Goal: Task Accomplishment & Management: Manage account settings

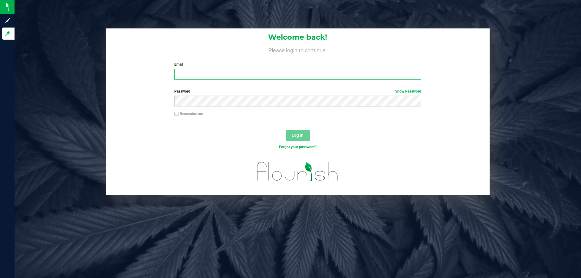
click at [236, 70] on input "Email" at bounding box center [297, 74] width 246 height 11
type input "[EMAIL_ADDRESS][DOMAIN_NAME]"
click at [285, 130] on button "Log In" at bounding box center [297, 135] width 24 height 11
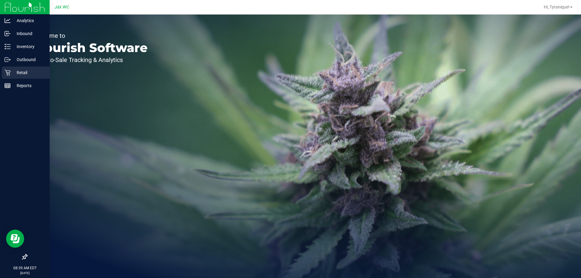
click at [10, 69] on div "Retail" at bounding box center [26, 73] width 48 height 12
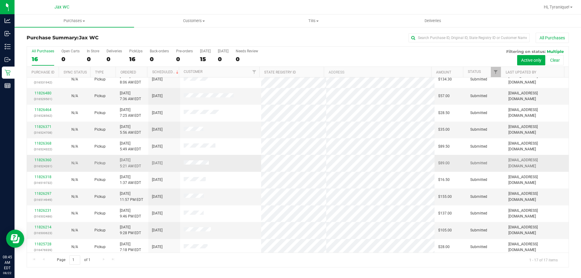
scroll to position [109, 0]
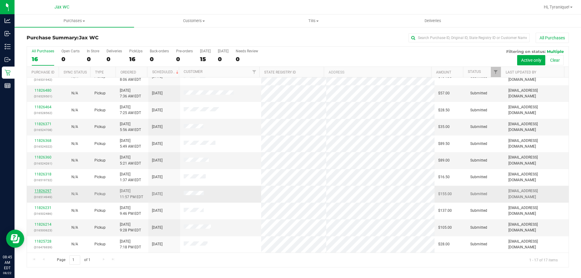
click at [42, 191] on link "11826297" at bounding box center [42, 191] width 17 height 4
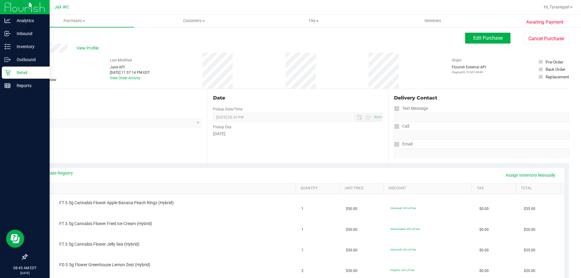
click at [5, 71] on icon at bounding box center [8, 73] width 6 height 6
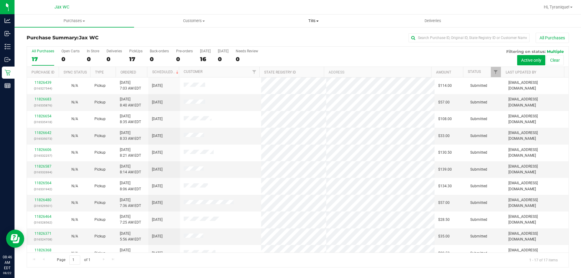
click at [311, 22] on span "Tills" at bounding box center [313, 20] width 119 height 5
click at [301, 37] on li "Manage tills" at bounding box center [312, 36] width 119 height 7
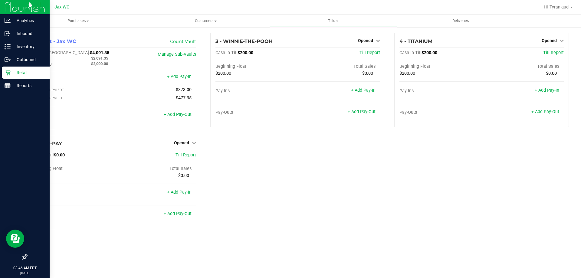
click at [7, 72] on icon at bounding box center [8, 73] width 6 height 6
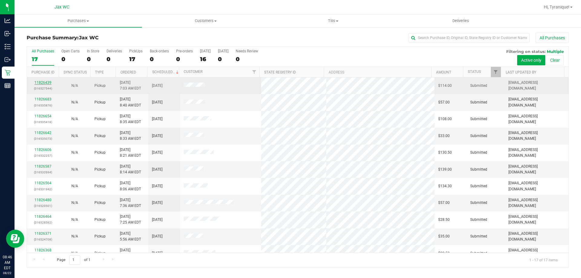
click at [44, 80] on link "11826439" at bounding box center [42, 82] width 17 height 4
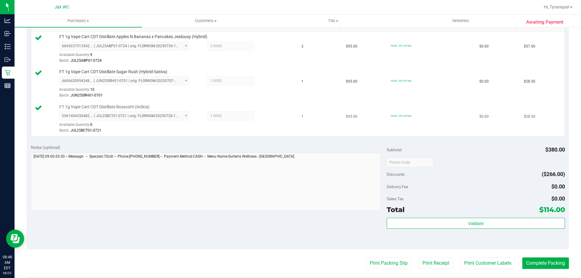
scroll to position [181, 0]
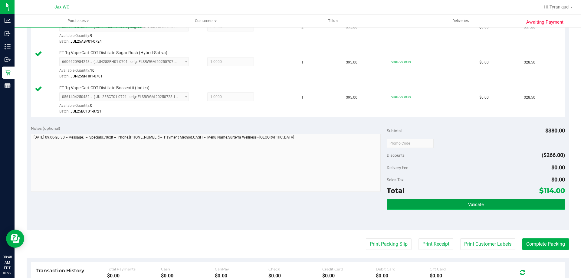
click at [487, 204] on button "Validate" at bounding box center [475, 204] width 178 height 11
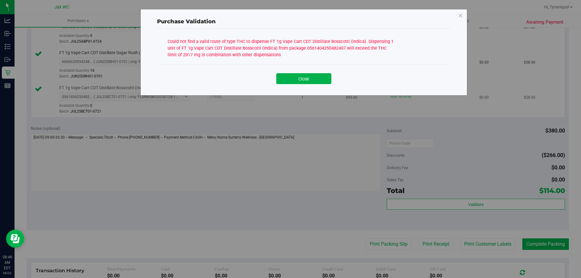
drag, startPoint x: 319, startPoint y: 81, endPoint x: 312, endPoint y: 86, distance: 8.2
click at [318, 80] on button "Close" at bounding box center [303, 78] width 55 height 11
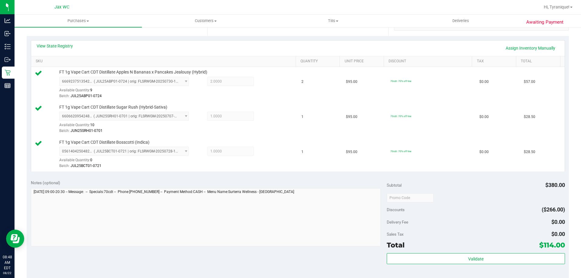
scroll to position [60, 0]
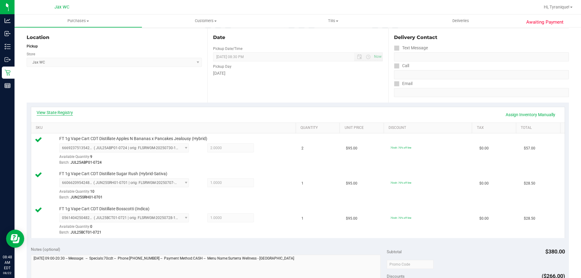
click at [52, 112] on link "View State Registry" at bounding box center [55, 112] width 36 height 6
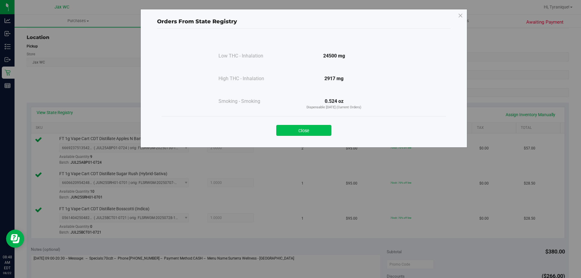
click at [318, 129] on button "Close" at bounding box center [303, 130] width 55 height 11
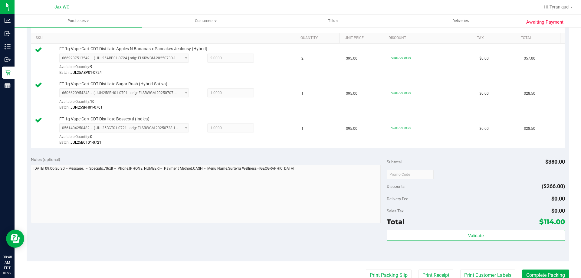
scroll to position [212, 0]
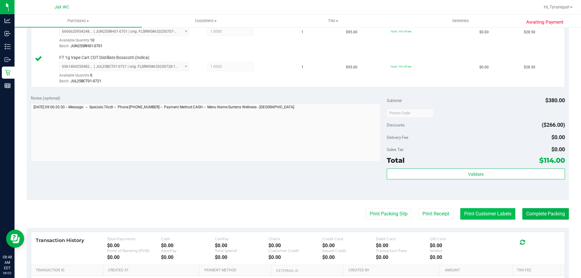
click at [495, 216] on button "Print Customer Labels" at bounding box center [487, 213] width 55 height 11
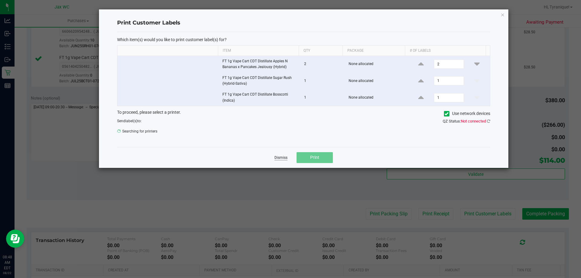
click at [284, 156] on link "Dismiss" at bounding box center [280, 157] width 13 height 5
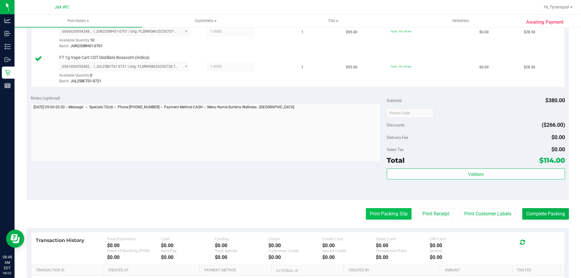
click at [395, 215] on button "Print Packing Slip" at bounding box center [389, 213] width 46 height 11
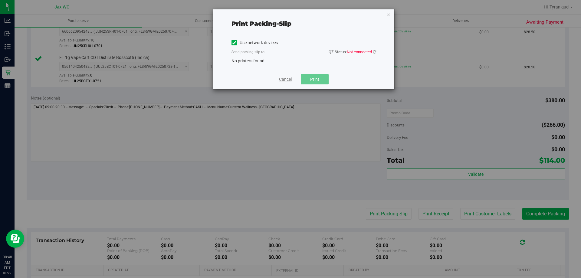
click at [286, 81] on link "Cancel" at bounding box center [285, 79] width 13 height 6
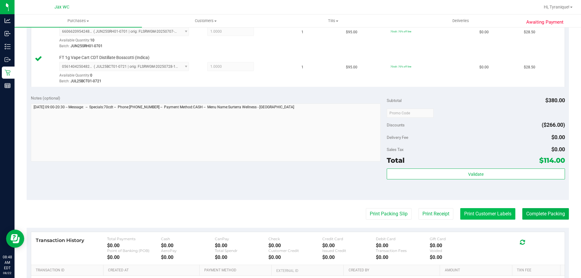
click at [480, 213] on button "Print Customer Labels" at bounding box center [487, 213] width 55 height 11
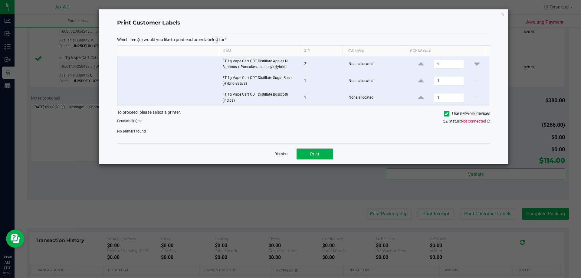
click at [284, 155] on link "Dismiss" at bounding box center [280, 153] width 13 height 5
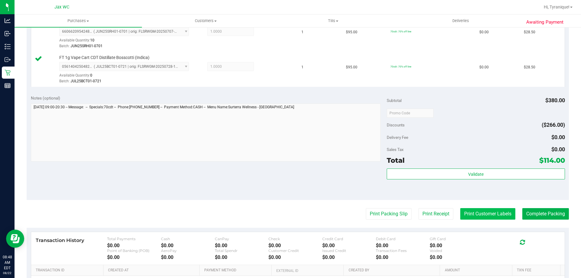
click at [474, 217] on button "Print Customer Labels" at bounding box center [487, 213] width 55 height 11
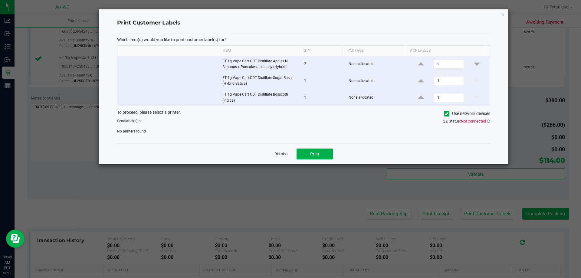
click at [278, 153] on link "Dismiss" at bounding box center [280, 153] width 13 height 5
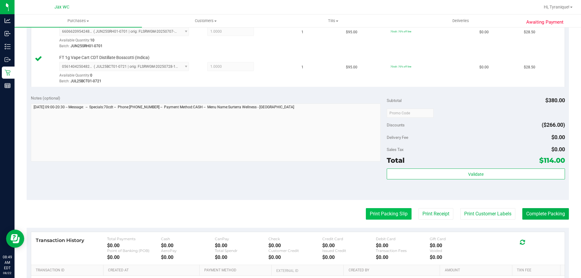
click at [383, 218] on button "Print Packing Slip" at bounding box center [389, 213] width 46 height 11
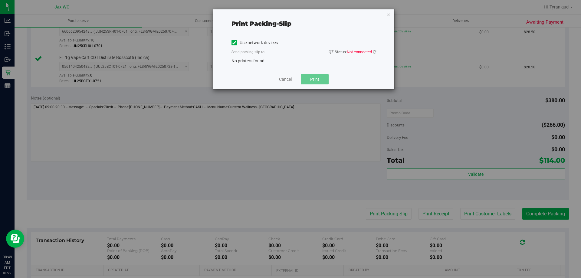
click at [373, 48] on div "Use network devices Send packing-slip to: QZ Status: Not connected No printers …" at bounding box center [303, 51] width 145 height 26
click at [373, 52] on qz-status "QZ Status: Not connected" at bounding box center [351, 51] width 47 height 5
click at [373, 52] on icon at bounding box center [374, 52] width 3 height 4
click at [286, 77] on link "Cancel" at bounding box center [285, 79] width 13 height 6
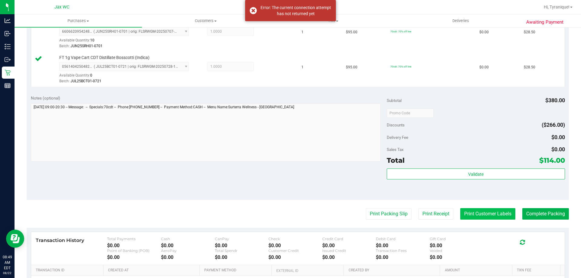
click at [478, 217] on button "Print Customer Labels" at bounding box center [487, 213] width 55 height 11
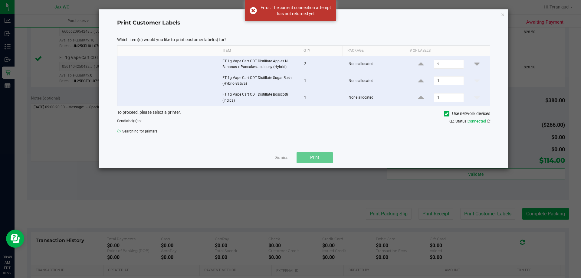
click at [280, 159] on link "Dismiss" at bounding box center [280, 157] width 13 height 5
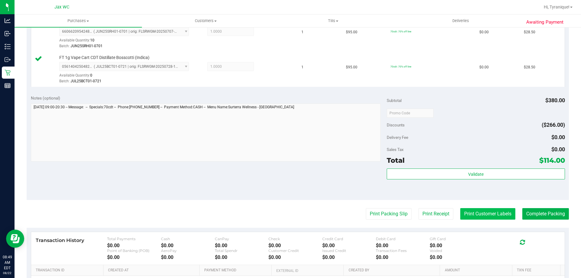
click at [504, 214] on button "Print Customer Labels" at bounding box center [487, 213] width 55 height 11
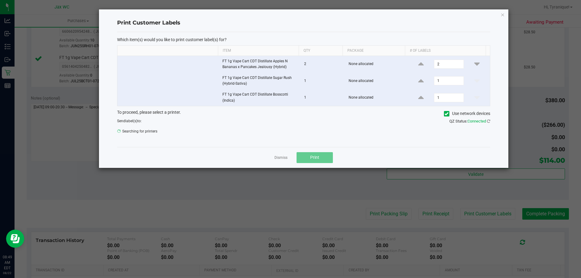
click at [278, 161] on div "Dismiss Print" at bounding box center [303, 157] width 373 height 21
click at [278, 159] on link "Dismiss" at bounding box center [280, 157] width 13 height 5
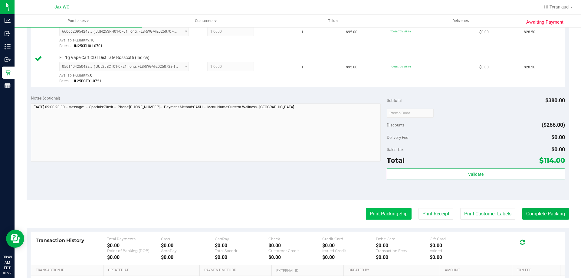
click at [372, 212] on button "Print Packing Slip" at bounding box center [389, 213] width 46 height 11
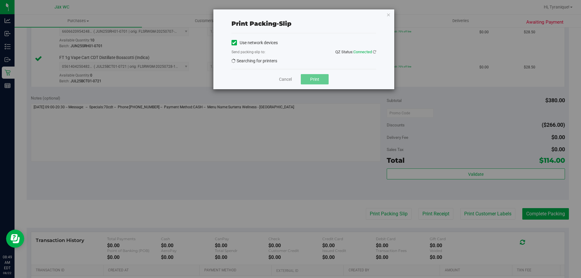
click at [284, 75] on div "Cancel Print" at bounding box center [303, 79] width 145 height 20
click at [285, 79] on link "Cancel" at bounding box center [285, 79] width 13 height 6
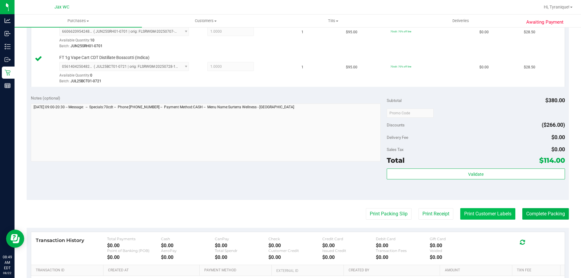
click at [469, 210] on button "Print Customer Labels" at bounding box center [487, 213] width 55 height 11
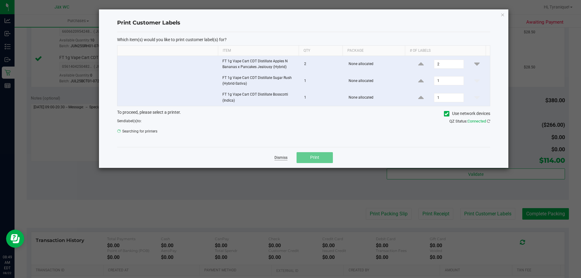
click at [278, 160] on link "Dismiss" at bounding box center [280, 157] width 13 height 5
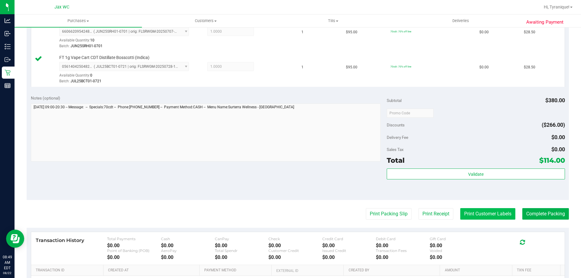
click at [465, 210] on button "Print Customer Labels" at bounding box center [487, 213] width 55 height 11
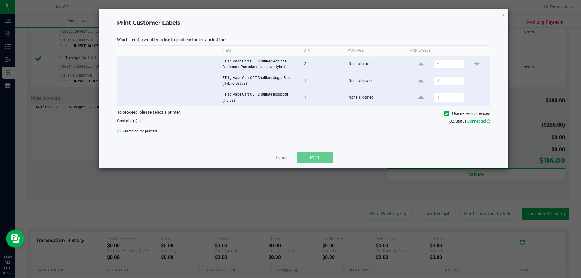
click at [273, 159] on div "Dismiss Print" at bounding box center [303, 157] width 373 height 21
click at [275, 157] on link "Dismiss" at bounding box center [280, 157] width 13 height 5
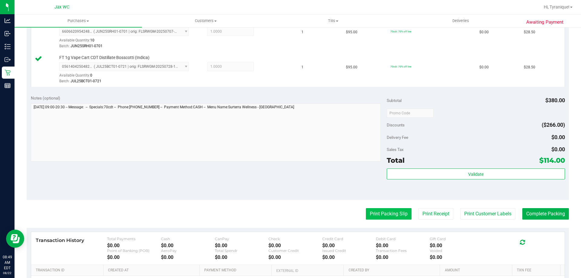
click at [390, 215] on button "Print Packing Slip" at bounding box center [389, 213] width 46 height 11
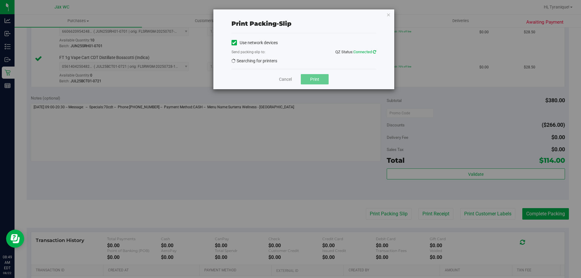
click at [374, 53] on icon at bounding box center [374, 52] width 3 height 4
click at [288, 79] on link "Cancel" at bounding box center [285, 79] width 13 height 6
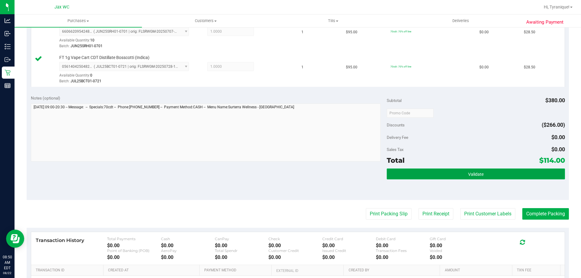
click at [473, 169] on button "Validate" at bounding box center [475, 173] width 178 height 11
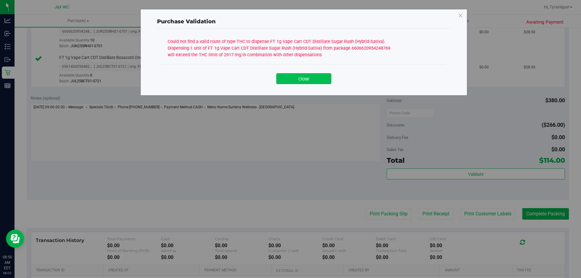
click at [316, 82] on button "Close" at bounding box center [303, 78] width 55 height 11
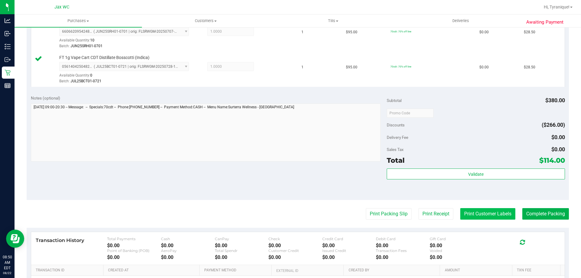
click at [468, 211] on button "Print Customer Labels" at bounding box center [487, 213] width 55 height 11
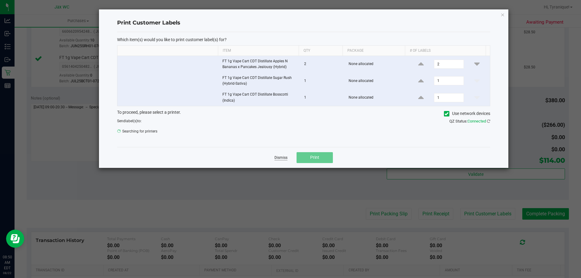
click at [281, 158] on link "Dismiss" at bounding box center [280, 157] width 13 height 5
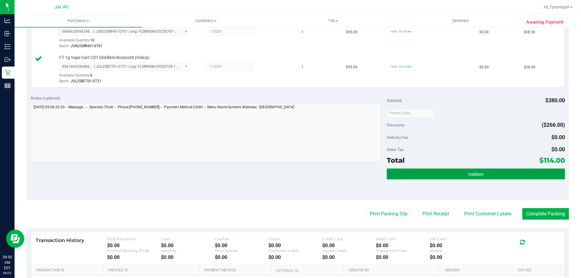
click at [474, 178] on button "Validate" at bounding box center [475, 173] width 178 height 11
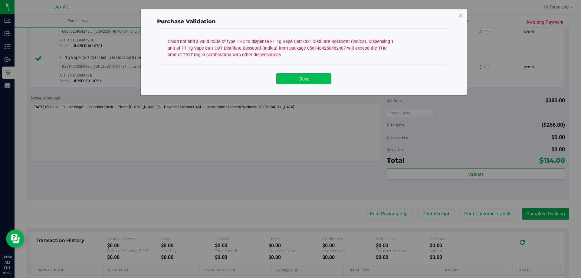
click at [312, 82] on button "Close" at bounding box center [303, 78] width 55 height 11
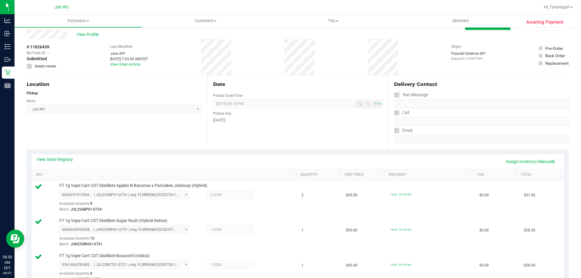
scroll to position [0, 0]
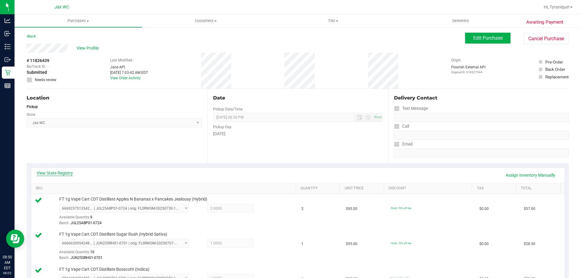
click at [65, 173] on link "View State Registry" at bounding box center [55, 173] width 36 height 6
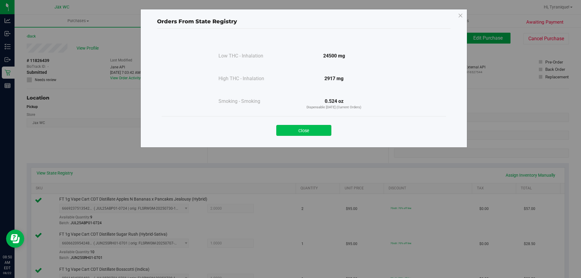
click at [323, 126] on button "Close" at bounding box center [303, 130] width 55 height 11
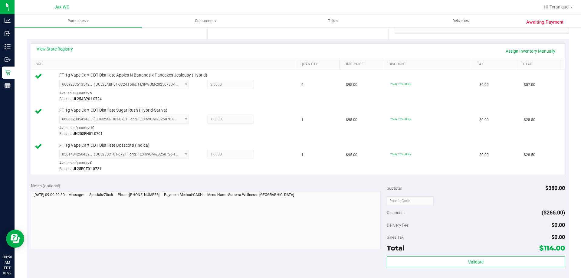
scroll to position [212, 0]
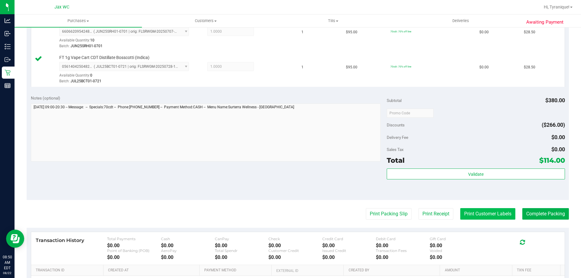
click at [481, 211] on button "Print Customer Labels" at bounding box center [487, 213] width 55 height 11
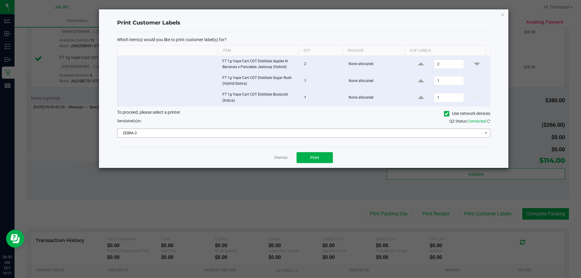
drag, startPoint x: 274, startPoint y: 138, endPoint x: 273, endPoint y: 135, distance: 3.4
click at [273, 135] on div "Which item(s) would you like to print customer label(s) for? Item Qty Package #…" at bounding box center [303, 89] width 373 height 115
click at [273, 135] on span "ZEBRA-3" at bounding box center [299, 133] width 365 height 8
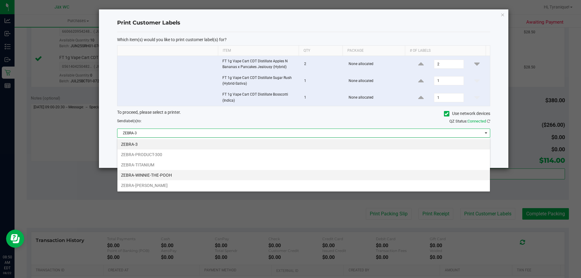
scroll to position [9, 373]
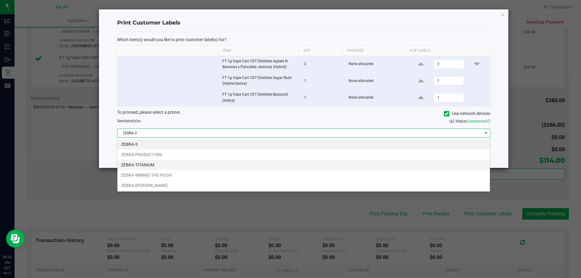
click at [138, 164] on li "ZEBRA-TITANIUM" at bounding box center [303, 165] width 372 height 10
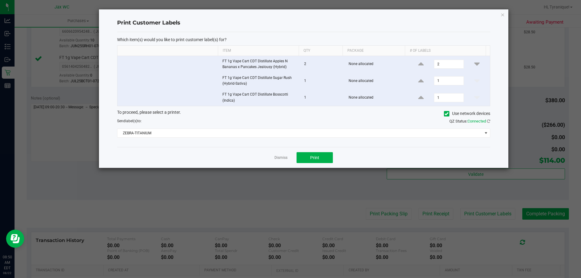
click at [286, 155] on app-cancel-button "Dismiss" at bounding box center [280, 158] width 13 height 6
click at [285, 157] on link "Dismiss" at bounding box center [280, 157] width 13 height 5
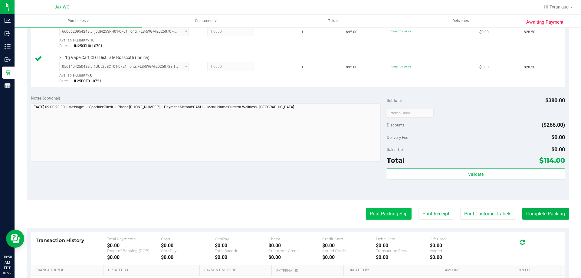
click at [384, 215] on button "Print Packing Slip" at bounding box center [389, 213] width 46 height 11
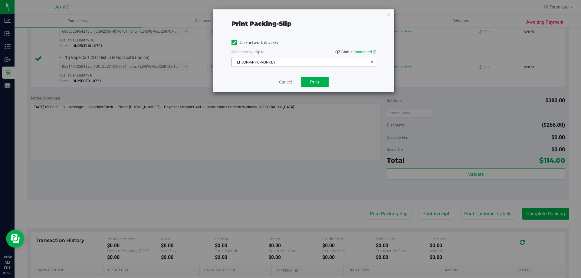
click at [282, 60] on span "EPSON-ARTIC-MONKEY" at bounding box center [300, 62] width 136 height 8
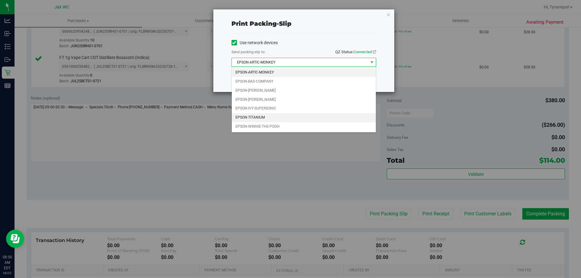
click at [265, 115] on li "EPSON-TITANIUM" at bounding box center [304, 117] width 144 height 9
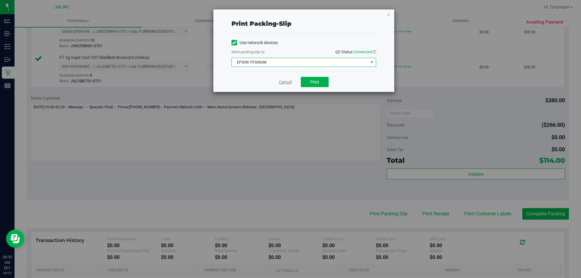
click at [285, 83] on link "Cancel" at bounding box center [285, 82] width 13 height 6
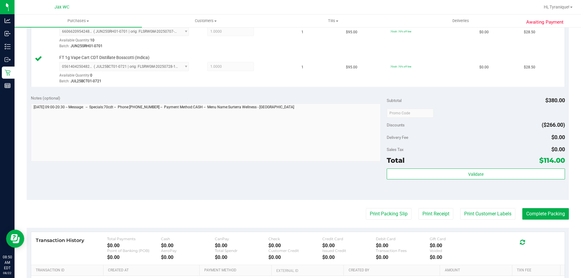
click at [486, 221] on purchase-details "Back Edit Purchase Cancel Purchase View Profile # 11826439 BioTrack ID: - Submi…" at bounding box center [298, 81] width 542 height 520
click at [486, 217] on button "Print Customer Labels" at bounding box center [487, 213] width 55 height 11
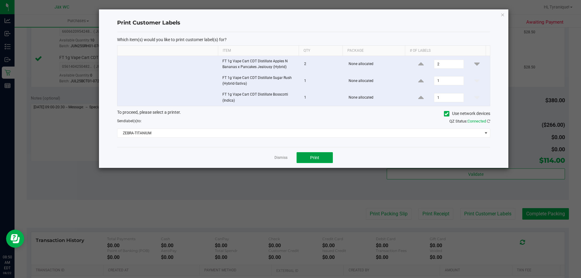
click at [306, 155] on button "Print" at bounding box center [314, 157] width 36 height 11
click at [280, 156] on link "Dismiss" at bounding box center [280, 157] width 13 height 5
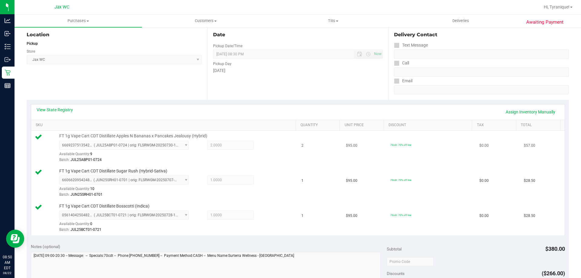
scroll to position [60, 0]
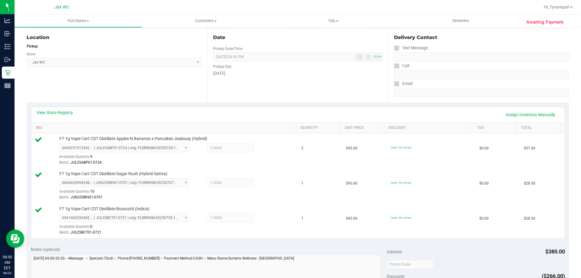
click at [60, 107] on div "View State Registry Assign Inventory Manually" at bounding box center [297, 114] width 533 height 15
click at [62, 110] on link "View State Registry" at bounding box center [55, 112] width 36 height 6
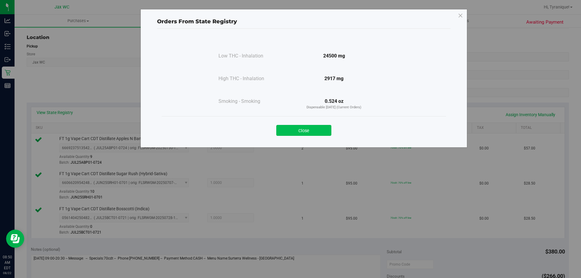
click at [322, 135] on button "Close" at bounding box center [303, 130] width 55 height 11
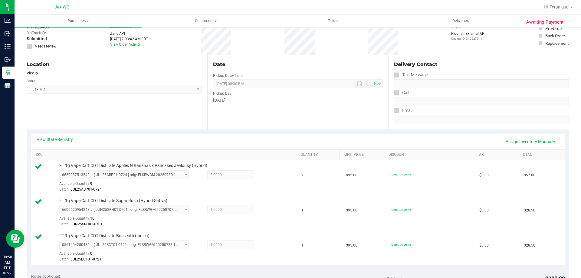
scroll to position [0, 0]
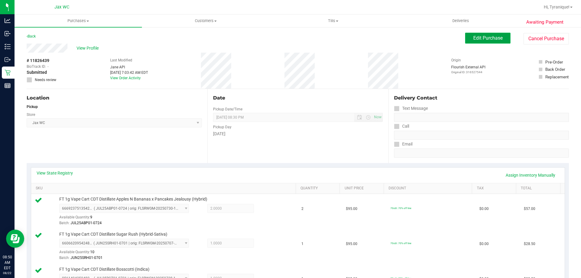
click at [485, 35] on button "Edit Purchase" at bounding box center [487, 38] width 45 height 11
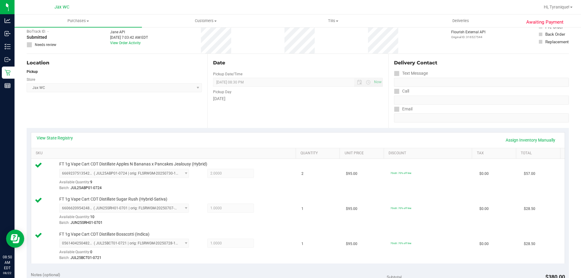
scroll to position [60, 0]
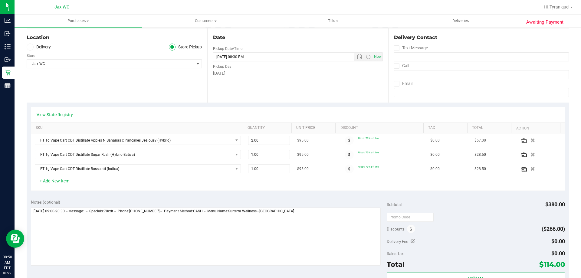
click at [531, 138] on div at bounding box center [540, 140] width 42 height 6
click at [530, 139] on icon "button" at bounding box center [532, 140] width 5 height 5
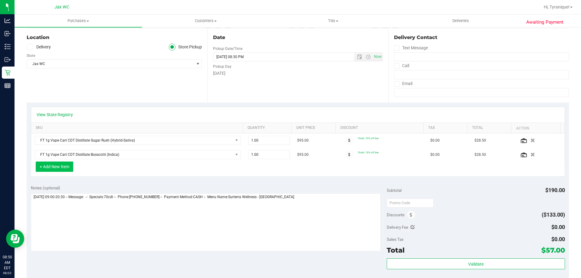
click at [58, 169] on button "+ Add New Item" at bounding box center [54, 166] width 37 height 10
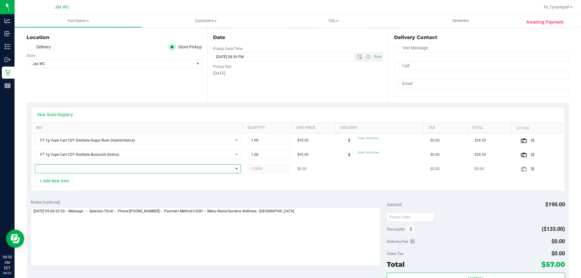
click at [62, 168] on span "NO DATA FOUND" at bounding box center [134, 168] width 198 height 8
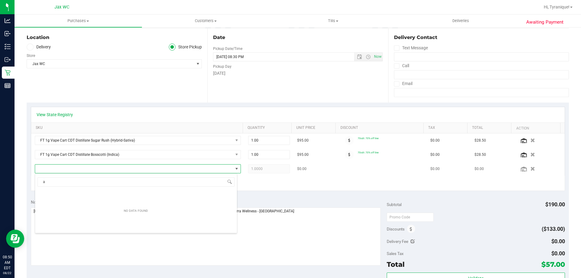
scroll to position [9, 200]
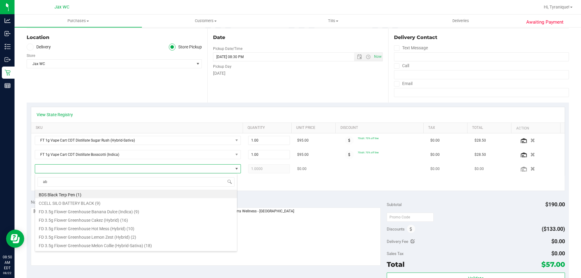
type input "abp"
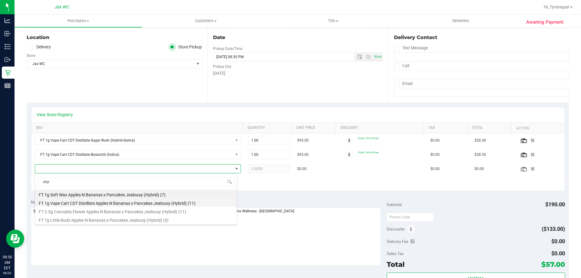
click at [153, 203] on li "FT 1g Vape Cart CDT Distillate Apples N Bananas x Pancakes Jealousy (Hybrid) (1…" at bounding box center [136, 202] width 202 height 8
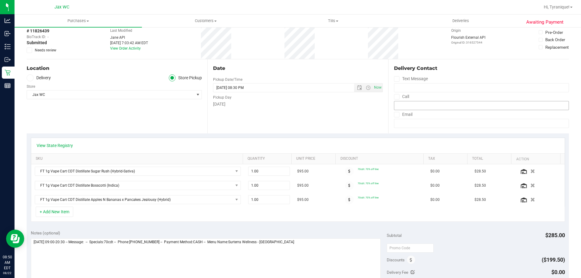
scroll to position [0, 0]
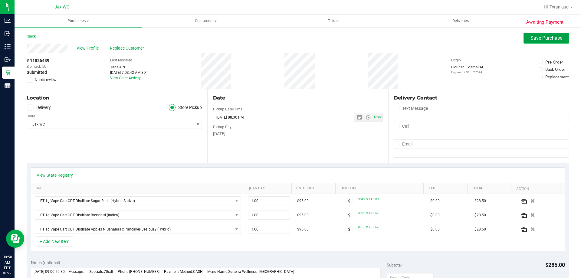
click at [537, 41] on span "Save Purchase" at bounding box center [546, 38] width 32 height 6
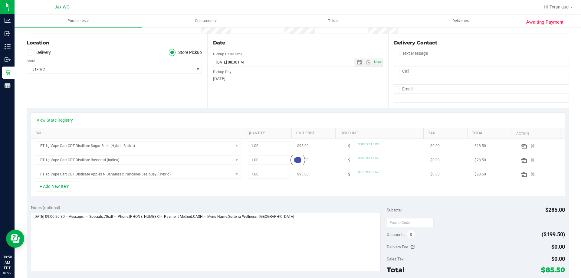
scroll to position [121, 0]
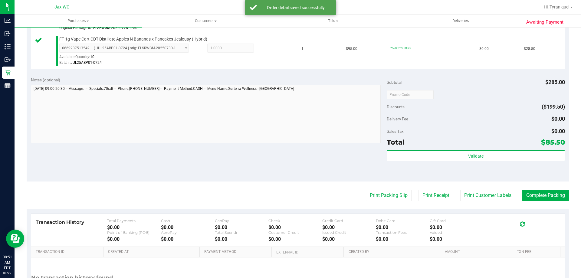
scroll to position [242, 0]
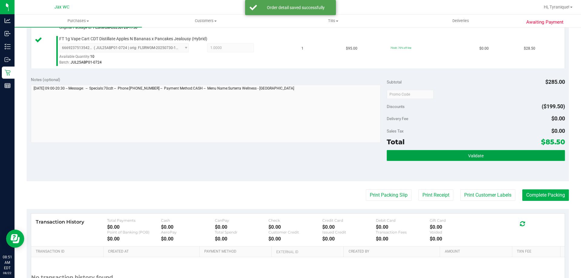
click at [459, 158] on button "Validate" at bounding box center [475, 155] width 178 height 11
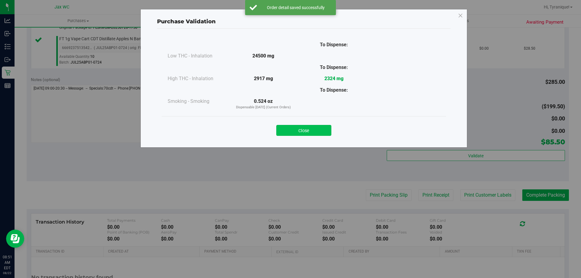
click at [305, 132] on button "Close" at bounding box center [303, 130] width 55 height 11
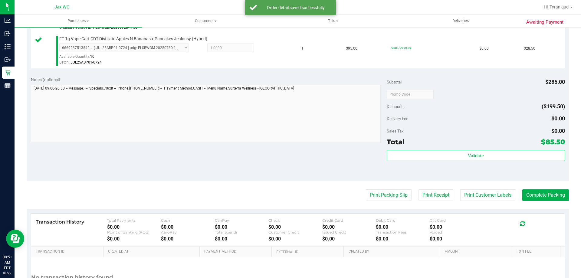
click at [378, 203] on purchase-details "Back Edit Purchase Cancel Purchase View Profile # 11826439 BioTrack ID: - Submi…" at bounding box center [298, 56] width 542 height 531
click at [378, 195] on button "Print Packing Slip" at bounding box center [389, 194] width 46 height 11
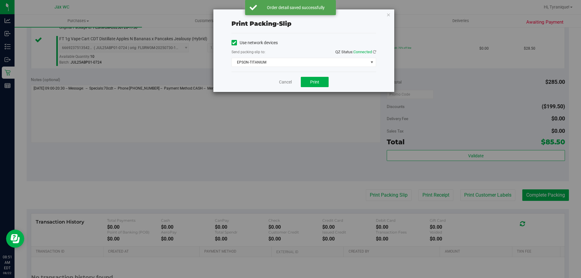
click at [322, 88] on div "Cancel Print" at bounding box center [303, 82] width 145 height 20
click at [320, 80] on button "Print" at bounding box center [315, 82] width 28 height 10
click at [288, 85] on link "Cancel" at bounding box center [285, 82] width 13 height 6
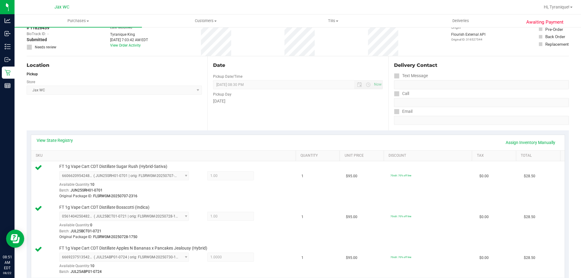
scroll to position [0, 0]
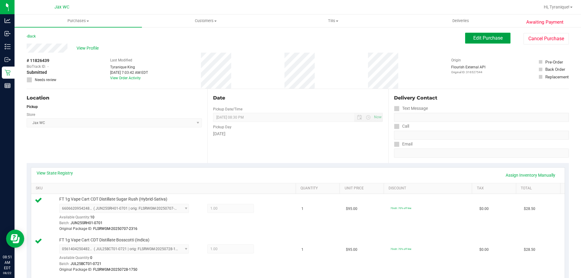
click at [476, 37] on span "Edit Purchase" at bounding box center [487, 38] width 29 height 6
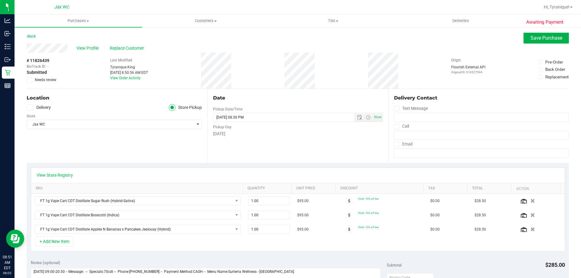
click at [39, 80] on span "Needs review" at bounding box center [45, 79] width 21 height 5
click at [0, 0] on input "Needs review" at bounding box center [0, 0] width 0 height 0
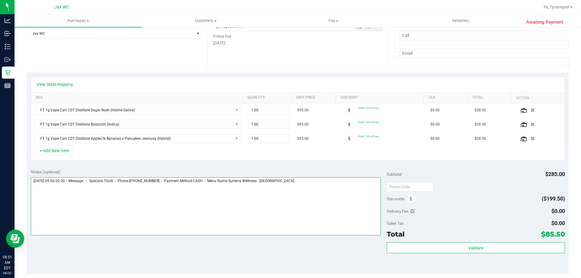
click at [344, 186] on textarea at bounding box center [206, 206] width 350 height 58
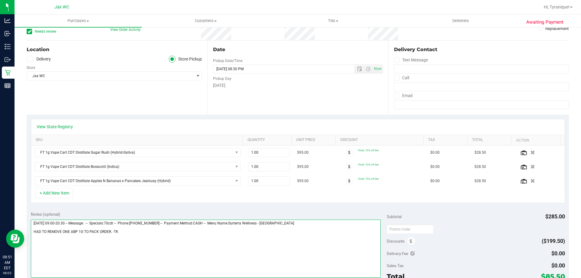
scroll to position [0, 0]
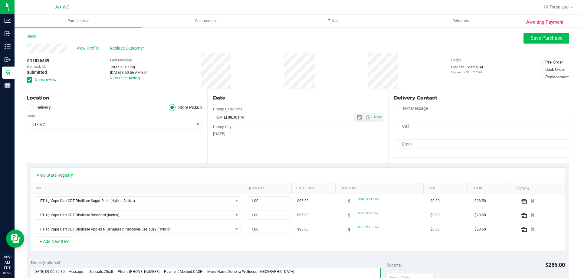
type textarea "[DATE] 09:00-20:30 -- Message: -- Specials:70cdt -- Phone:[PHONE_NUMBER] -- Pay…"
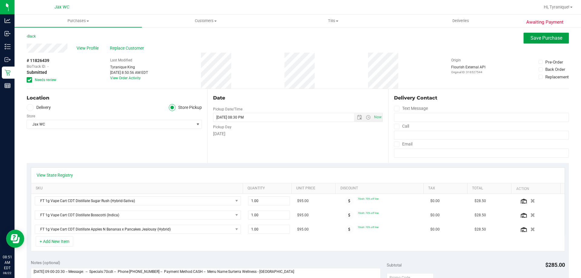
click at [530, 39] on span "Save Purchase" at bounding box center [546, 38] width 32 height 6
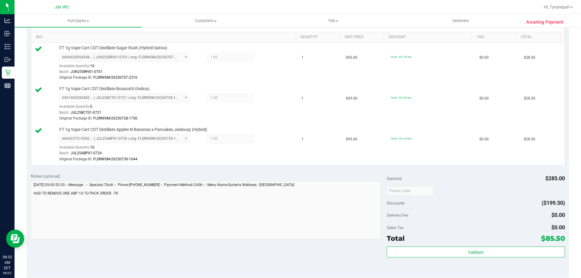
scroll to position [272, 0]
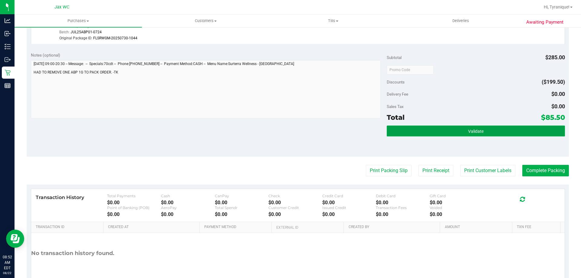
click at [472, 129] on span "Validate" at bounding box center [475, 131] width 15 height 5
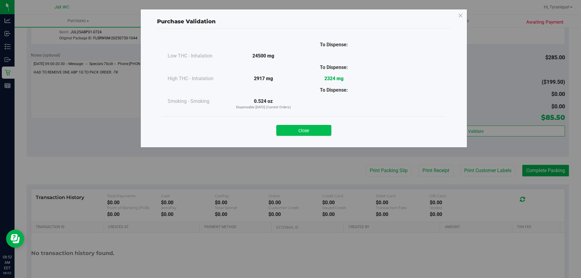
click at [304, 129] on button "Close" at bounding box center [303, 130] width 55 height 11
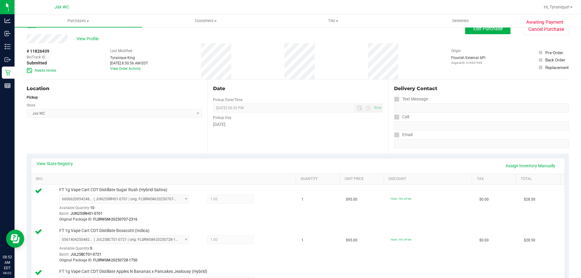
scroll to position [0, 0]
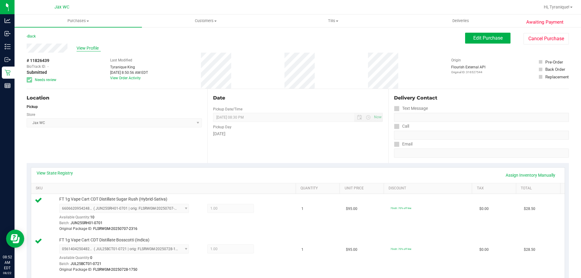
click at [90, 47] on span "View Profile" at bounding box center [89, 48] width 24 height 6
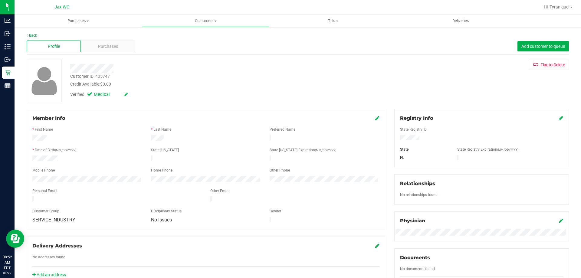
click at [101, 78] on div "Customer ID: 405747" at bounding box center [90, 76] width 40 height 6
copy div "Customer ID: 405747"
click at [89, 48] on div "Purchases" at bounding box center [108, 46] width 54 height 11
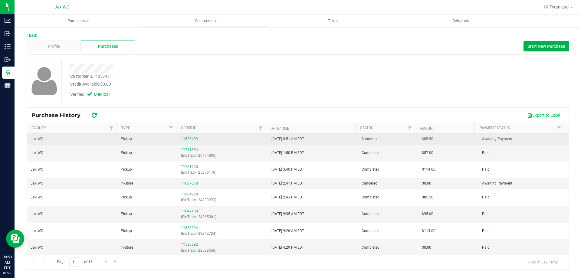
click at [185, 138] on link "11826439" at bounding box center [189, 139] width 17 height 4
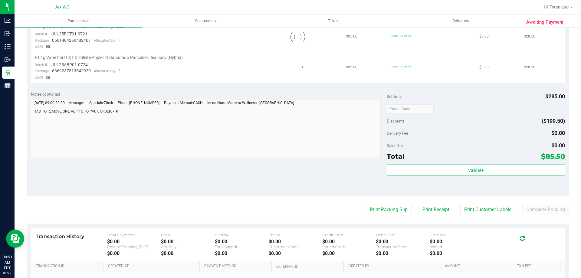
scroll to position [274, 0]
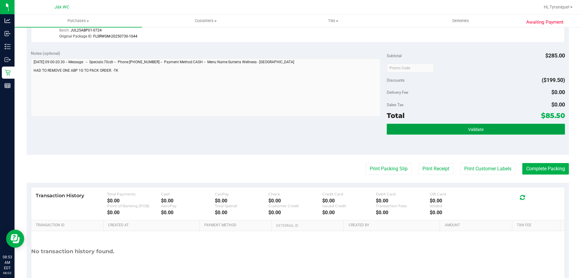
click at [523, 129] on button "Validate" at bounding box center [475, 129] width 178 height 11
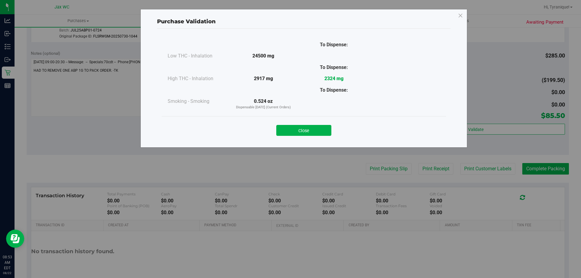
click at [537, 167] on div "Purchase Validation To Dispense: Low THC - Inhalation 24500 mg" at bounding box center [292, 139] width 585 height 278
click at [322, 133] on button "Close" at bounding box center [303, 130] width 55 height 11
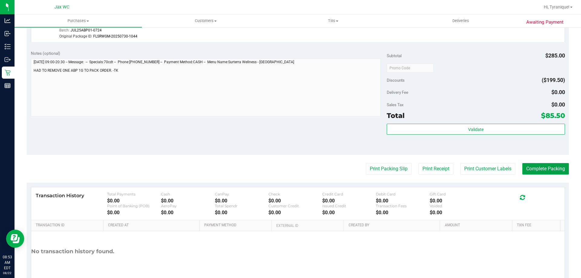
click at [553, 169] on button "Complete Packing" at bounding box center [545, 168] width 47 height 11
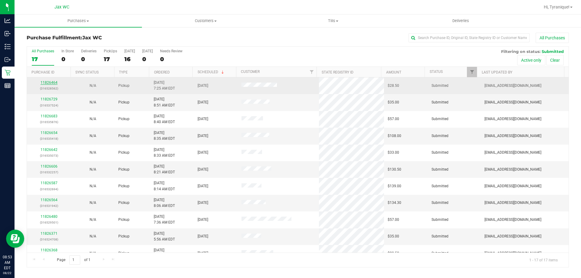
click at [47, 82] on link "11826464" at bounding box center [49, 82] width 17 height 4
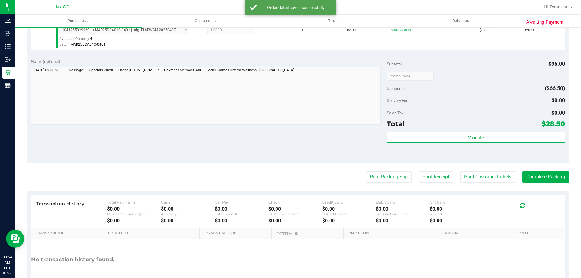
scroll to position [181, 0]
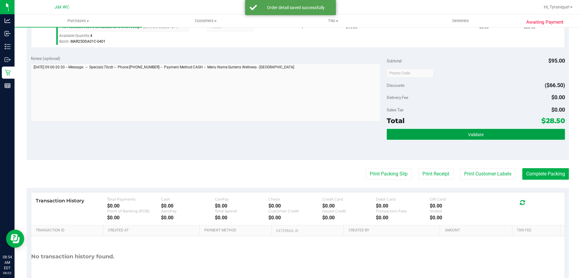
click at [535, 131] on button "Validate" at bounding box center [475, 134] width 178 height 11
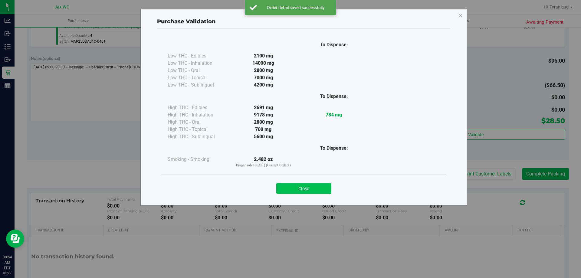
click at [312, 186] on button "Close" at bounding box center [303, 188] width 55 height 11
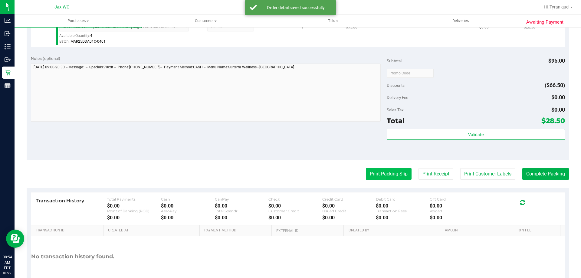
click at [366, 179] on button "Print Packing Slip" at bounding box center [389, 173] width 46 height 11
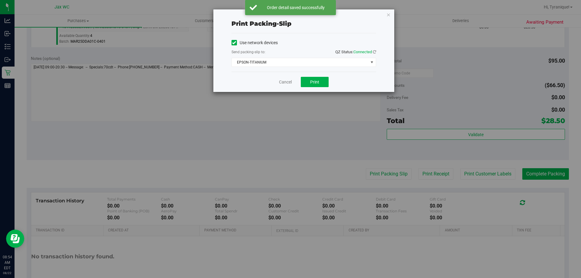
click at [313, 88] on div "Cancel Print" at bounding box center [303, 82] width 145 height 20
click at [312, 85] on button "Print" at bounding box center [315, 82] width 28 height 10
click at [287, 81] on link "Cancel" at bounding box center [285, 82] width 13 height 6
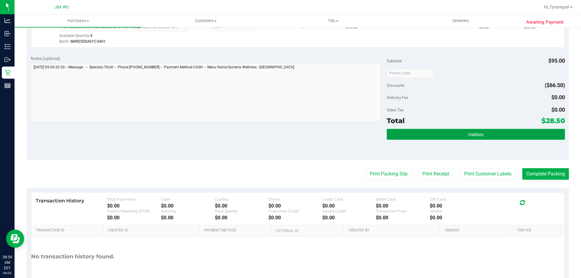
click at [485, 136] on button "Validate" at bounding box center [475, 134] width 178 height 11
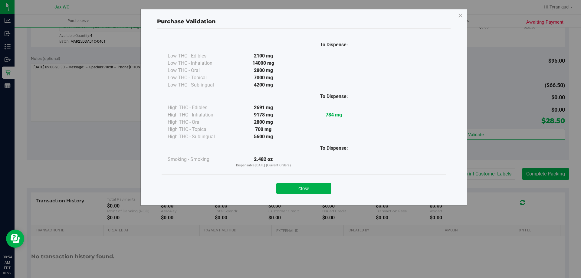
click at [293, 182] on div "Close" at bounding box center [303, 186] width 275 height 15
click at [296, 187] on button "Close" at bounding box center [303, 188] width 55 height 11
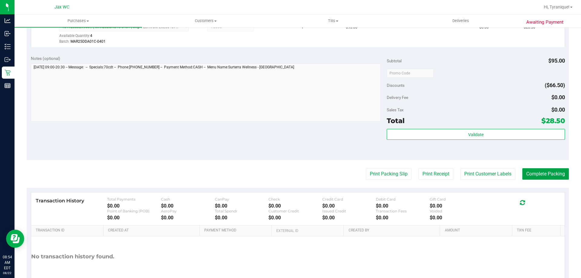
click at [554, 175] on button "Complete Packing" at bounding box center [545, 173] width 47 height 11
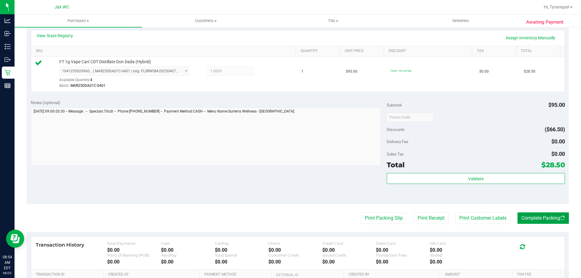
scroll to position [30, 0]
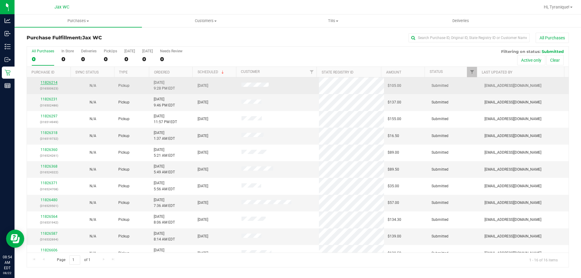
click at [49, 83] on link "11826214" at bounding box center [49, 82] width 17 height 4
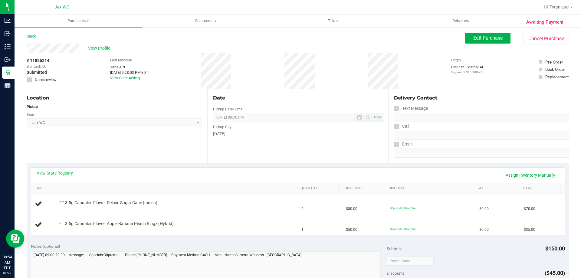
click at [71, 177] on div "View State Registry Assign Inventory Manually" at bounding box center [298, 175] width 522 height 10
click at [67, 173] on link "View State Registry" at bounding box center [55, 173] width 36 height 6
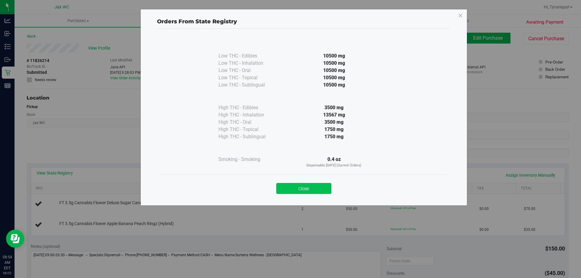
click at [311, 188] on button "Close" at bounding box center [303, 188] width 55 height 11
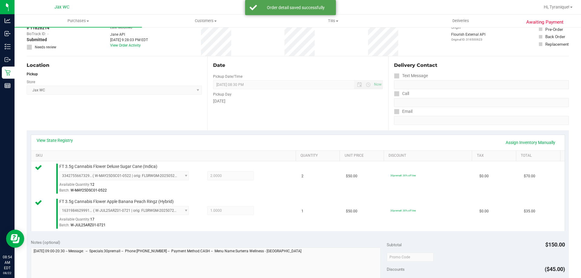
scroll to position [151, 0]
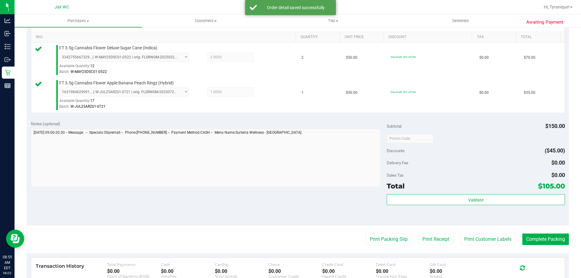
click at [476, 189] on div "Total $105.00" at bounding box center [475, 186] width 178 height 11
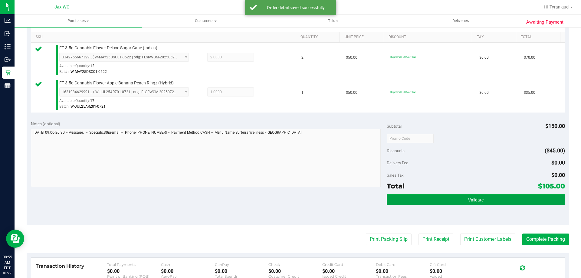
click at [478, 198] on span "Validate" at bounding box center [475, 199] width 15 height 5
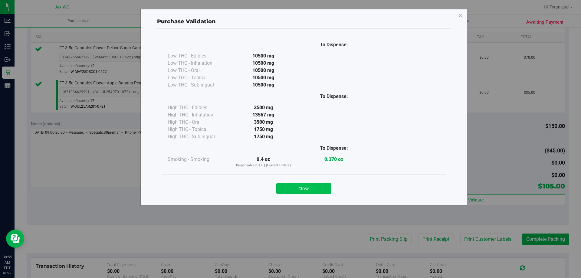
click at [313, 185] on button "Close" at bounding box center [303, 188] width 55 height 11
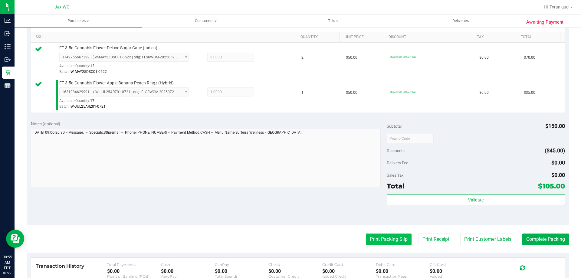
click at [379, 239] on button "Print Packing Slip" at bounding box center [389, 238] width 46 height 11
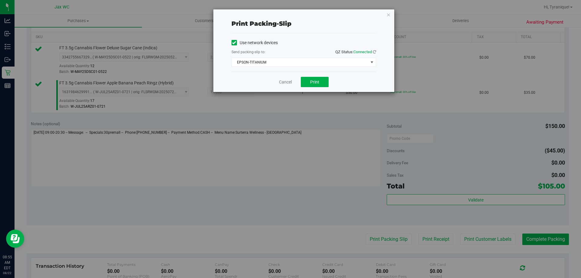
click at [315, 88] on div "Cancel Print" at bounding box center [303, 82] width 145 height 20
click at [315, 85] on button "Print" at bounding box center [315, 82] width 28 height 10
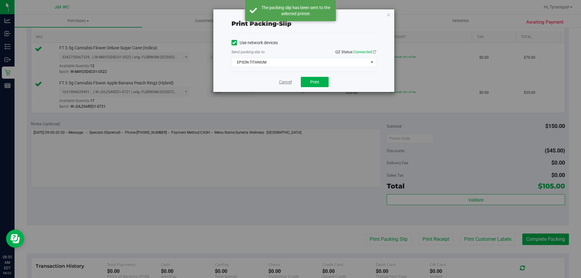
click at [285, 81] on link "Cancel" at bounding box center [285, 82] width 13 height 6
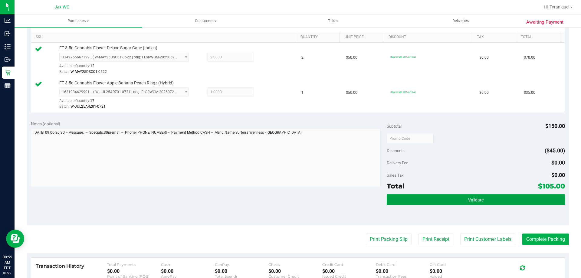
click at [549, 201] on button "Validate" at bounding box center [475, 199] width 178 height 11
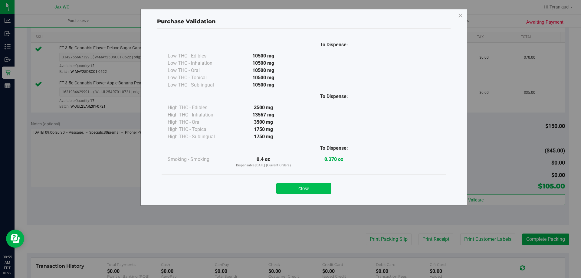
click at [326, 187] on button "Close" at bounding box center [303, 188] width 55 height 11
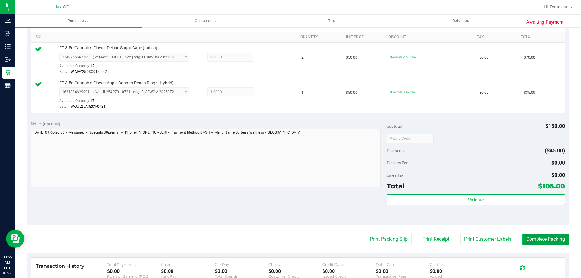
click at [548, 239] on button "Complete Packing" at bounding box center [545, 238] width 47 height 11
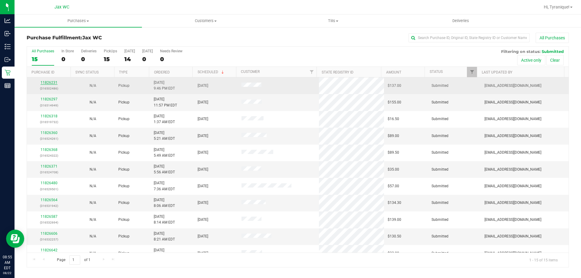
click at [45, 83] on link "11826231" at bounding box center [49, 82] width 17 height 4
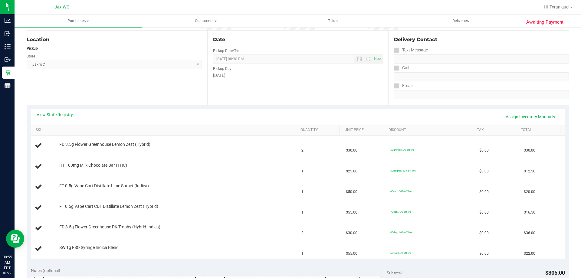
scroll to position [91, 0]
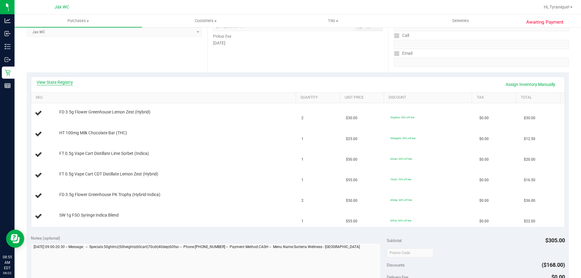
click at [56, 79] on link "View State Registry" at bounding box center [55, 82] width 36 height 6
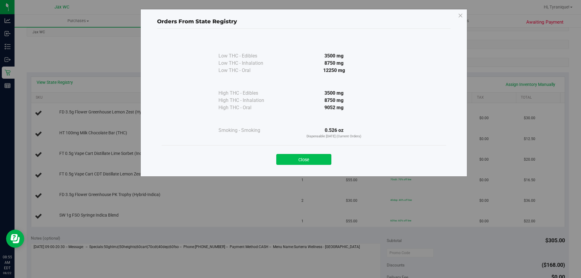
click at [299, 160] on button "Close" at bounding box center [303, 159] width 55 height 11
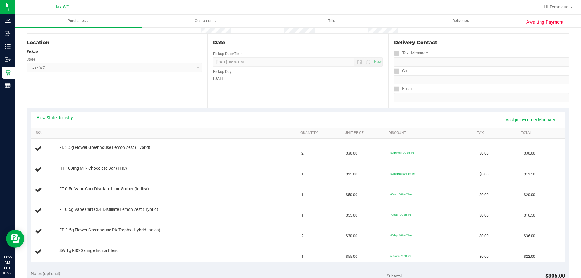
scroll to position [0, 0]
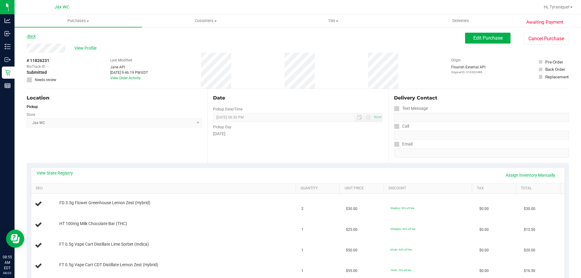
click at [33, 37] on link "Back" at bounding box center [31, 36] width 9 height 4
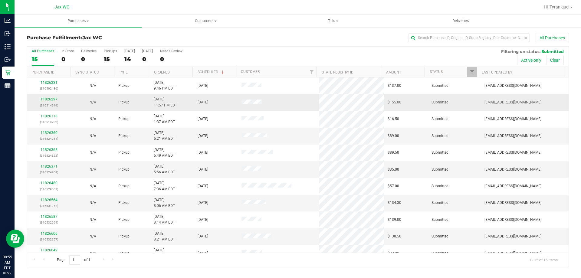
click at [52, 100] on link "11826297" at bounding box center [49, 99] width 17 height 4
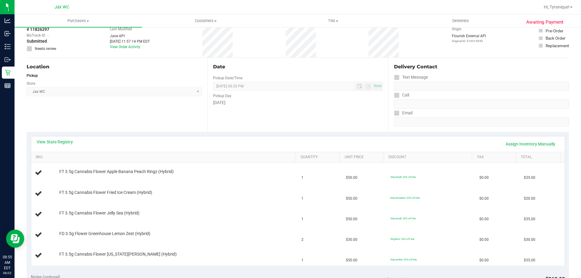
scroll to position [60, 0]
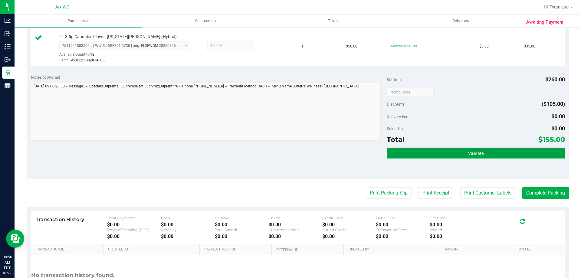
click at [498, 151] on button "Validate" at bounding box center [475, 153] width 178 height 11
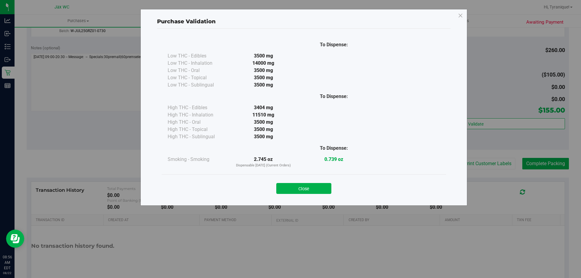
scroll to position [333, 0]
click at [311, 189] on button "Close" at bounding box center [303, 188] width 55 height 11
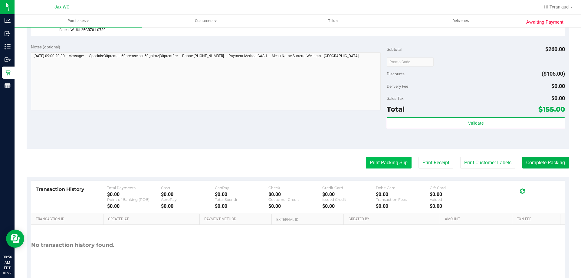
click at [371, 159] on button "Print Packing Slip" at bounding box center [389, 162] width 46 height 11
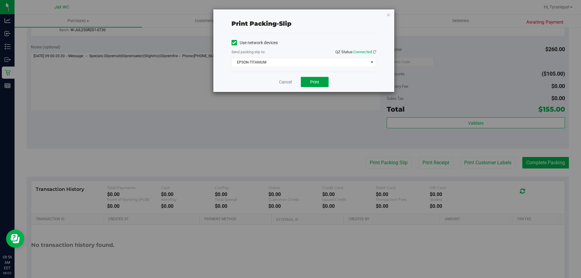
click at [315, 78] on button "Print" at bounding box center [315, 82] width 28 height 10
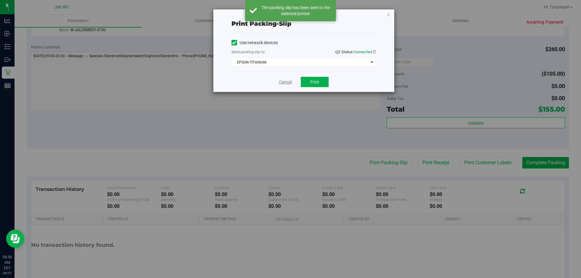
click at [291, 81] on link "Cancel" at bounding box center [285, 82] width 13 height 6
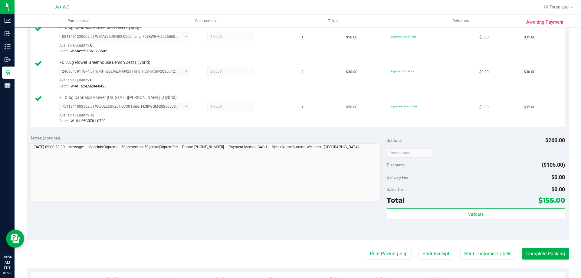
scroll to position [242, 0]
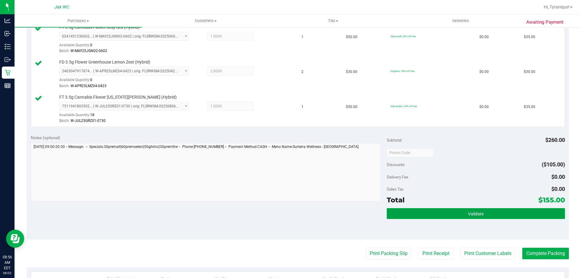
click at [540, 217] on button "Validate" at bounding box center [475, 213] width 178 height 11
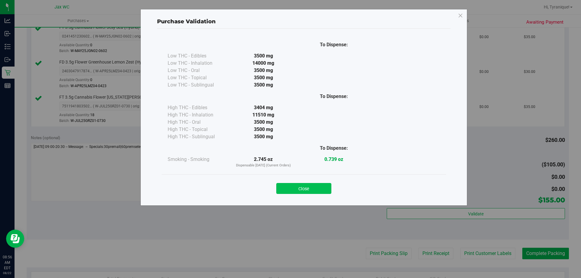
click at [303, 189] on button "Close" at bounding box center [303, 188] width 55 height 11
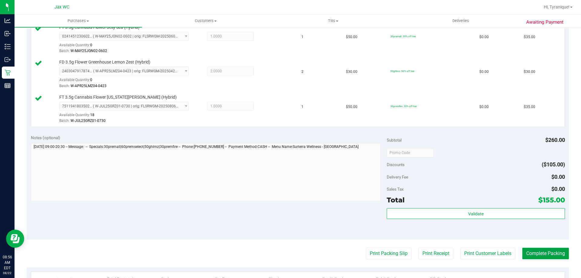
click at [545, 256] on button "Complete Packing" at bounding box center [545, 253] width 47 height 11
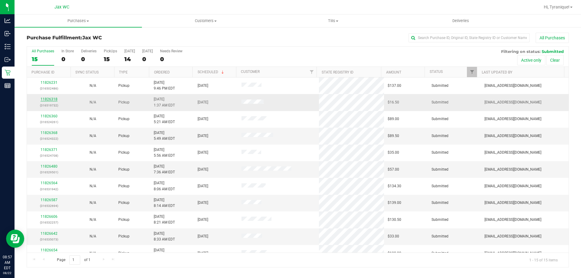
click at [47, 98] on link "11826318" at bounding box center [49, 99] width 17 height 4
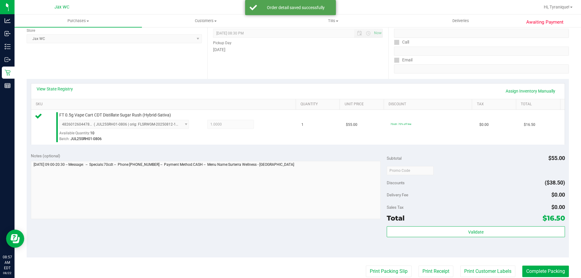
scroll to position [212, 0]
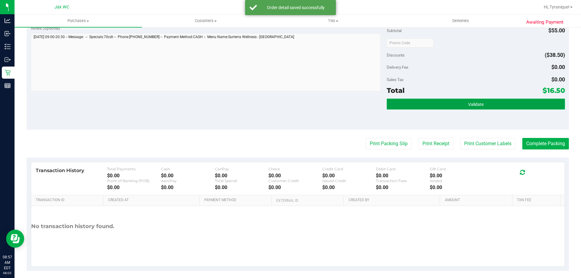
click at [469, 106] on span "Validate" at bounding box center [475, 104] width 15 height 5
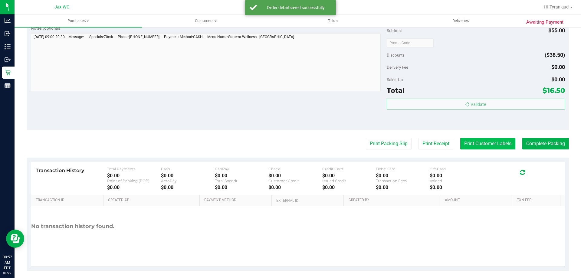
click at [483, 147] on body "Analytics Inbound Inventory Outbound Retail Reports 08:57 AM EDT [DATE] 08/22 J…" at bounding box center [290, 139] width 581 height 278
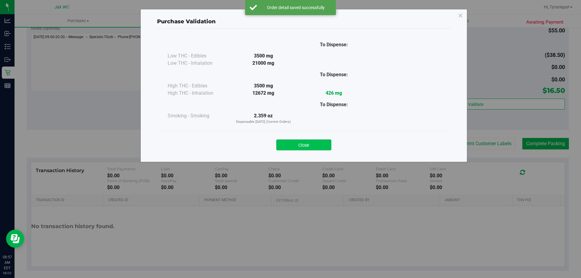
click at [305, 145] on button "Close" at bounding box center [303, 144] width 55 height 11
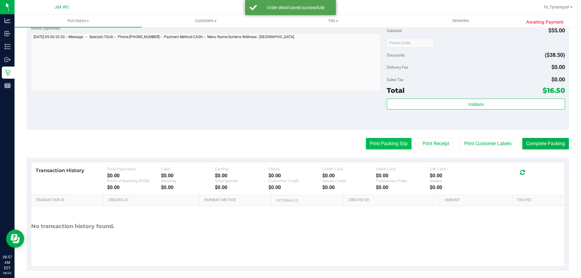
click at [374, 142] on button "Print Packing Slip" at bounding box center [389, 143] width 46 height 11
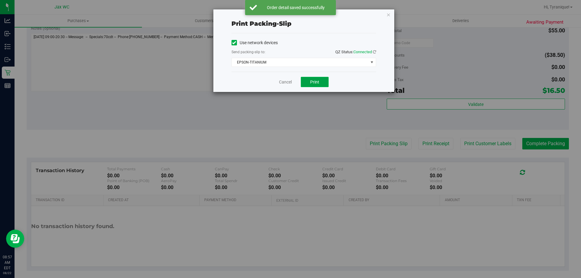
click at [302, 80] on button "Print" at bounding box center [315, 82] width 28 height 10
click at [285, 84] on link "Cancel" at bounding box center [285, 82] width 13 height 6
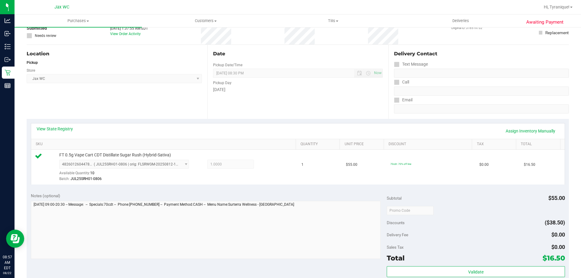
scroll to position [121, 0]
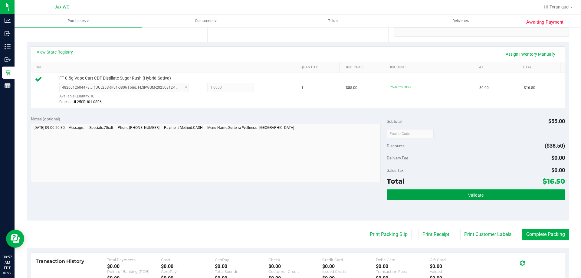
click at [537, 189] on button "Validate" at bounding box center [475, 194] width 178 height 11
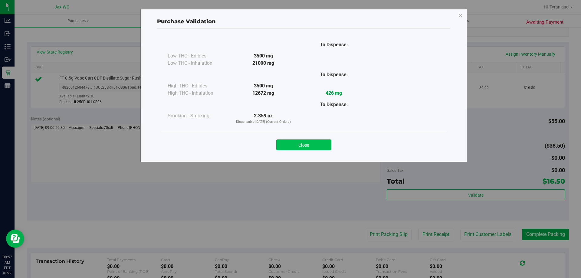
click at [330, 143] on button "Close" at bounding box center [303, 144] width 55 height 11
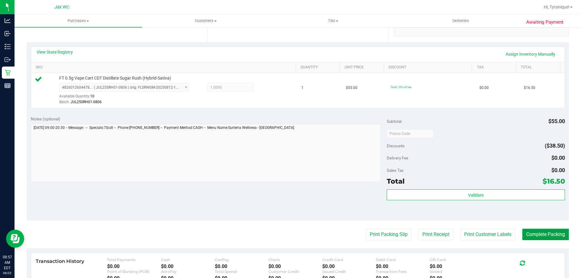
click at [543, 233] on button "Complete Packing" at bounding box center [545, 234] width 47 height 11
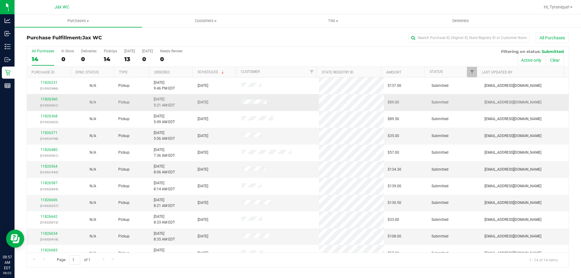
click at [42, 96] on div "11826360 (316524261)" at bounding box center [49, 101] width 37 height 11
click at [45, 98] on link "11826360" at bounding box center [49, 99] width 17 height 4
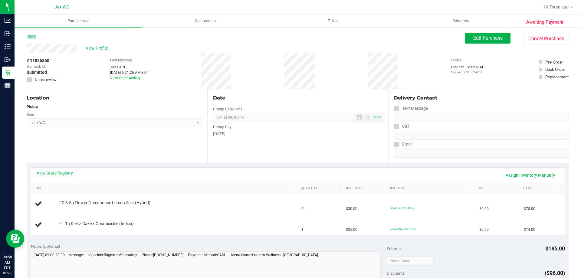
click at [29, 37] on link "Back" at bounding box center [31, 36] width 9 height 4
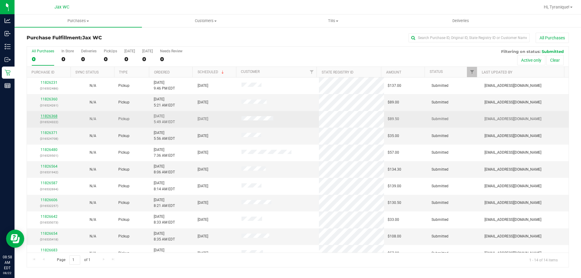
click at [55, 116] on link "11826368" at bounding box center [49, 116] width 17 height 4
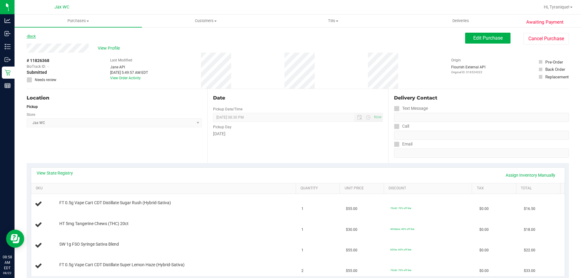
click at [32, 37] on link "Back" at bounding box center [31, 36] width 9 height 4
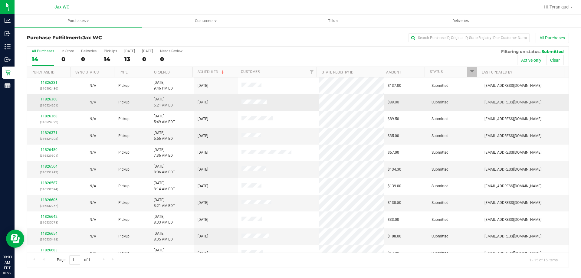
click at [48, 97] on link "11826360" at bounding box center [49, 99] width 17 height 4
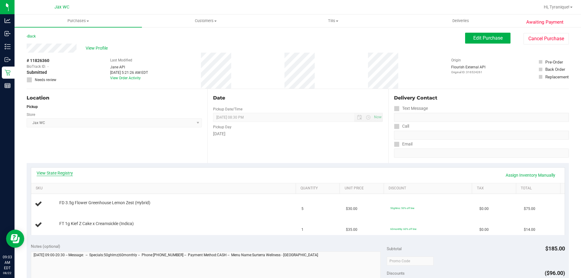
click at [56, 171] on link "View State Registry" at bounding box center [55, 173] width 36 height 6
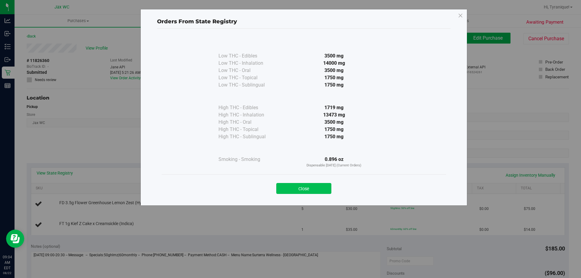
click at [314, 192] on button "Close" at bounding box center [303, 188] width 55 height 11
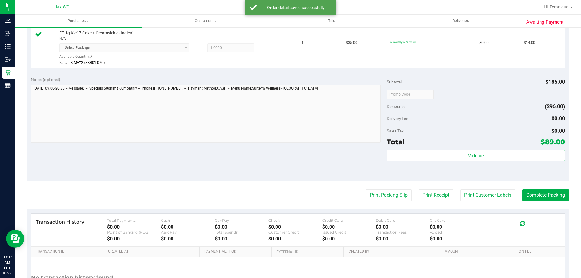
scroll to position [212, 0]
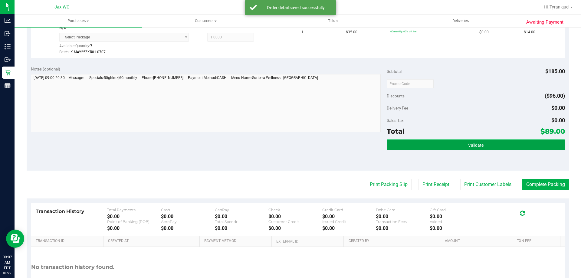
click at [468, 145] on span "Validate" at bounding box center [475, 145] width 15 height 5
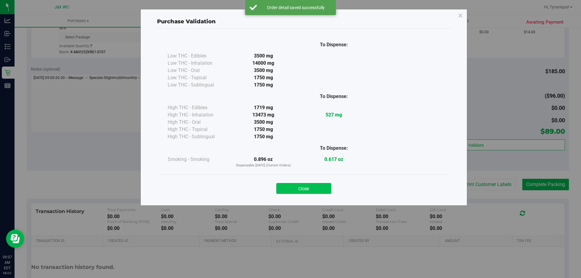
click at [316, 189] on button "Close" at bounding box center [303, 188] width 55 height 11
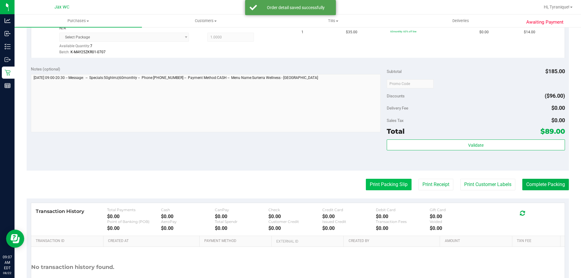
click at [371, 187] on button "Print Packing Slip" at bounding box center [389, 184] width 46 height 11
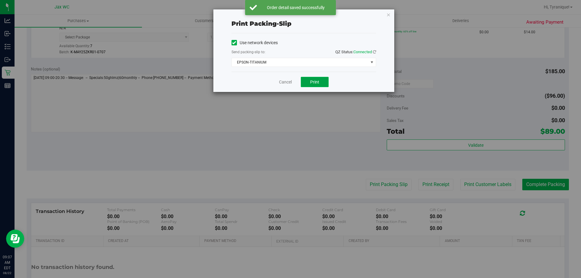
click at [312, 87] on button "Print" at bounding box center [315, 82] width 28 height 10
click at [285, 80] on link "Cancel" at bounding box center [285, 82] width 13 height 6
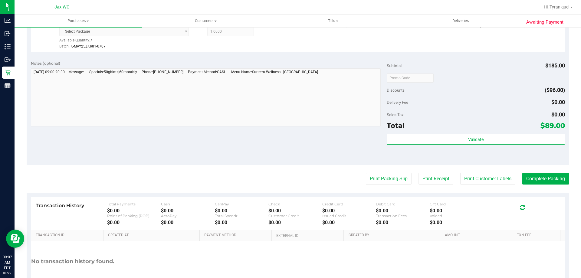
scroll to position [257, 0]
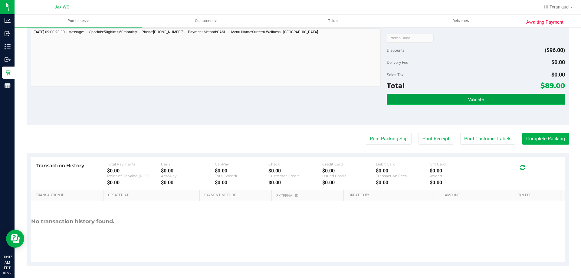
click at [506, 97] on button "Validate" at bounding box center [475, 99] width 178 height 11
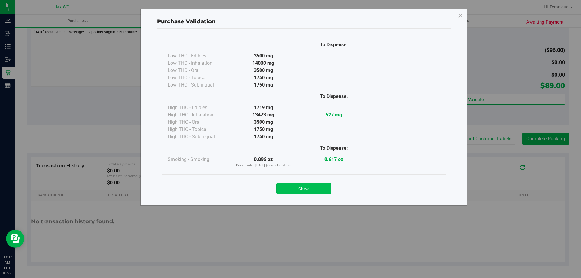
click at [316, 189] on button "Close" at bounding box center [303, 188] width 55 height 11
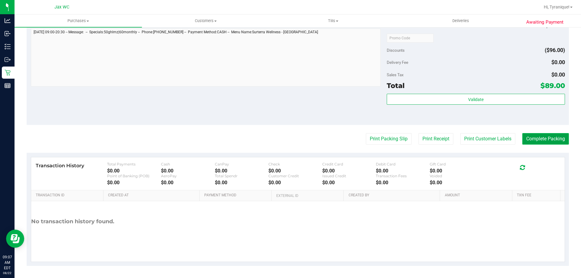
click at [531, 134] on button "Complete Packing" at bounding box center [545, 138] width 47 height 11
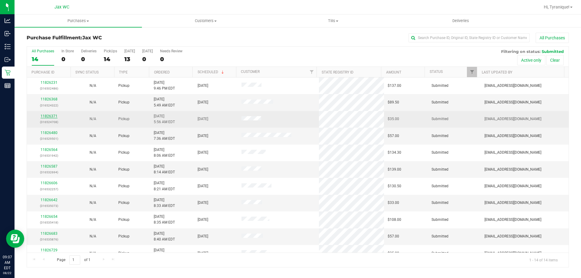
click at [55, 116] on link "11826371" at bounding box center [49, 116] width 17 height 4
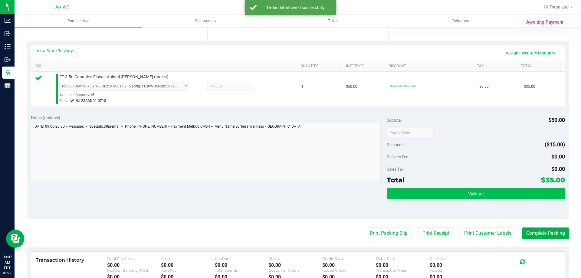
scroll to position [181, 0]
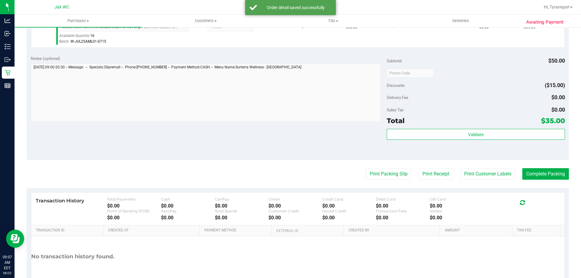
click at [462, 125] on div "Total $35.00" at bounding box center [475, 120] width 178 height 11
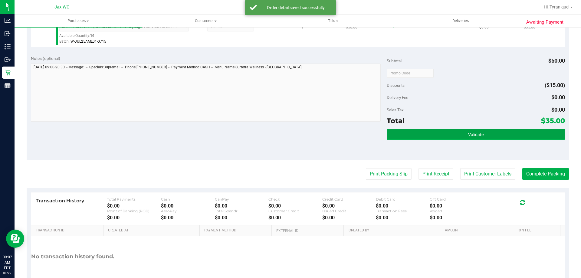
click at [464, 140] on button "Validate" at bounding box center [475, 134] width 178 height 11
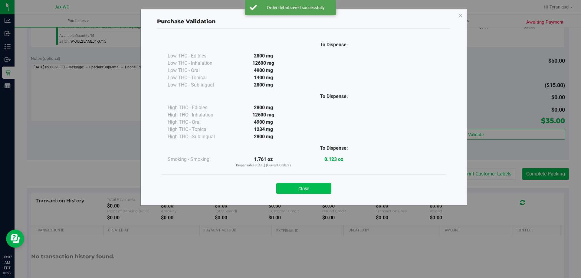
click at [324, 189] on button "Close" at bounding box center [303, 188] width 55 height 11
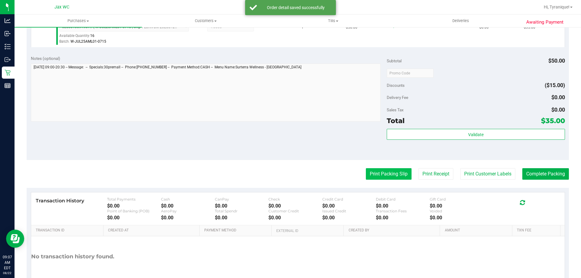
click at [366, 174] on button "Print Packing Slip" at bounding box center [389, 173] width 46 height 11
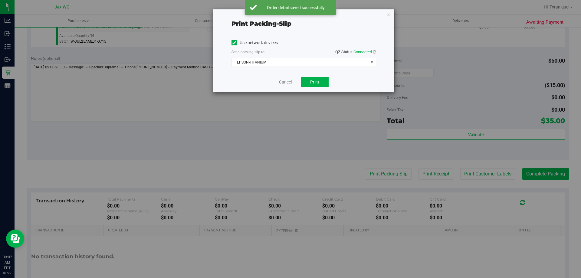
click at [311, 88] on div "Cancel Print" at bounding box center [303, 82] width 145 height 20
click at [309, 82] on button "Print" at bounding box center [315, 82] width 28 height 10
click at [288, 81] on link "Cancel" at bounding box center [285, 82] width 13 height 6
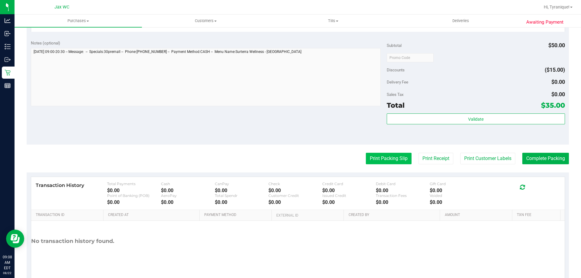
scroll to position [212, 0]
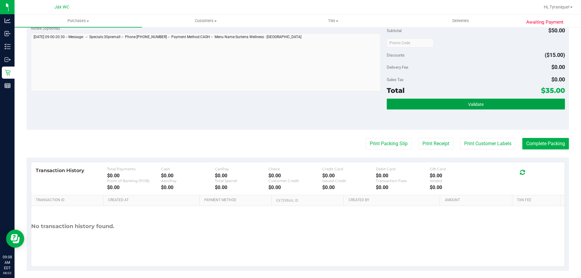
click at [484, 103] on button "Validate" at bounding box center [475, 104] width 178 height 11
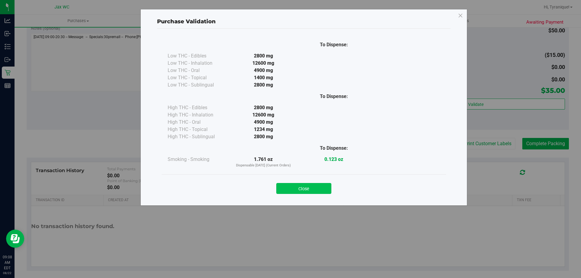
click at [295, 193] on button "Close" at bounding box center [303, 188] width 55 height 11
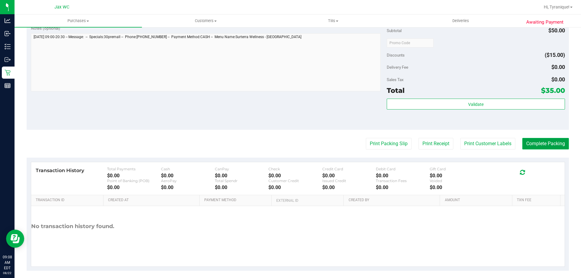
click at [536, 145] on button "Complete Packing" at bounding box center [545, 143] width 47 height 11
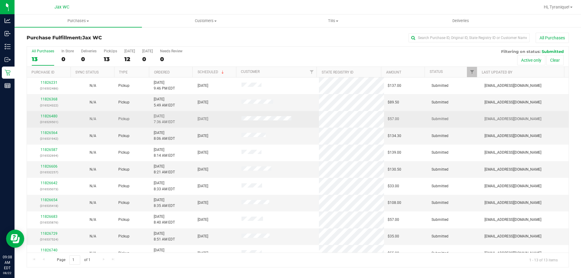
click at [54, 114] on div "11826480 (316529501)" at bounding box center [49, 118] width 37 height 11
click at [55, 115] on link "11826480" at bounding box center [49, 116] width 17 height 4
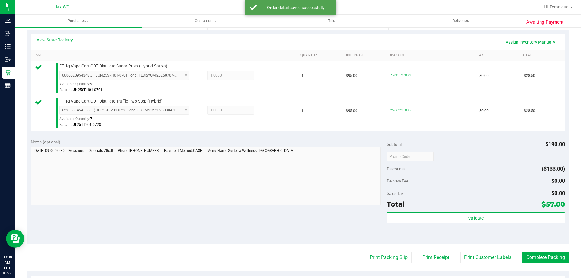
scroll to position [151, 0]
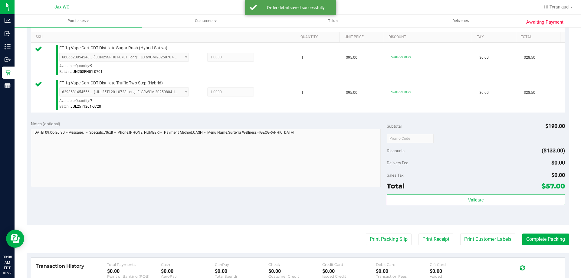
click at [435, 194] on div "Subtotal $190.00 Discounts ($133.00) Delivery Fee $0.00 Sales Tax $0.00 Total $…" at bounding box center [475, 171] width 178 height 101
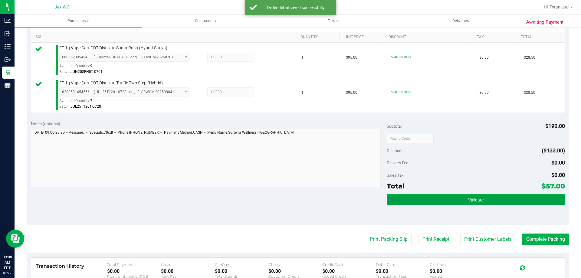
click at [437, 202] on button "Validate" at bounding box center [475, 199] width 178 height 11
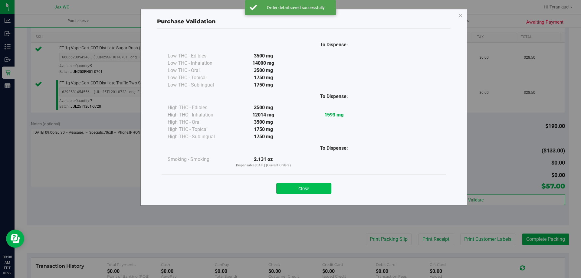
click at [316, 190] on button "Close" at bounding box center [303, 188] width 55 height 11
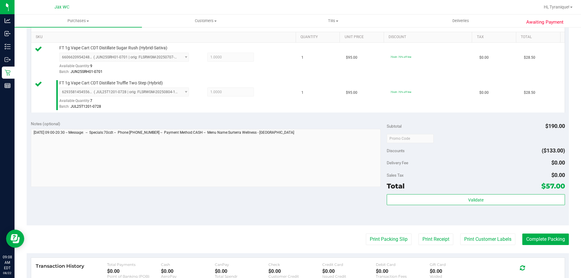
click at [364, 229] on purchase-details "Back Edit Purchase Cancel Purchase View Profile # 11826480 BioTrack ID: - Submi…" at bounding box center [298, 123] width 542 height 485
click at [375, 245] on purchase-details "Back Edit Purchase Cancel Purchase View Profile # 11826480 BioTrack ID: - Submi…" at bounding box center [298, 123] width 542 height 485
click at [374, 241] on button "Print Packing Slip" at bounding box center [389, 238] width 46 height 11
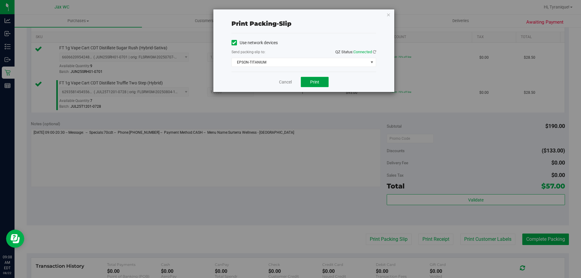
click at [324, 83] on button "Print" at bounding box center [315, 82] width 28 height 10
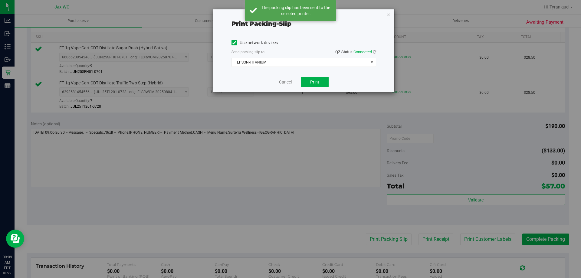
click at [281, 81] on link "Cancel" at bounding box center [285, 82] width 13 height 6
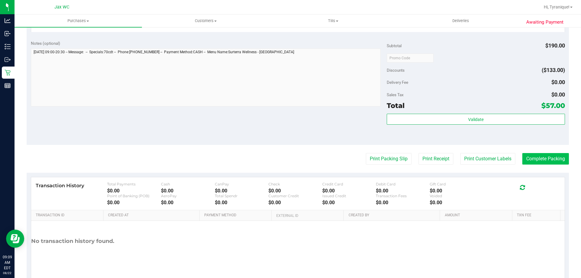
scroll to position [252, 0]
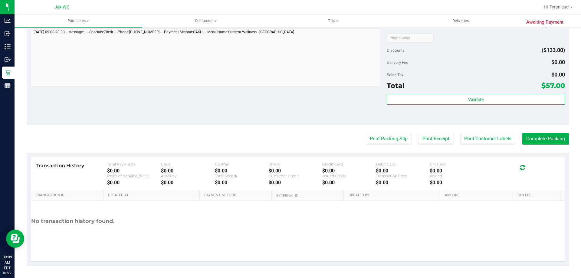
click at [529, 92] on div "Subtotal $190.00 Discounts ($133.00) Delivery Fee $0.00 Sales Tax $0.00 Total $…" at bounding box center [475, 70] width 178 height 101
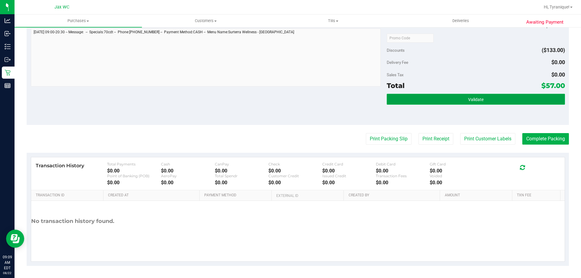
click at [528, 99] on button "Validate" at bounding box center [475, 99] width 178 height 11
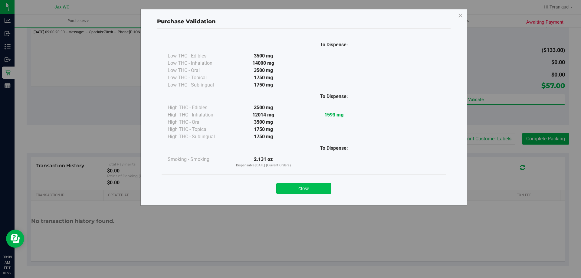
click at [306, 191] on button "Close" at bounding box center [303, 188] width 55 height 11
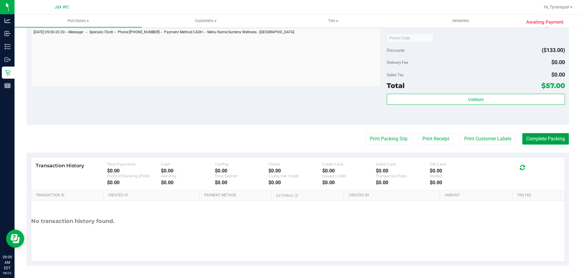
click at [546, 141] on button "Complete Packing" at bounding box center [545, 138] width 47 height 11
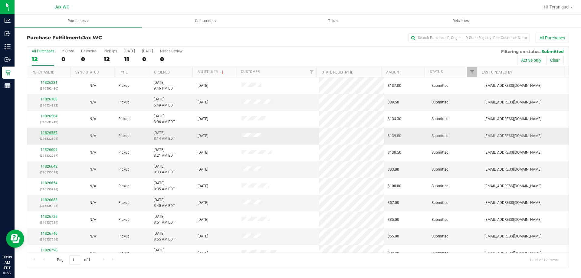
click at [49, 133] on link "11826587" at bounding box center [49, 133] width 17 height 4
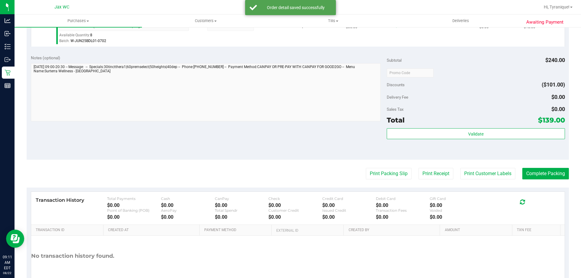
scroll to position [333, 0]
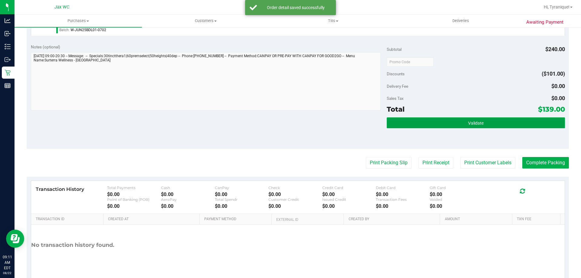
click at [437, 122] on button "Validate" at bounding box center [475, 122] width 178 height 11
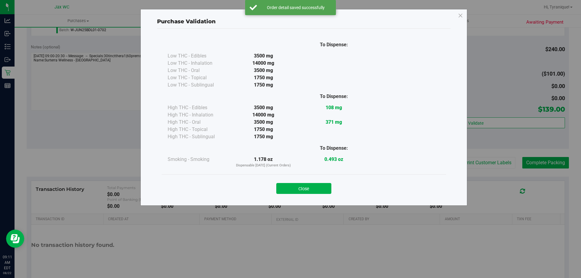
click at [313, 188] on button "Close" at bounding box center [303, 188] width 55 height 11
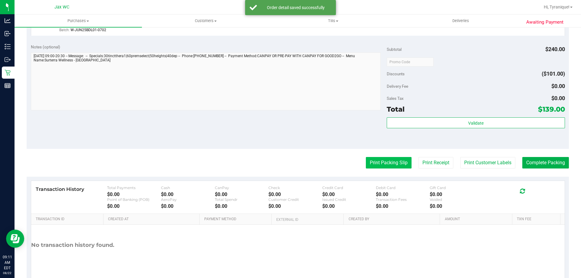
click at [404, 165] on button "Print Packing Slip" at bounding box center [389, 162] width 46 height 11
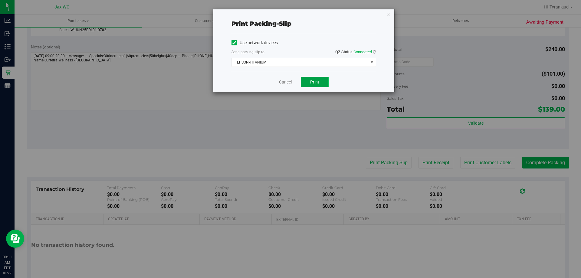
click at [311, 82] on span "Print" at bounding box center [314, 82] width 9 height 5
click at [283, 87] on div "Cancel Print" at bounding box center [303, 82] width 145 height 20
drag, startPoint x: 282, startPoint y: 84, endPoint x: 281, endPoint y: 87, distance: 3.7
click at [282, 84] on link "Cancel" at bounding box center [285, 82] width 13 height 6
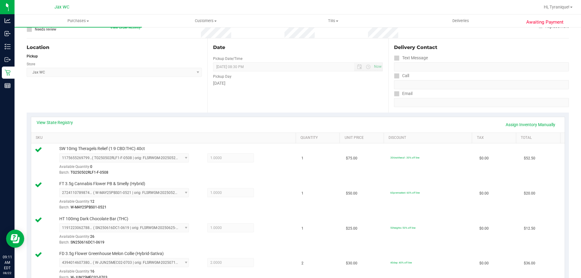
scroll to position [0, 0]
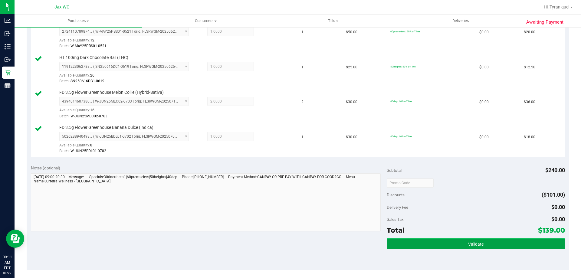
click at [525, 247] on button "Validate" at bounding box center [475, 243] width 178 height 11
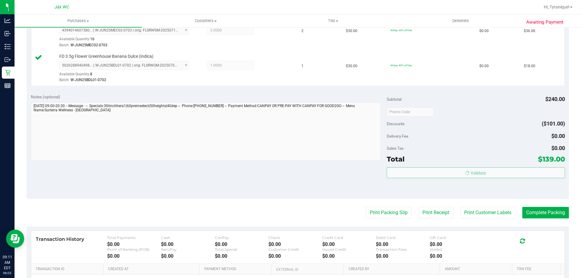
scroll to position [333, 0]
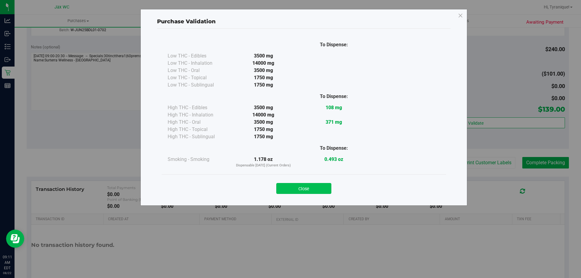
click at [305, 184] on button "Close" at bounding box center [303, 188] width 55 height 11
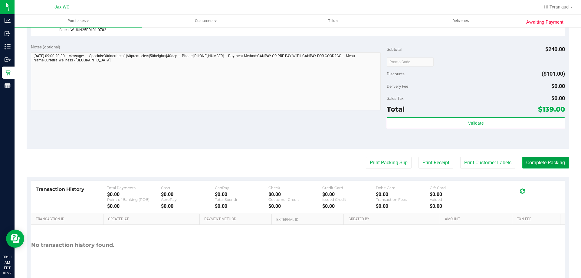
click at [527, 159] on button "Complete Packing" at bounding box center [545, 162] width 47 height 11
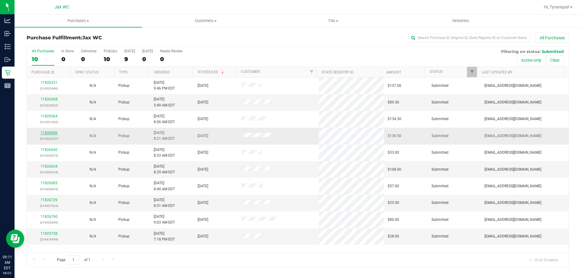
click at [53, 131] on link "11826606" at bounding box center [49, 133] width 17 height 4
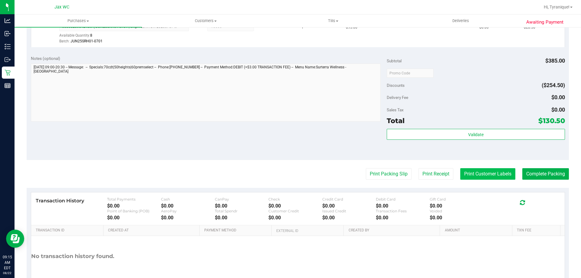
scroll to position [362, 0]
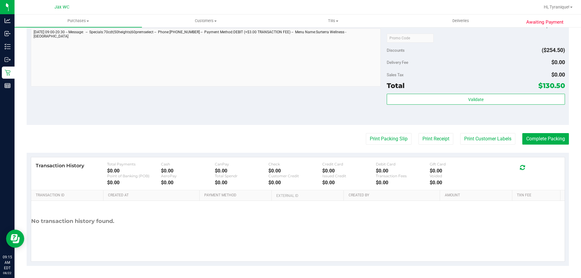
click at [464, 88] on div "Total $130.50" at bounding box center [475, 85] width 178 height 11
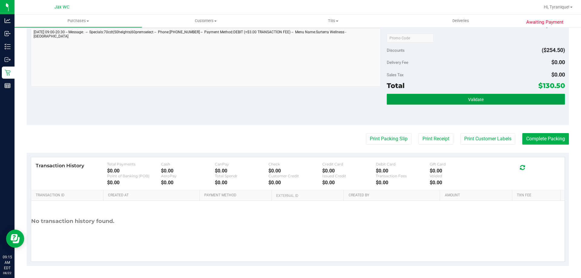
click at [464, 96] on button "Validate" at bounding box center [475, 99] width 178 height 11
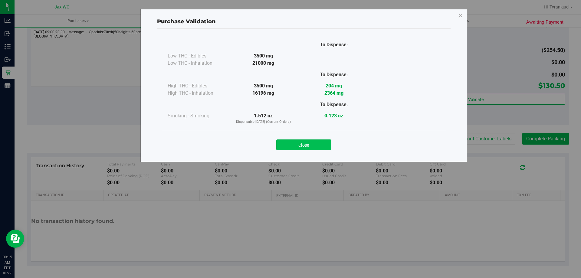
click at [321, 148] on button "Close" at bounding box center [303, 144] width 55 height 11
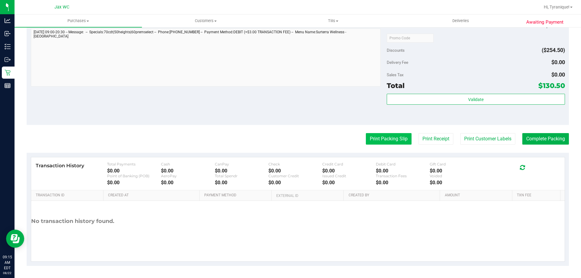
click at [370, 139] on button "Print Packing Slip" at bounding box center [389, 138] width 46 height 11
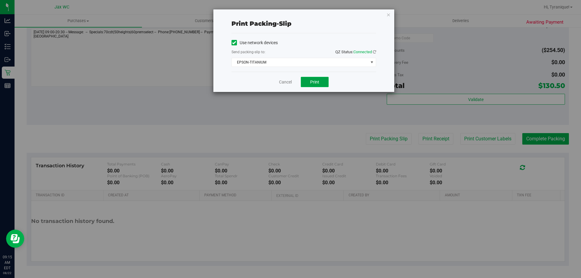
click at [311, 79] on button "Print" at bounding box center [315, 82] width 28 height 10
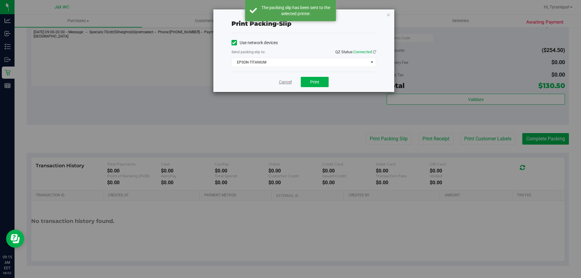
click at [291, 79] on link "Cancel" at bounding box center [285, 82] width 13 height 6
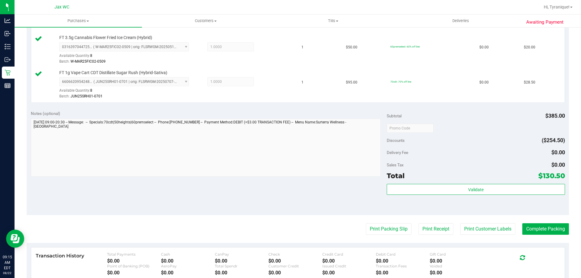
scroll to position [302, 0]
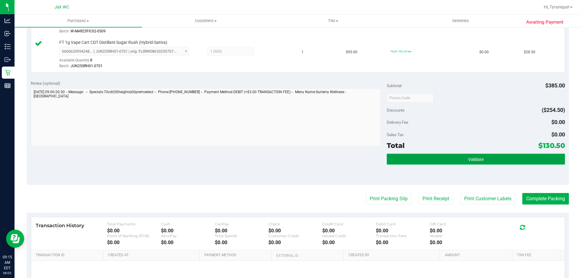
click at [463, 158] on button "Validate" at bounding box center [475, 159] width 178 height 11
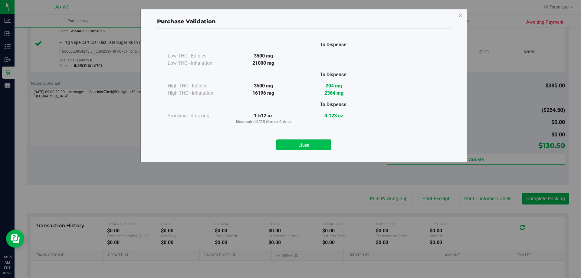
click at [323, 146] on button "Close" at bounding box center [303, 144] width 55 height 11
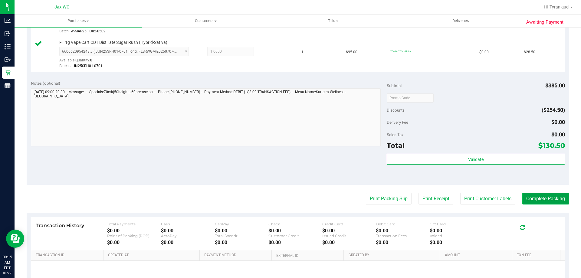
click at [539, 199] on button "Complete Packing" at bounding box center [545, 198] width 47 height 11
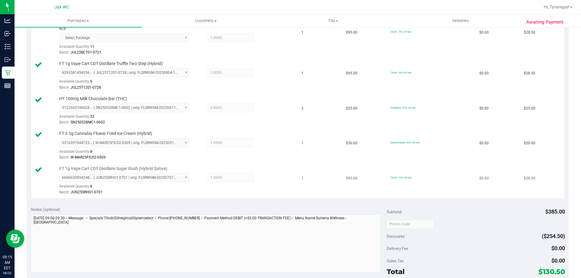
scroll to position [151, 0]
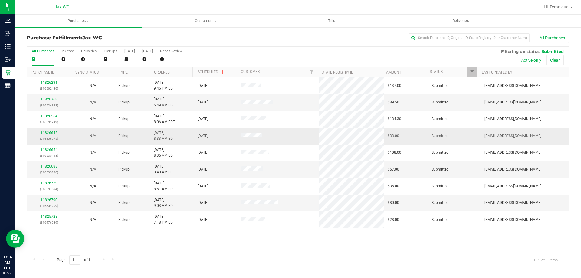
click at [51, 133] on link "11826642" at bounding box center [49, 133] width 17 height 4
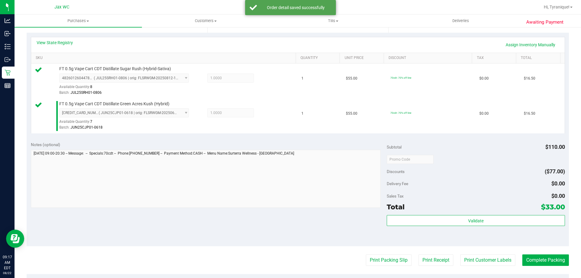
scroll to position [151, 0]
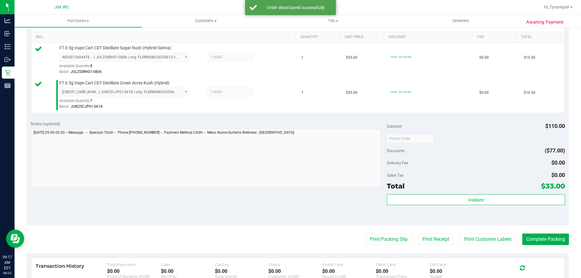
click at [442, 192] on div "Subtotal $110.00 Discounts ($77.00) Delivery Fee $0.00 Sales Tax $0.00 Total $3…" at bounding box center [475, 171] width 178 height 101
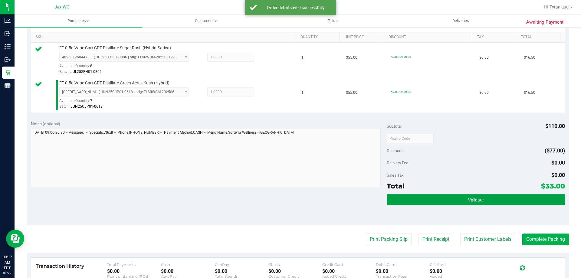
click at [442, 195] on button "Validate" at bounding box center [475, 199] width 178 height 11
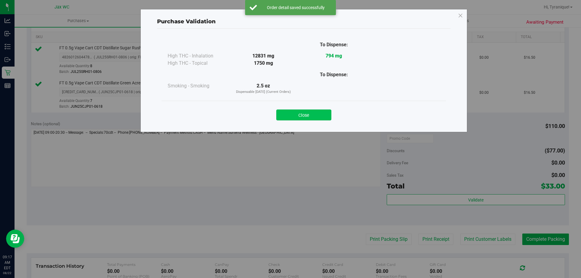
click at [311, 115] on button "Close" at bounding box center [303, 114] width 55 height 11
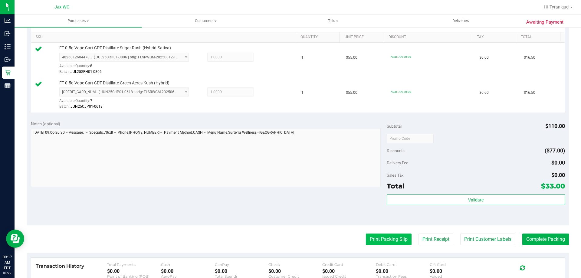
click at [376, 236] on button "Print Packing Slip" at bounding box center [389, 238] width 46 height 11
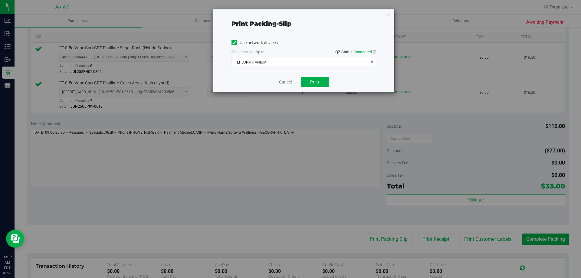
click at [323, 76] on div "Cancel Print" at bounding box center [303, 82] width 145 height 20
click at [323, 80] on button "Print" at bounding box center [315, 82] width 28 height 10
click at [278, 85] on div "Cancel Print" at bounding box center [303, 82] width 145 height 20
click at [287, 80] on link "Cancel" at bounding box center [285, 82] width 13 height 6
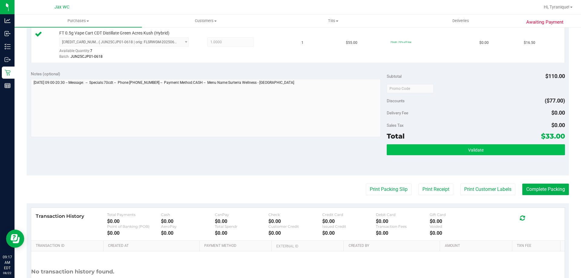
scroll to position [212, 0]
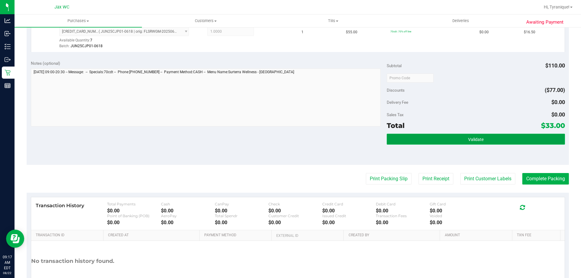
click at [492, 138] on button "Validate" at bounding box center [475, 139] width 178 height 11
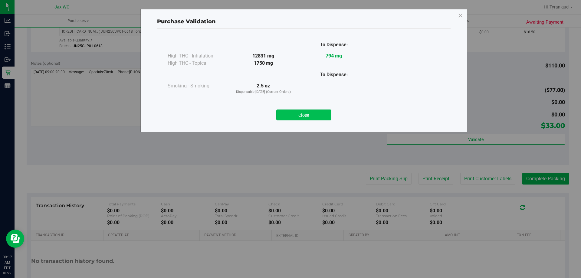
click at [310, 118] on button "Close" at bounding box center [303, 114] width 55 height 11
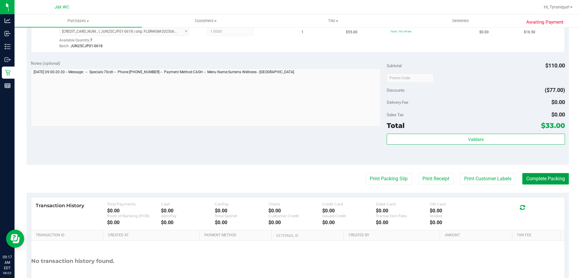
click at [522, 181] on button "Complete Packing" at bounding box center [545, 178] width 47 height 11
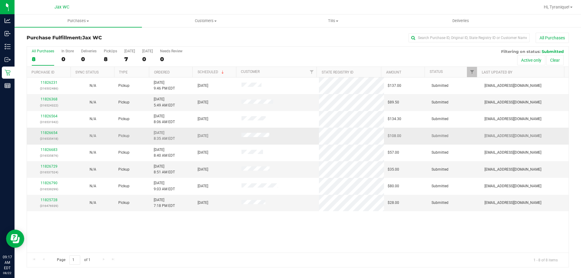
click at [49, 135] on div "11826654 (316535418)" at bounding box center [49, 135] width 37 height 11
click at [50, 131] on link "11826654" at bounding box center [49, 133] width 17 height 4
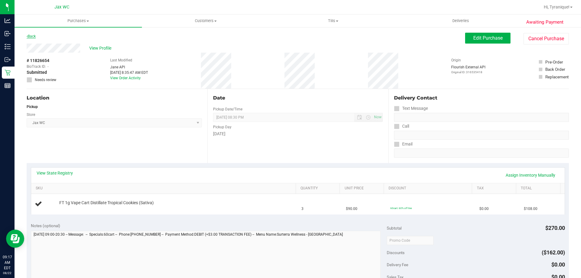
click at [35, 35] on link "Back" at bounding box center [31, 36] width 9 height 4
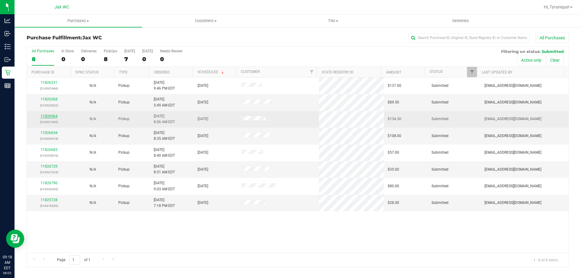
click at [50, 117] on link "11826564" at bounding box center [49, 116] width 17 height 4
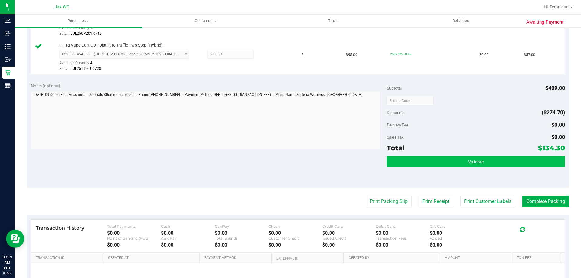
scroll to position [242, 0]
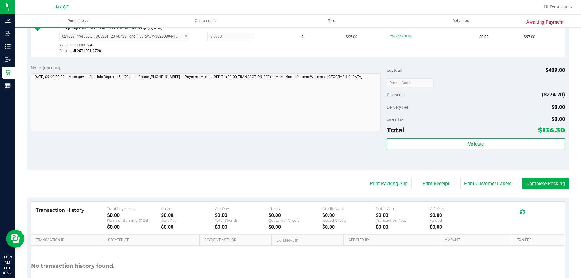
click at [427, 133] on div "Total $134.30" at bounding box center [475, 130] width 178 height 11
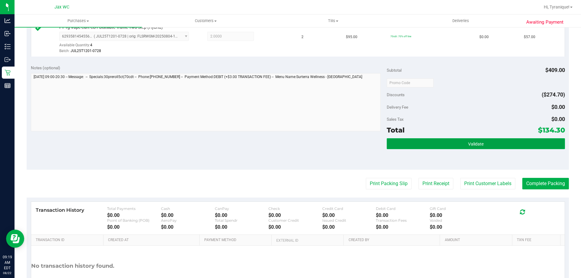
click at [427, 139] on button "Validate" at bounding box center [475, 143] width 178 height 11
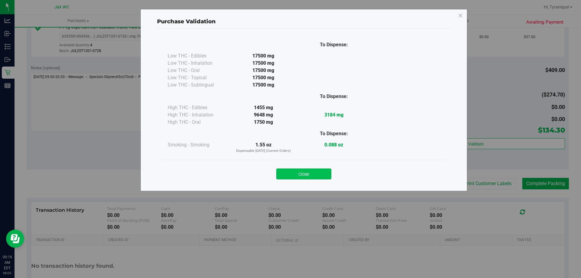
click at [324, 169] on button "Close" at bounding box center [303, 173] width 55 height 11
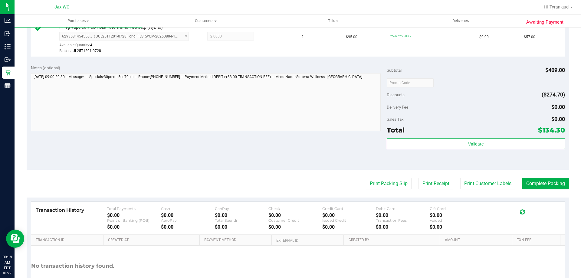
click at [393, 192] on purchase-details "Back Edit Purchase Cancel Purchase View Profile # 11826564 BioTrack ID: - Submi…" at bounding box center [298, 51] width 542 height 520
click at [390, 185] on button "Print Packing Slip" at bounding box center [389, 183] width 46 height 11
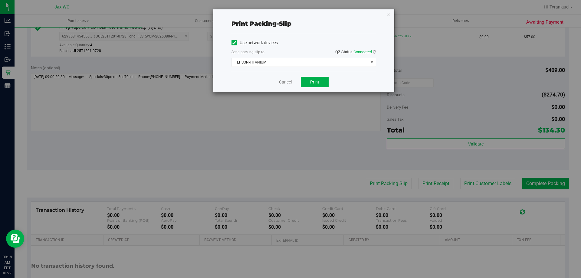
click at [314, 74] on div "Cancel Print" at bounding box center [303, 82] width 145 height 20
click at [316, 79] on button "Print" at bounding box center [315, 82] width 28 height 10
click at [286, 83] on link "Cancel" at bounding box center [285, 82] width 13 height 6
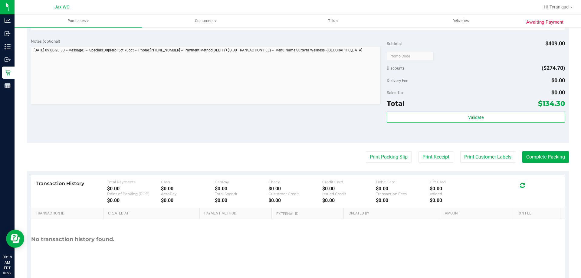
scroll to position [272, 0]
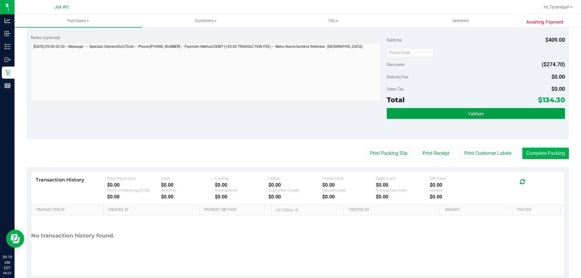
click at [520, 113] on button "Validate" at bounding box center [475, 113] width 178 height 11
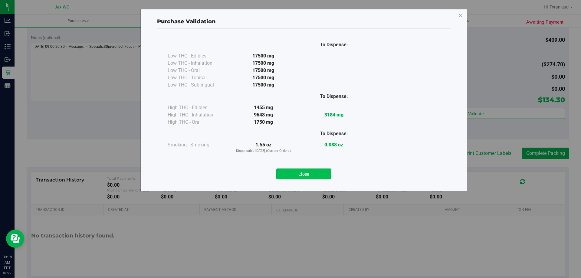
click at [322, 173] on button "Close" at bounding box center [303, 173] width 55 height 11
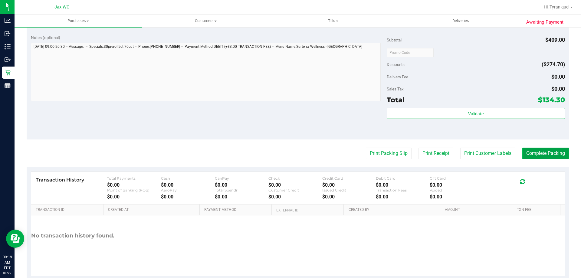
click at [537, 151] on button "Complete Packing" at bounding box center [545, 153] width 47 height 11
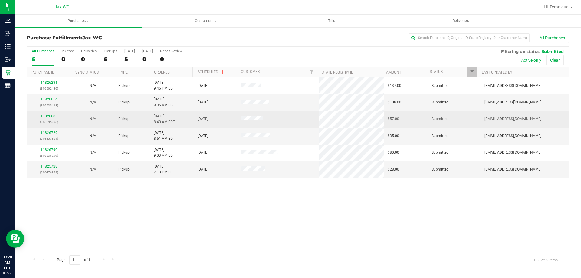
click at [47, 114] on link "11826683" at bounding box center [49, 116] width 17 height 4
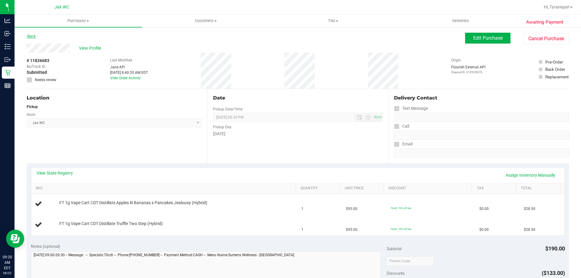
click at [34, 35] on link "Back" at bounding box center [31, 36] width 9 height 4
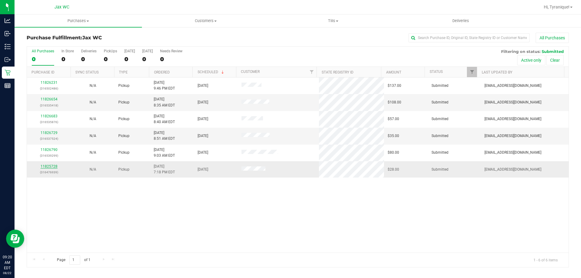
click at [50, 168] on link "11825728" at bounding box center [49, 166] width 17 height 4
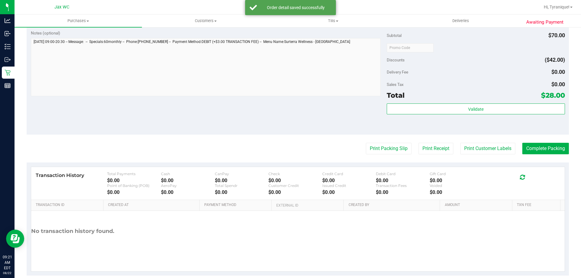
scroll to position [212, 0]
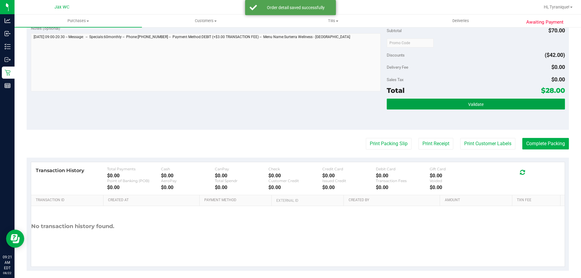
click at [433, 108] on button "Validate" at bounding box center [475, 104] width 178 height 11
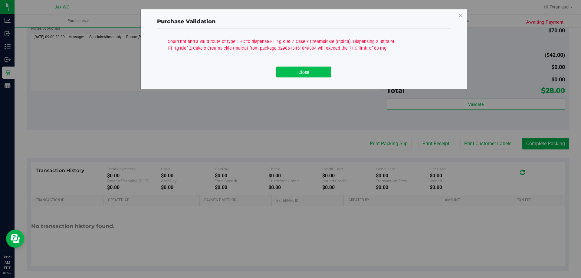
click at [296, 76] on button "Close" at bounding box center [303, 72] width 55 height 11
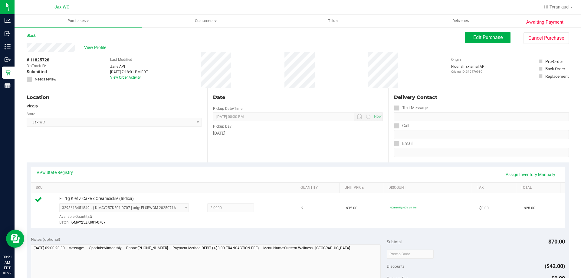
scroll to position [0, 0]
click at [67, 171] on link "View State Registry" at bounding box center [55, 173] width 36 height 6
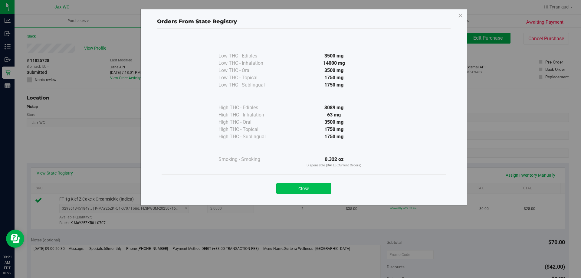
click at [309, 190] on button "Close" at bounding box center [303, 188] width 55 height 11
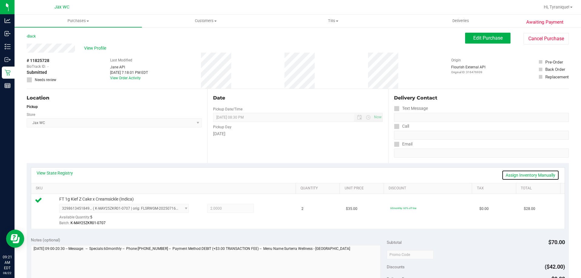
click at [513, 175] on link "Assign Inventory Manually" at bounding box center [529, 175] width 57 height 10
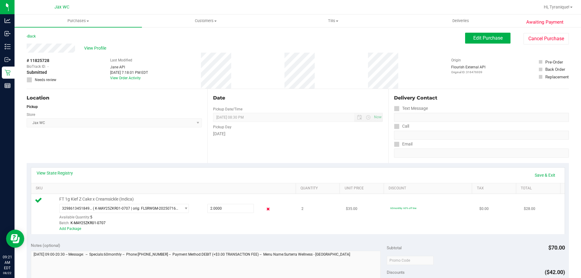
click at [265, 209] on icon at bounding box center [268, 209] width 6 height 7
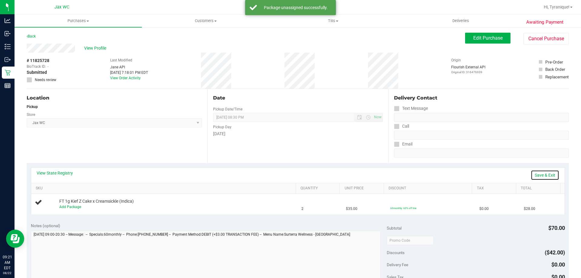
click at [530, 173] on link "Save & Exit" at bounding box center [544, 175] width 28 height 10
click at [485, 39] on span "Edit Purchase" at bounding box center [487, 38] width 29 height 6
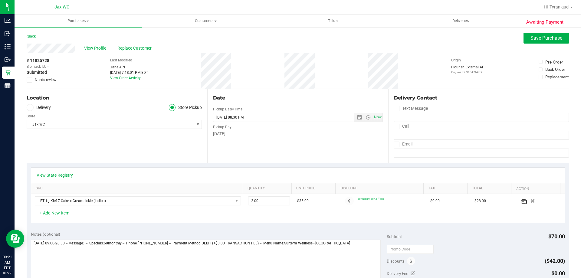
click at [55, 80] on span "Needs review" at bounding box center [45, 79] width 21 height 5
click at [0, 0] on input "Needs review" at bounding box center [0, 0] width 0 height 0
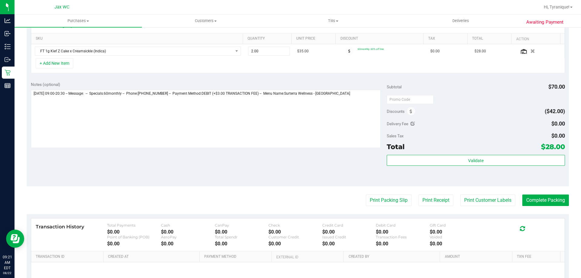
scroll to position [151, 0]
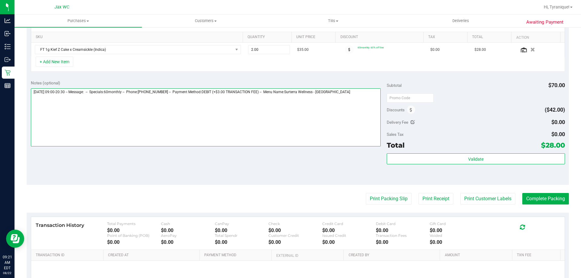
click at [359, 111] on textarea at bounding box center [206, 117] width 350 height 58
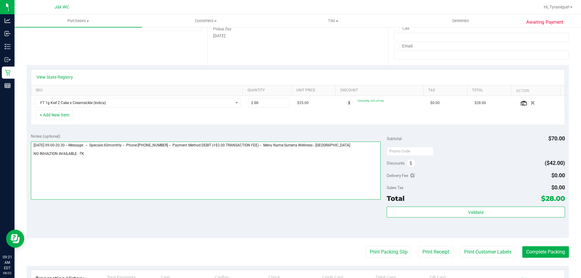
scroll to position [0, 0]
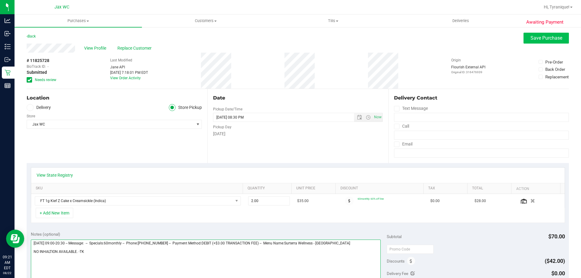
type textarea "[DATE] 09:00-20:30 -- Message: -- Specials:60monthly -- Phone:[PHONE_NUMBER] --…"
click at [551, 41] on button "Save Purchase" at bounding box center [545, 38] width 45 height 11
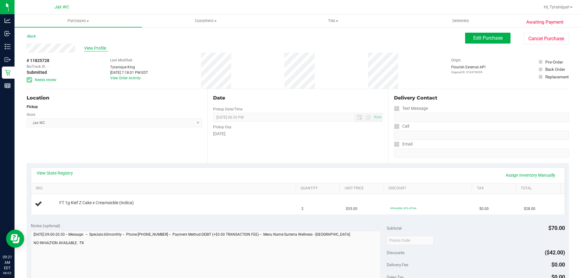
click at [103, 47] on span "View Profile" at bounding box center [96, 48] width 24 height 6
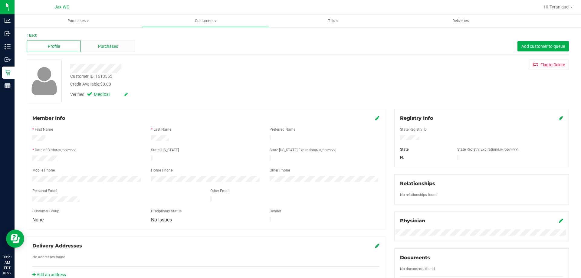
click at [109, 47] on span "Purchases" at bounding box center [108, 46] width 20 height 6
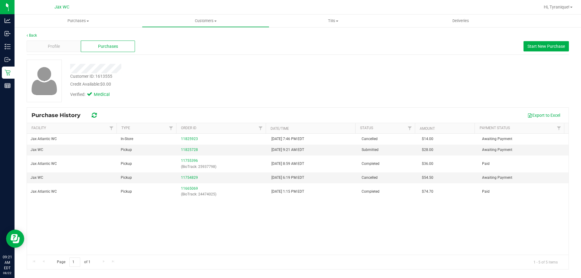
click at [98, 76] on div "Customer ID: 1613555" at bounding box center [91, 76] width 42 height 6
copy div "Customer ID: 1613555"
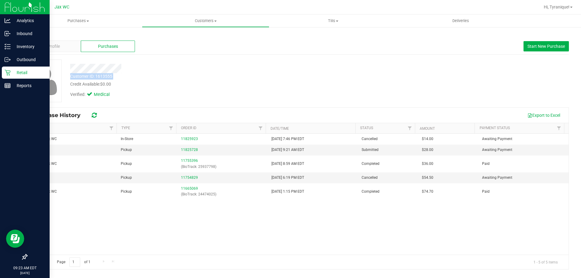
click at [3, 71] on div "Retail" at bounding box center [26, 73] width 48 height 12
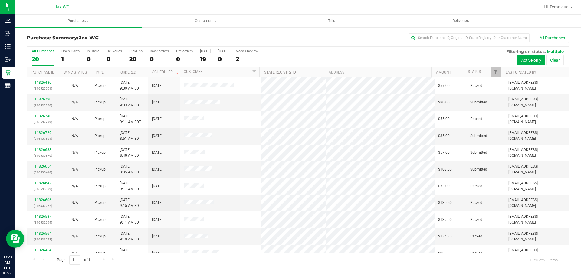
click at [482, 73] on th "Status" at bounding box center [482, 72] width 38 height 11
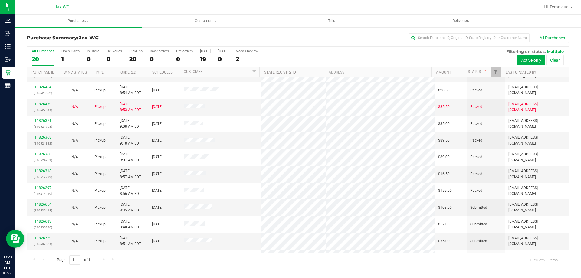
scroll to position [160, 0]
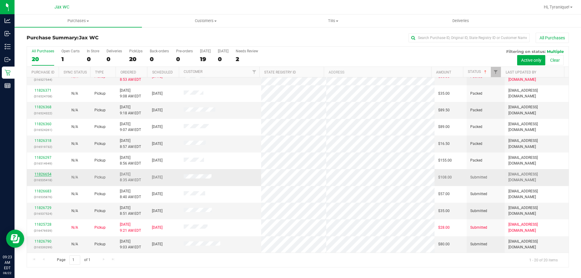
click at [44, 175] on link "11826654" at bounding box center [42, 174] width 17 height 4
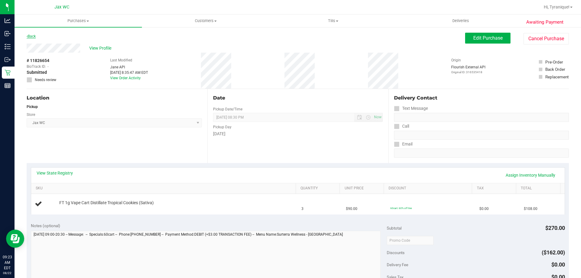
click at [34, 37] on link "Back" at bounding box center [31, 36] width 9 height 4
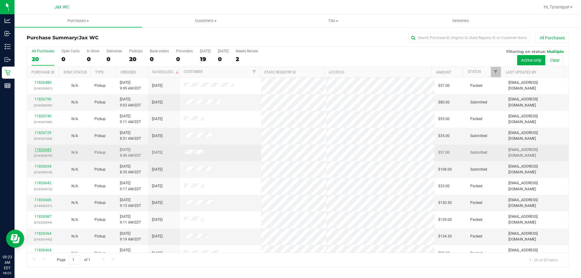
click at [49, 150] on link "11826683" at bounding box center [42, 150] width 17 height 4
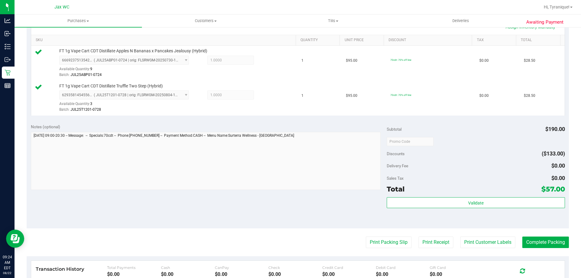
scroll to position [181, 0]
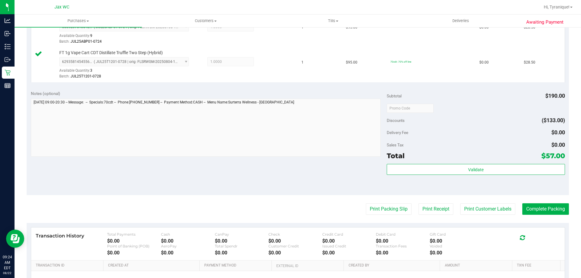
click at [477, 162] on div "Subtotal $190.00 Discounts ($133.00) Delivery Fee $0.00 Sales Tax $0.00 Total $…" at bounding box center [475, 140] width 178 height 101
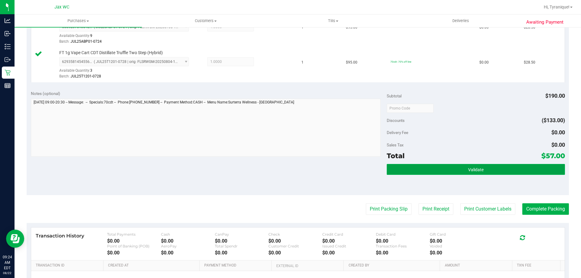
click at [479, 165] on button "Validate" at bounding box center [475, 169] width 178 height 11
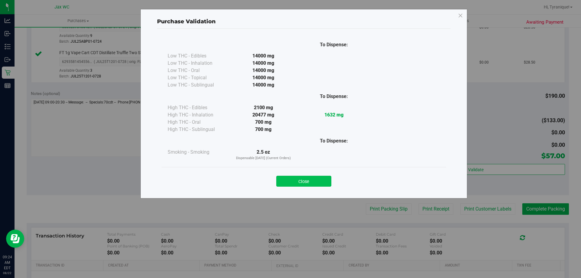
click at [315, 182] on button "Close" at bounding box center [303, 181] width 55 height 11
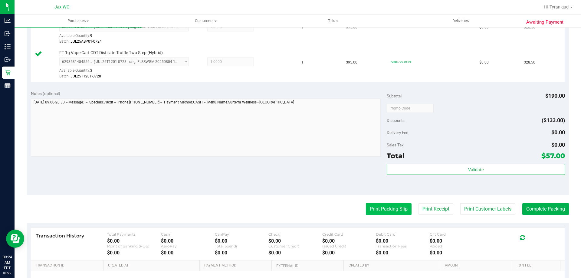
click at [396, 209] on button "Print Packing Slip" at bounding box center [389, 208] width 46 height 11
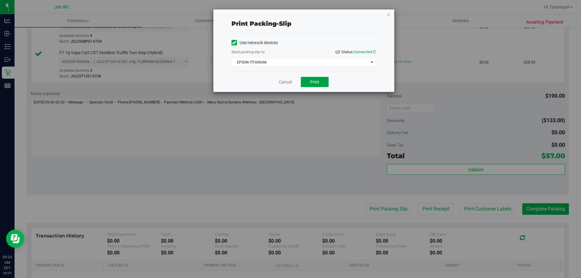
click at [312, 77] on button "Print" at bounding box center [315, 82] width 28 height 10
click at [285, 84] on link "Cancel" at bounding box center [285, 82] width 13 height 6
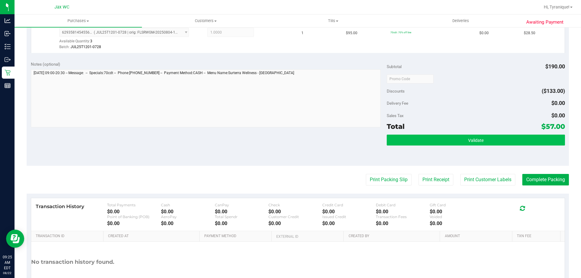
scroll to position [212, 0]
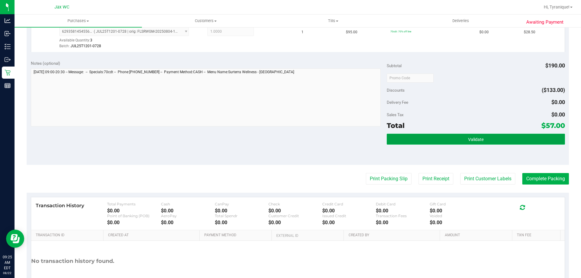
click at [500, 141] on button "Validate" at bounding box center [475, 139] width 178 height 11
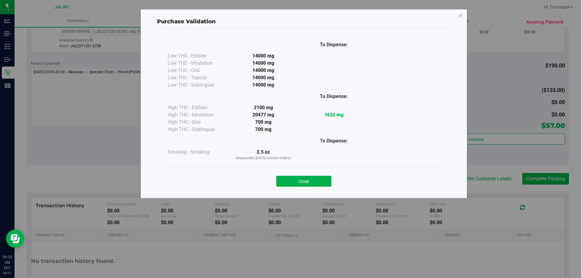
click at [305, 187] on div "Close" at bounding box center [303, 179] width 284 height 24
click at [310, 183] on button "Close" at bounding box center [303, 181] width 55 height 11
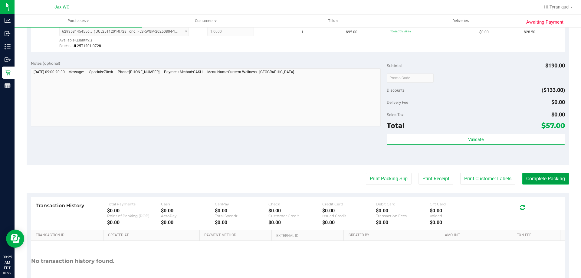
click at [561, 178] on button "Complete Packing" at bounding box center [545, 178] width 47 height 11
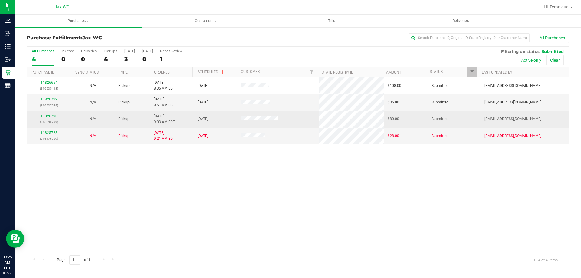
click at [47, 117] on link "11826790" at bounding box center [49, 116] width 17 height 4
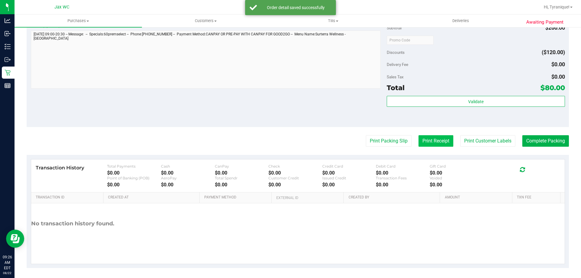
scroll to position [217, 0]
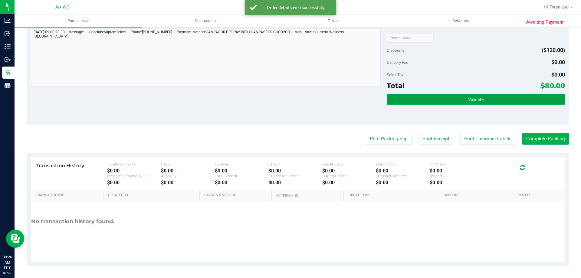
click at [427, 97] on button "Validate" at bounding box center [475, 99] width 178 height 11
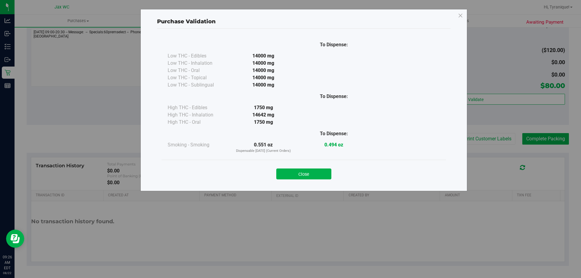
click at [281, 182] on div "Close" at bounding box center [303, 172] width 284 height 24
click at [299, 171] on button "Close" at bounding box center [303, 173] width 55 height 11
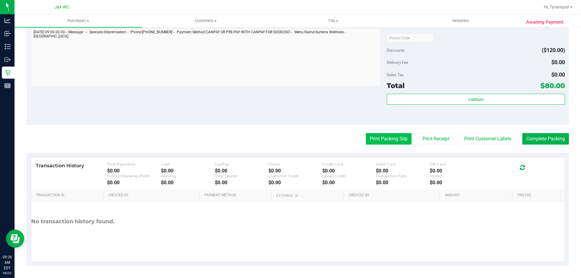
click at [381, 144] on button "Print Packing Slip" at bounding box center [389, 138] width 46 height 11
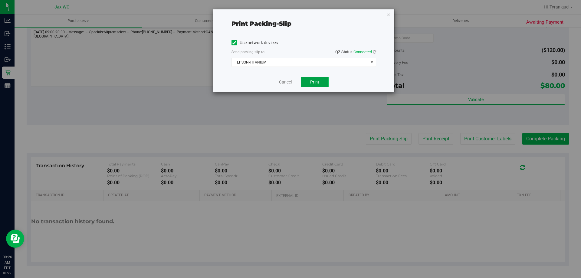
click at [319, 82] on button "Print" at bounding box center [315, 82] width 28 height 10
click at [282, 80] on link "Cancel" at bounding box center [285, 82] width 13 height 6
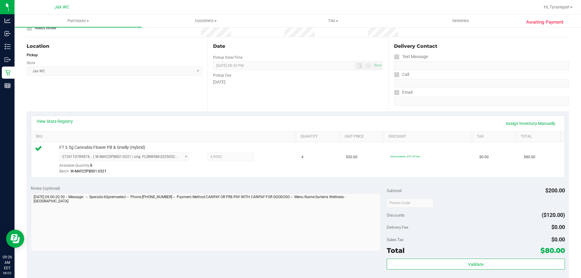
scroll to position [121, 0]
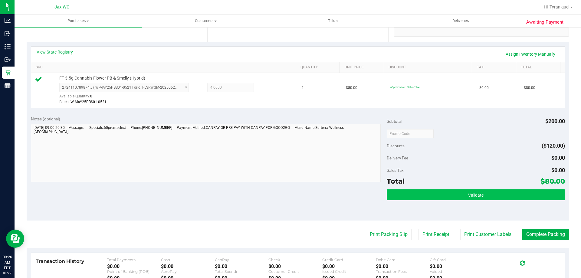
click at [523, 201] on div "Validate" at bounding box center [475, 202] width 178 height 27
click at [521, 195] on button "Validate" at bounding box center [475, 194] width 178 height 11
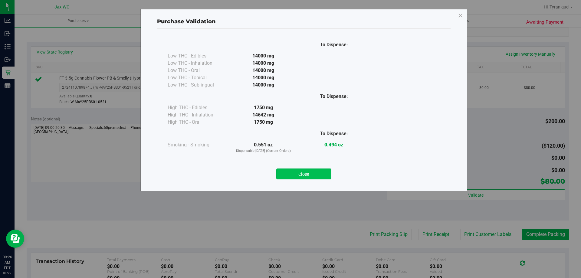
click at [311, 175] on button "Close" at bounding box center [303, 173] width 55 height 11
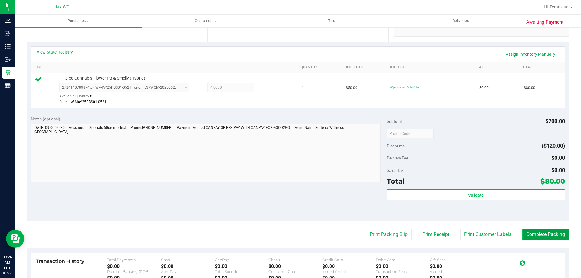
click at [540, 236] on button "Complete Packing" at bounding box center [545, 234] width 47 height 11
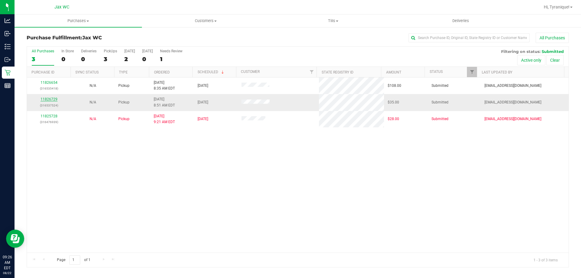
click at [55, 98] on link "11826729" at bounding box center [49, 99] width 17 height 4
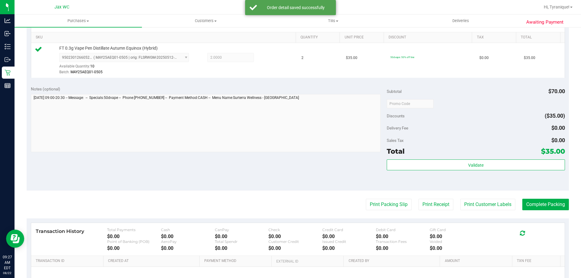
scroll to position [151, 0]
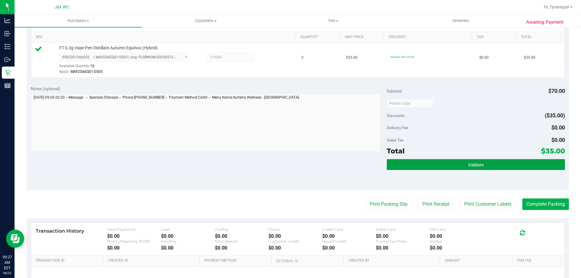
click at [484, 166] on button "Validate" at bounding box center [475, 164] width 178 height 11
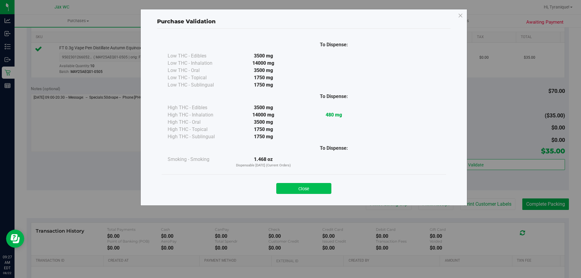
click at [325, 187] on button "Close" at bounding box center [303, 188] width 55 height 11
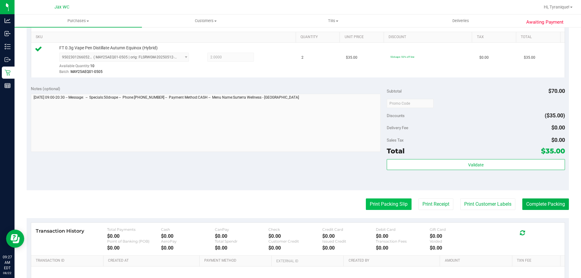
click at [371, 208] on button "Print Packing Slip" at bounding box center [389, 203] width 46 height 11
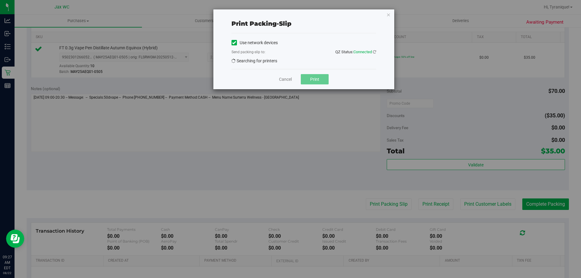
click at [318, 75] on div "Cancel Print" at bounding box center [303, 79] width 145 height 20
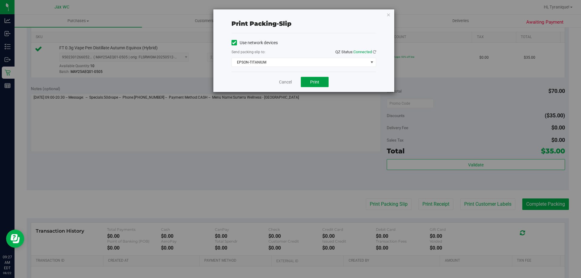
click at [321, 79] on button "Print" at bounding box center [315, 82] width 28 height 10
click at [285, 83] on link "Cancel" at bounding box center [285, 82] width 13 height 6
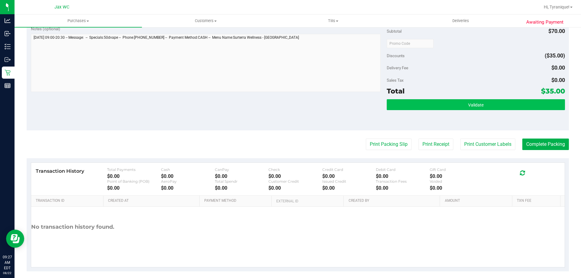
scroll to position [212, 0]
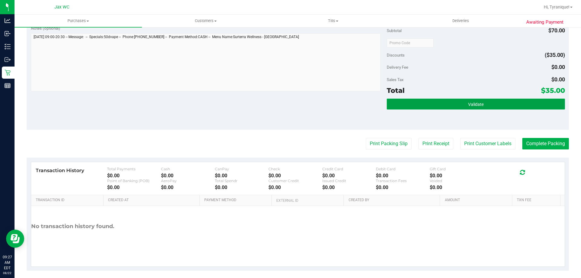
click at [472, 103] on span "Validate" at bounding box center [475, 104] width 15 height 5
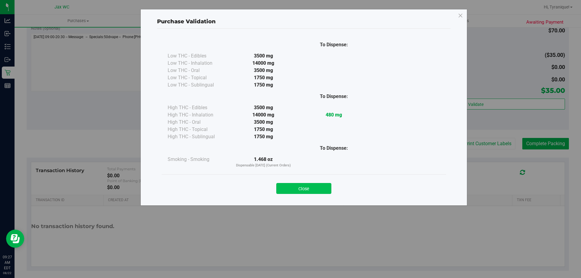
click at [315, 188] on button "Close" at bounding box center [303, 188] width 55 height 11
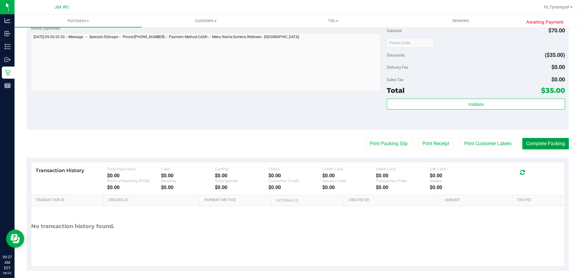
click at [526, 144] on button "Complete Packing" at bounding box center [545, 143] width 47 height 11
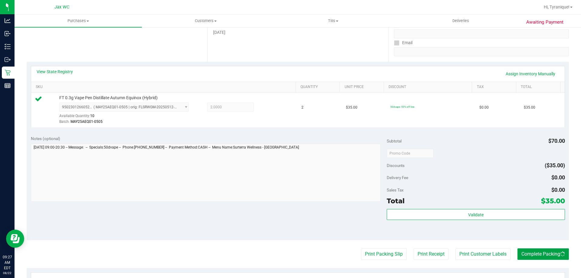
scroll to position [0, 0]
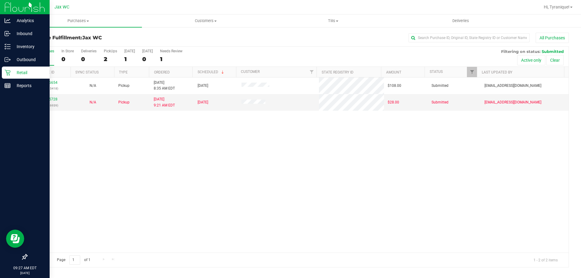
click at [6, 74] on icon at bounding box center [8, 73] width 6 height 6
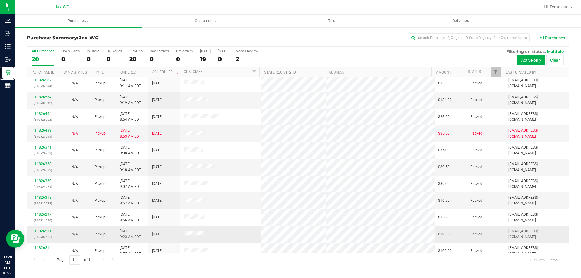
scroll to position [160, 0]
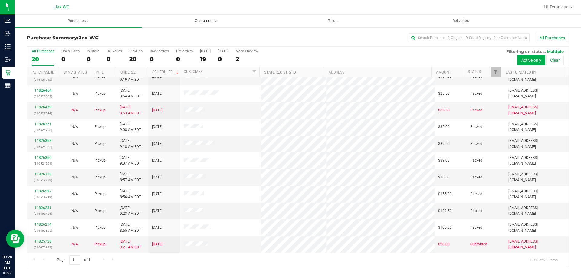
click at [200, 19] on span "Customers" at bounding box center [205, 20] width 127 height 5
click at [204, 34] on li "All customers" at bounding box center [205, 36] width 127 height 7
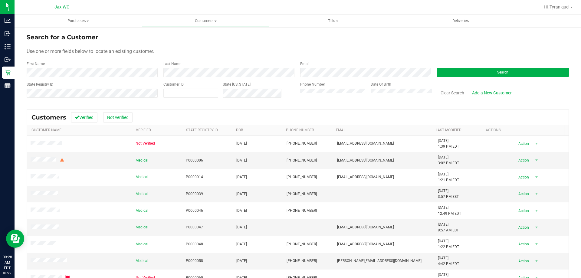
click at [151, 78] on form "Search for a Customer Use one or more fields below to locate an existing custom…" at bounding box center [298, 68] width 542 height 70
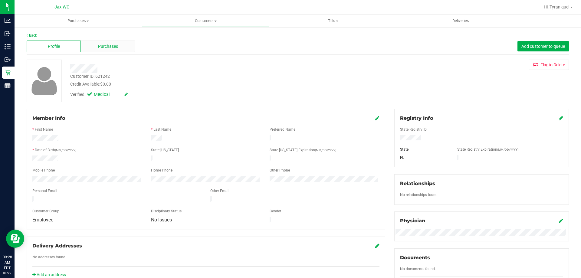
click at [120, 47] on div "Purchases" at bounding box center [108, 46] width 54 height 11
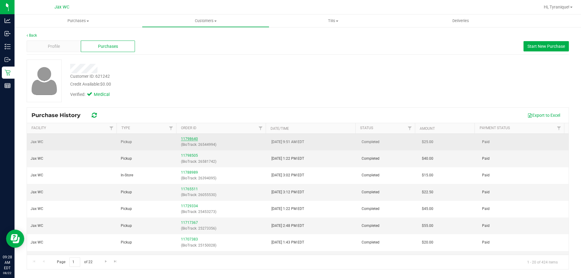
click at [192, 140] on link "11798640" at bounding box center [189, 139] width 17 height 4
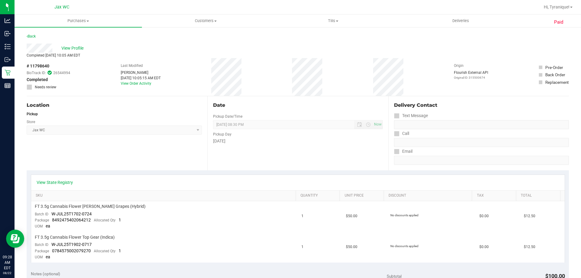
click at [64, 186] on div "View State Registry" at bounding box center [297, 182] width 533 height 15
click at [61, 181] on link "View State Registry" at bounding box center [55, 182] width 36 height 6
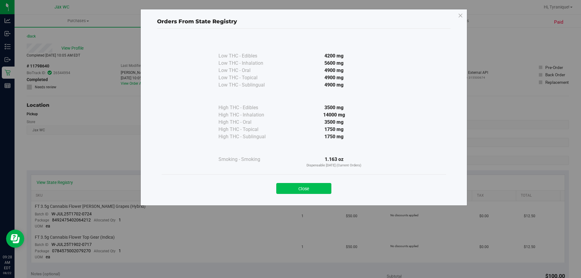
click at [320, 186] on button "Close" at bounding box center [303, 188] width 55 height 11
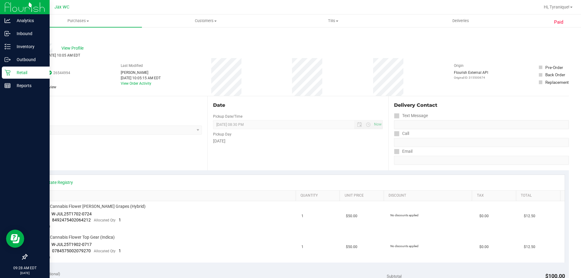
click at [15, 70] on p "Retail" at bounding box center [29, 72] width 36 height 7
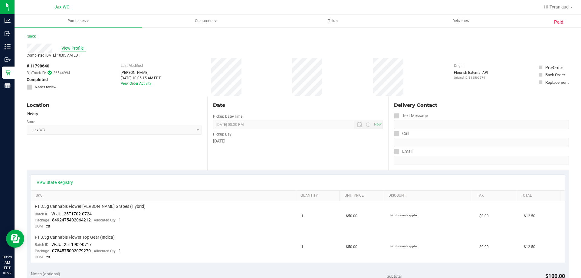
click at [69, 48] on span "View Profile" at bounding box center [73, 48] width 24 height 6
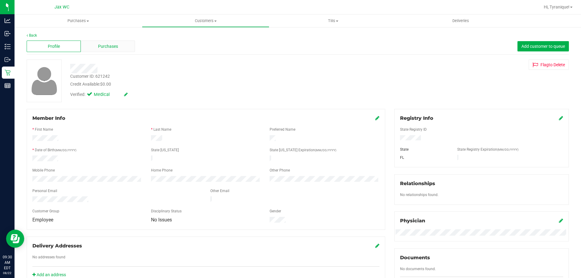
click at [126, 46] on div "Purchases" at bounding box center [108, 46] width 54 height 11
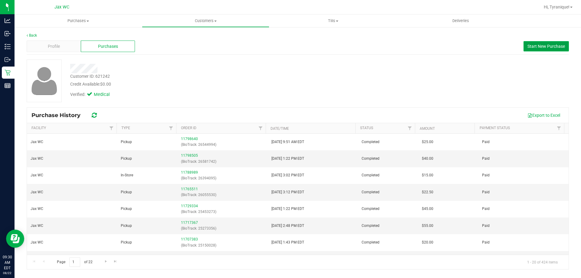
click at [551, 43] on button "Start New Purchase" at bounding box center [545, 46] width 45 height 10
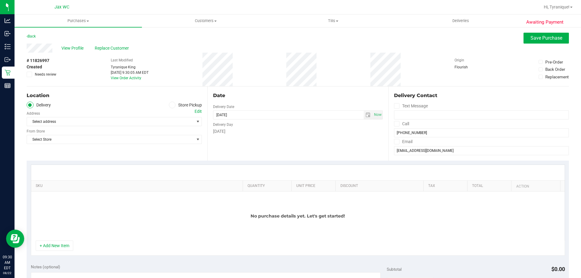
click at [170, 105] on icon at bounding box center [172, 105] width 4 height 0
click at [0, 0] on input "Store Pickup" at bounding box center [0, 0] width 0 height 0
click at [166, 125] on span "Select Store" at bounding box center [110, 121] width 167 height 8
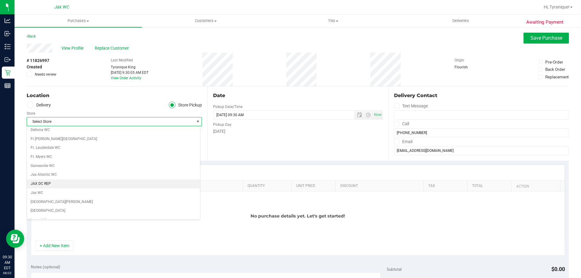
scroll to position [121, 0]
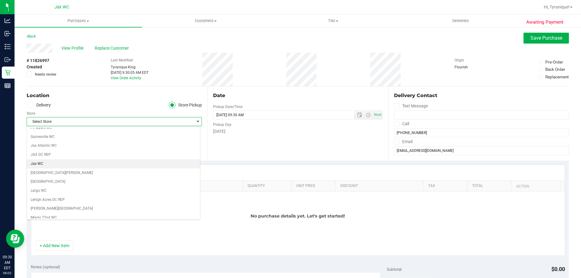
click at [51, 160] on li "Jax WC" at bounding box center [113, 163] width 173 height 9
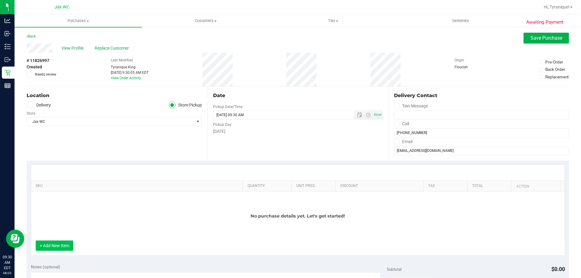
click at [59, 244] on button "+ Add New Item" at bounding box center [54, 245] width 37 height 10
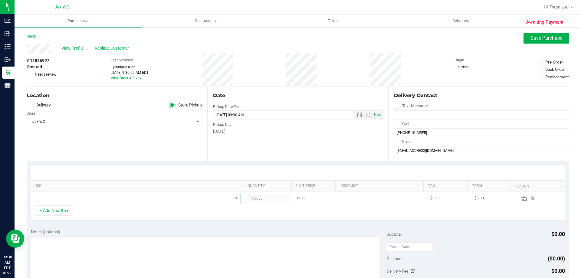
click at [90, 200] on span "NO DATA FOUND" at bounding box center [134, 198] width 198 height 8
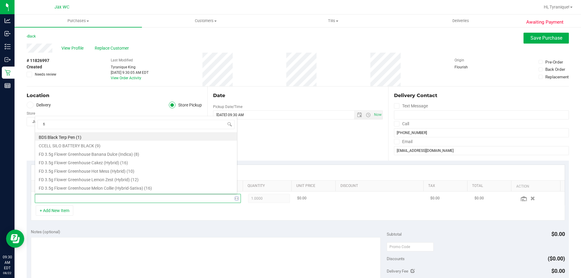
scroll to position [0, 0]
type input "fic"
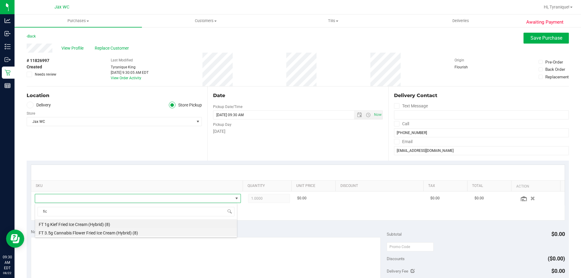
click at [104, 233] on li "FT 3.5g Cannabis Flower Fried Ice Cream (Hybrid) (8)" at bounding box center [136, 232] width 202 height 8
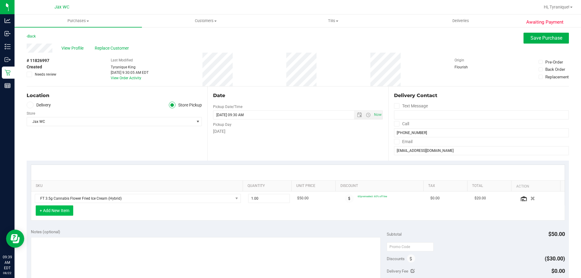
click at [68, 208] on button "+ Add New Item" at bounding box center [54, 210] width 37 height 10
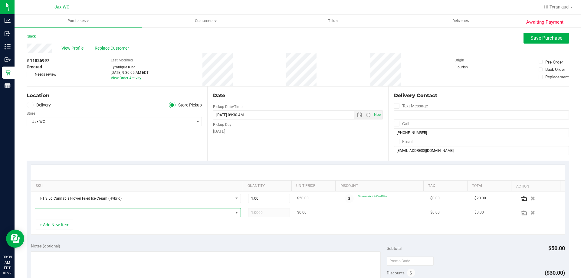
click at [96, 216] on span "NO DATA FOUND" at bounding box center [134, 212] width 198 height 8
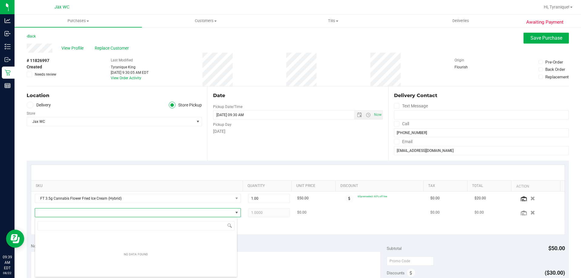
scroll to position [9, 200]
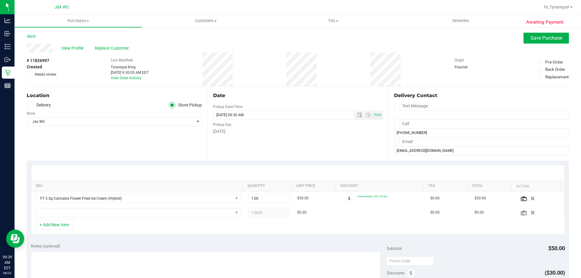
drag, startPoint x: 294, startPoint y: 136, endPoint x: 295, endPoint y: 142, distance: 5.7
click at [294, 136] on div "Date Pickup Date/Time [DATE] Now [DATE] 09:30 AM Now Pickup Day [DATE]" at bounding box center [297, 123] width 181 height 74
click at [76, 50] on span "View Profile" at bounding box center [73, 48] width 24 height 6
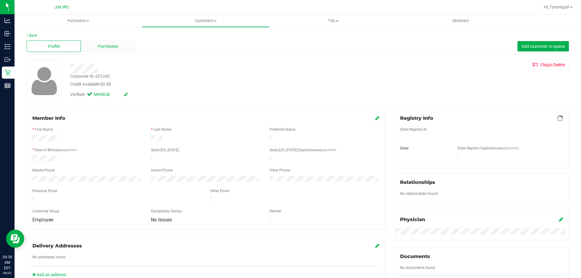
click at [101, 41] on div "Purchases" at bounding box center [108, 46] width 54 height 11
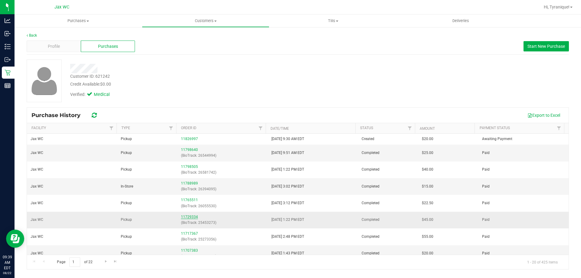
click at [195, 219] on link "11729334" at bounding box center [189, 217] width 17 height 4
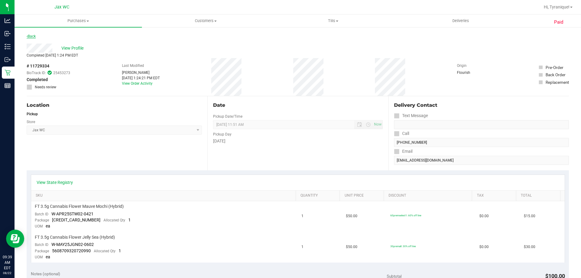
click at [31, 38] on link "Back" at bounding box center [31, 36] width 9 height 4
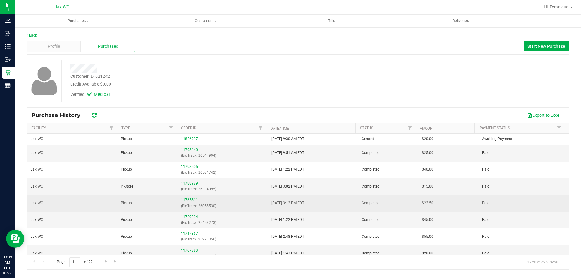
click at [184, 199] on link "11765511" at bounding box center [189, 200] width 17 height 4
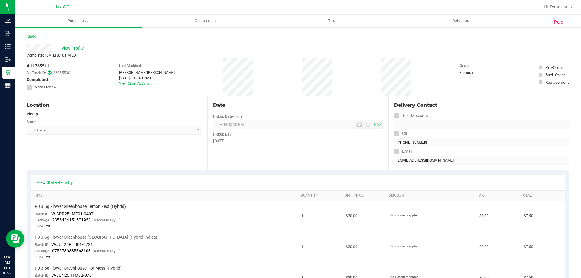
click at [370, 234] on td "$30.00" at bounding box center [364, 247] width 44 height 31
click at [33, 35] on link "Back" at bounding box center [31, 36] width 9 height 4
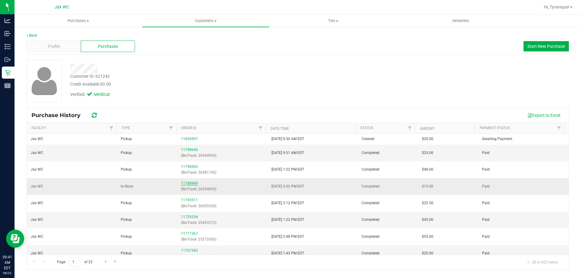
click at [191, 182] on link "11788989" at bounding box center [189, 183] width 17 height 4
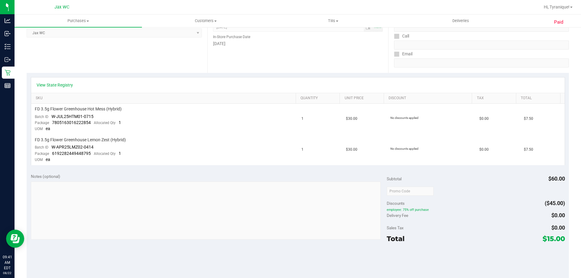
scroll to position [121, 0]
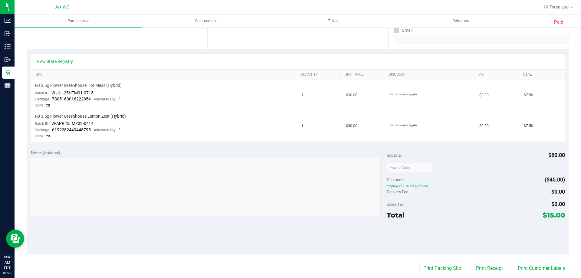
click at [131, 93] on td "FD 3.5g Flower Greenhouse Hot Mess (Hybrid) Batch ID W-JUL25HTM01-0715 Package …" at bounding box center [164, 95] width 267 height 31
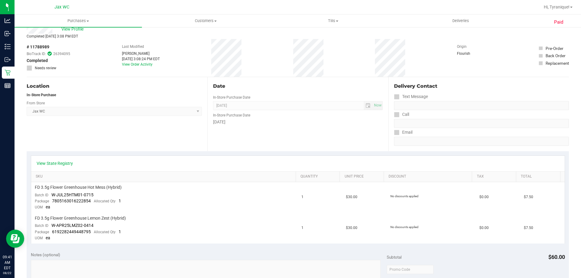
scroll to position [0, 0]
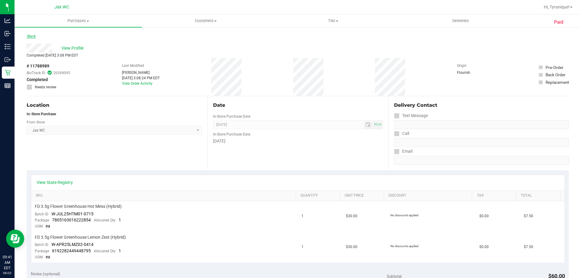
click at [31, 36] on link "Back" at bounding box center [31, 36] width 9 height 4
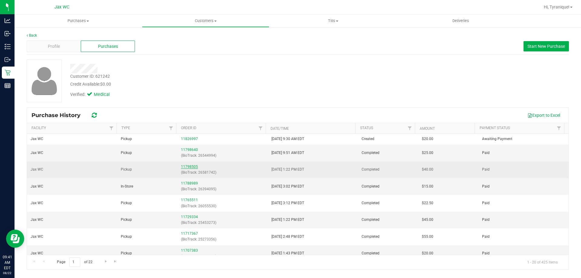
click at [190, 168] on link "11798505" at bounding box center [189, 166] width 17 height 4
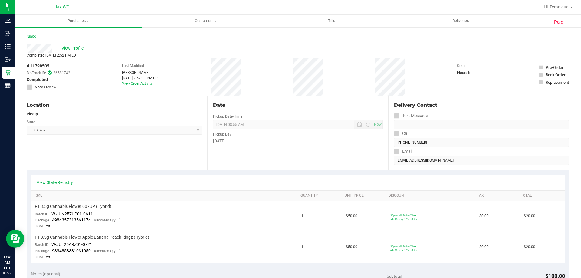
click at [33, 36] on link "Back" at bounding box center [31, 36] width 9 height 4
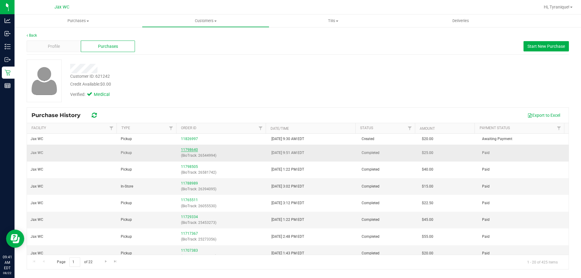
click at [187, 151] on link "11798640" at bounding box center [189, 150] width 17 height 4
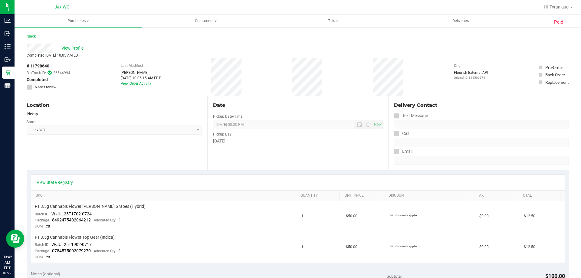
drag, startPoint x: 306, startPoint y: 185, endPoint x: 185, endPoint y: 138, distance: 129.5
click at [305, 185] on div "View State Registry" at bounding box center [298, 182] width 522 height 6
click at [31, 37] on link "Back" at bounding box center [31, 36] width 9 height 4
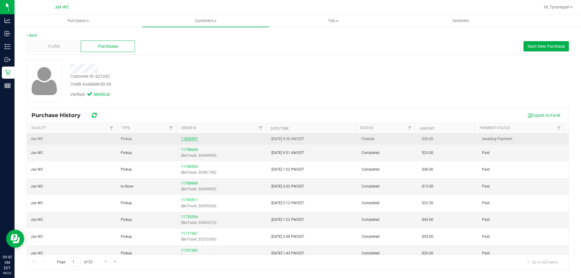
click at [193, 140] on link "11826997" at bounding box center [189, 139] width 17 height 4
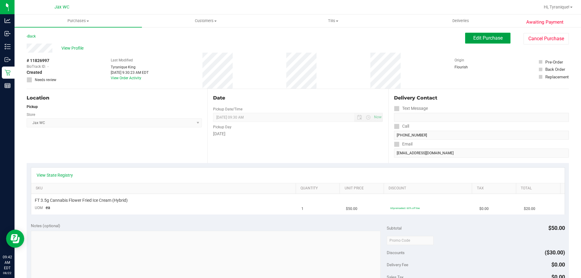
click at [504, 38] on button "Edit Purchase" at bounding box center [487, 38] width 45 height 11
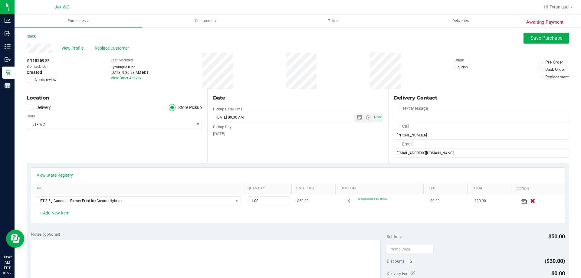
click at [530, 202] on icon "button" at bounding box center [532, 201] width 5 height 5
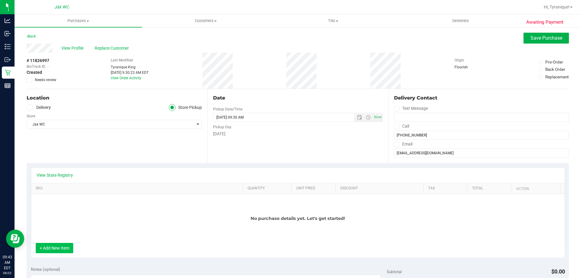
click at [50, 250] on button "+ Add New Item" at bounding box center [54, 248] width 37 height 10
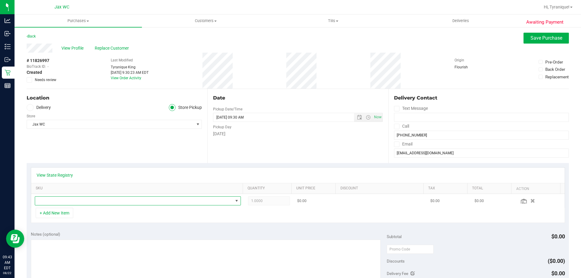
click at [150, 198] on span "NO DATA FOUND" at bounding box center [134, 201] width 198 height 8
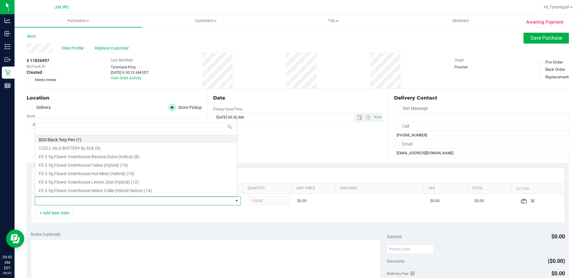
scroll to position [9, 200]
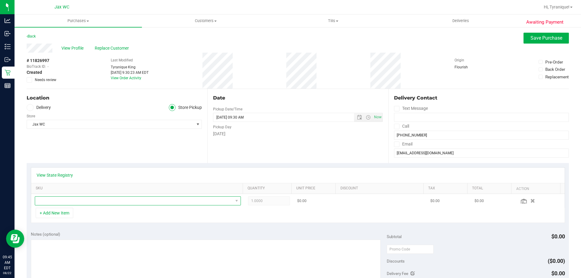
click at [83, 198] on span "NO DATA FOUND" at bounding box center [134, 201] width 198 height 8
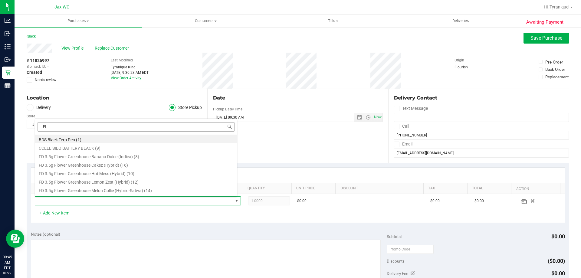
type input "FIC"
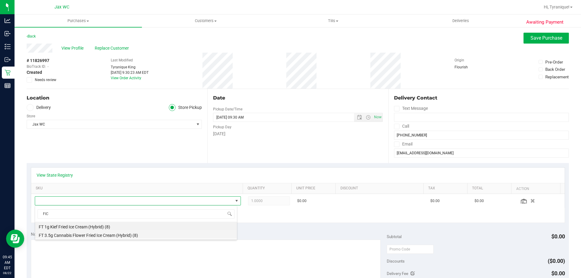
click at [132, 236] on li "FT 3.5g Cannabis Flower Fried Ice Cream (Hybrid) (8)" at bounding box center [136, 234] width 202 height 8
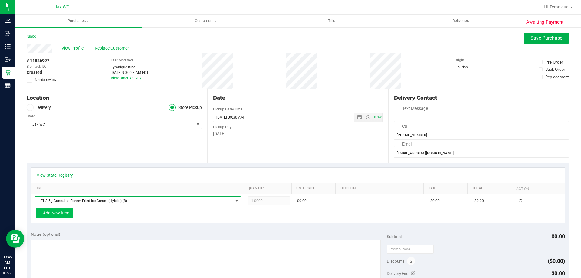
click at [67, 216] on button "+ Add New Item" at bounding box center [54, 213] width 37 height 10
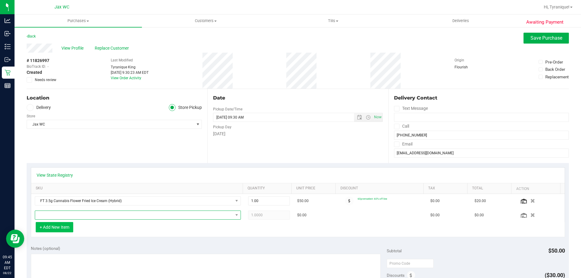
click at [67, 216] on span "NO DATA FOUND" at bounding box center [134, 215] width 198 height 8
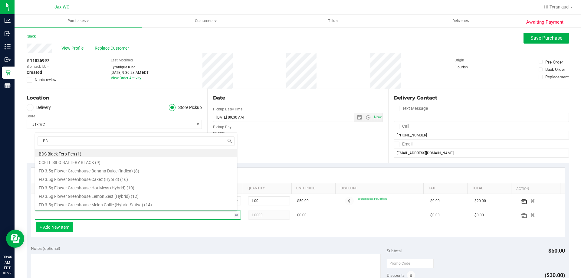
type input "PBS"
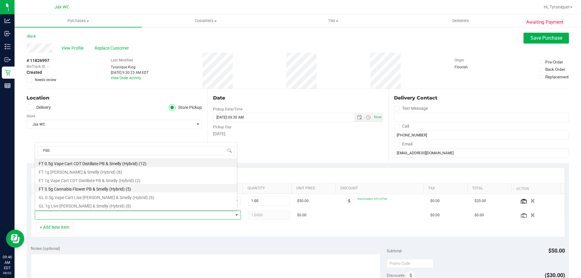
click at [127, 186] on li "FT 3.5g Cannabis Flower PB & Smelly (Hybrid) (5)" at bounding box center [136, 188] width 202 height 8
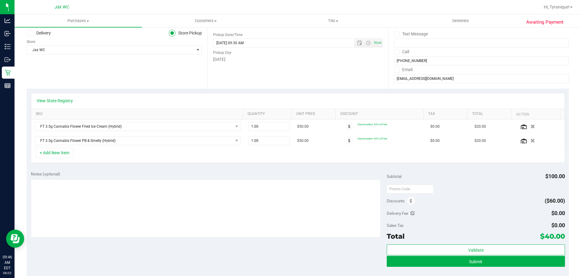
scroll to position [91, 0]
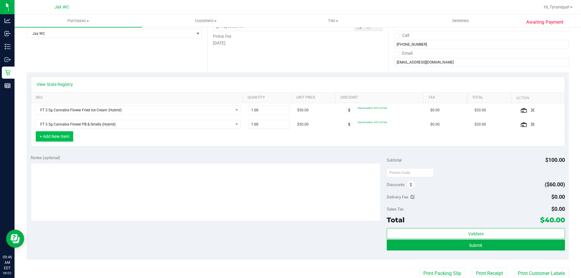
click at [63, 135] on button "+ Add New Item" at bounding box center [54, 136] width 37 height 10
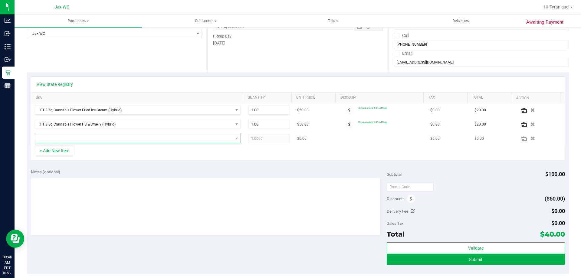
click at [66, 137] on span "NO DATA FOUND" at bounding box center [134, 138] width 198 height 8
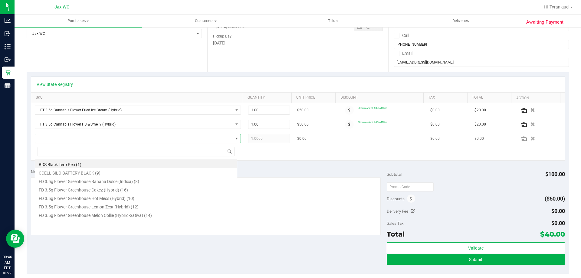
scroll to position [9, 202]
type input "LMZ"
click at [112, 166] on li "FD 3.5g Flower Greenhouse Lemon Zest (Hybrid) (12)" at bounding box center [136, 163] width 202 height 8
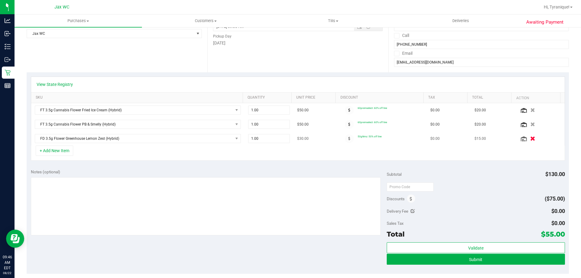
click at [526, 141] on div at bounding box center [540, 138] width 42 height 6
click at [530, 137] on icon "button" at bounding box center [532, 138] width 5 height 5
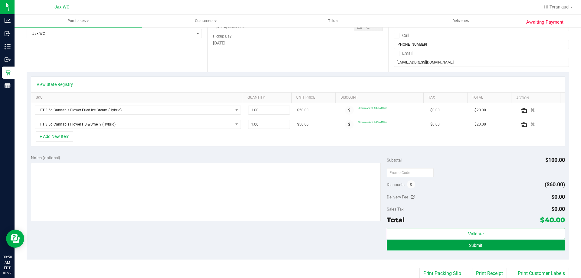
click at [455, 249] on button "Submit" at bounding box center [475, 244] width 178 height 11
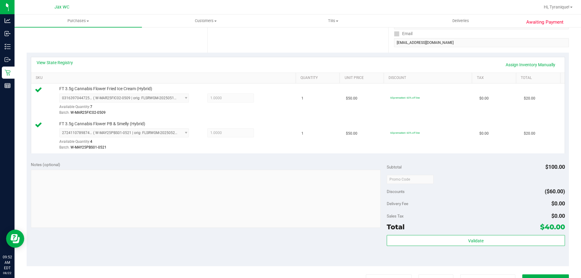
scroll to position [121, 0]
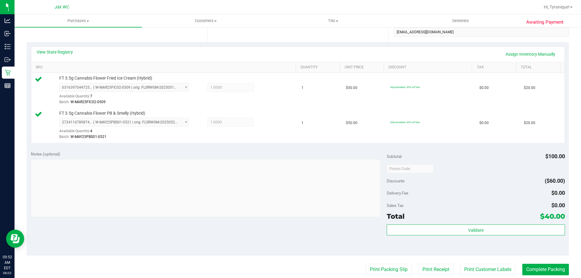
click at [537, 224] on div "Subtotal $100.00 Discounts ($60.00) Delivery Fee $0.00 Sales Tax $0.00 Total $4…" at bounding box center [475, 201] width 178 height 101
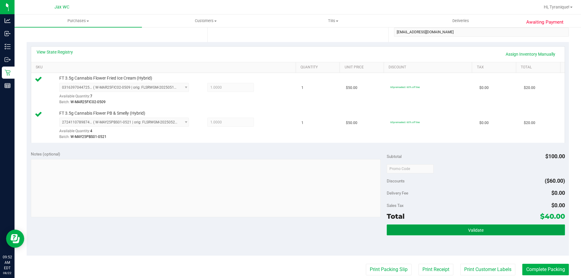
click at [534, 229] on button "Validate" at bounding box center [475, 229] width 178 height 11
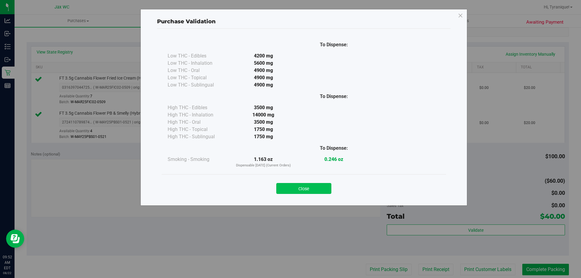
click at [329, 188] on div "Close" at bounding box center [303, 186] width 275 height 15
click at [325, 185] on button "Close" at bounding box center [303, 188] width 55 height 11
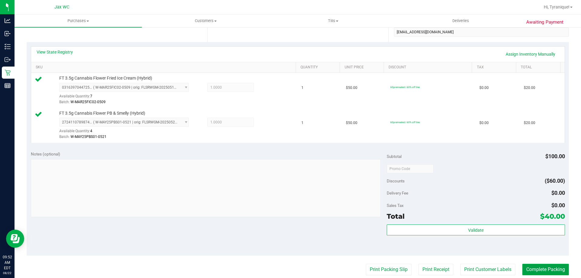
click at [552, 273] on button "Complete Packing" at bounding box center [545, 269] width 47 height 11
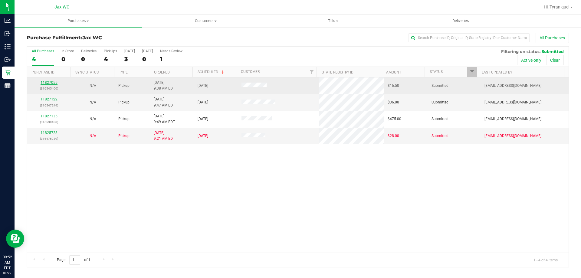
click at [54, 83] on link "11827055" at bounding box center [49, 82] width 17 height 4
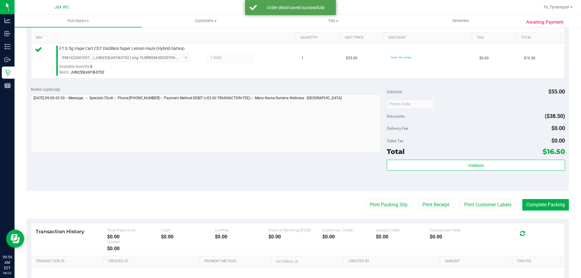
scroll to position [151, 0]
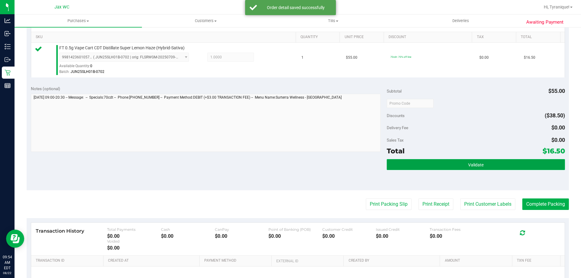
click at [456, 168] on button "Validate" at bounding box center [475, 164] width 178 height 11
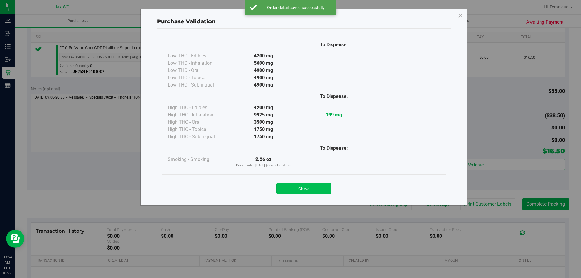
click at [318, 190] on button "Close" at bounding box center [303, 188] width 55 height 11
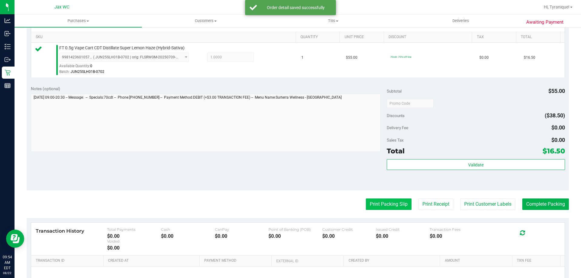
click at [384, 204] on button "Print Packing Slip" at bounding box center [389, 203] width 46 height 11
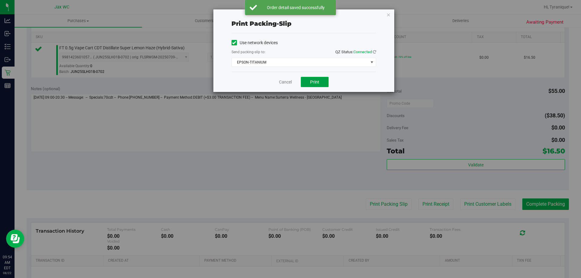
click at [314, 81] on span "Print" at bounding box center [314, 82] width 9 height 5
click at [287, 80] on link "Cancel" at bounding box center [285, 82] width 13 height 6
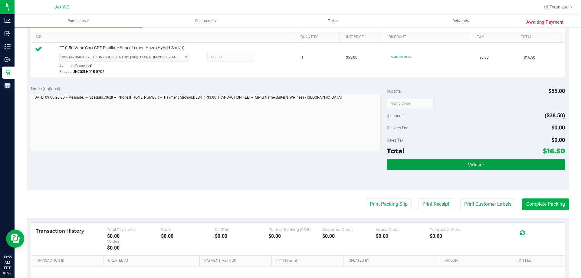
click at [491, 167] on button "Validate" at bounding box center [475, 164] width 178 height 11
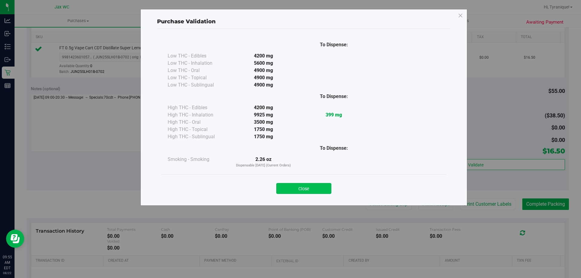
click at [293, 187] on button "Close" at bounding box center [303, 188] width 55 height 11
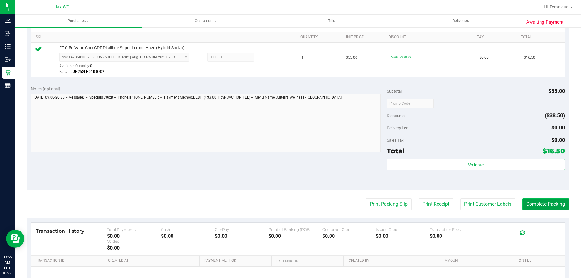
click at [555, 205] on button "Complete Packing" at bounding box center [545, 203] width 47 height 11
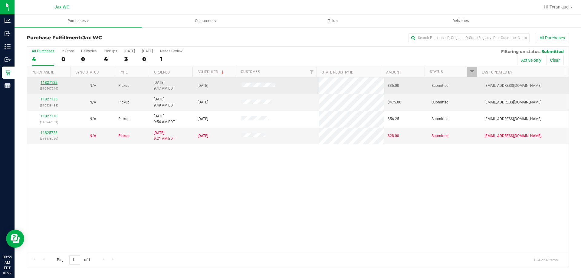
click at [48, 82] on link "11827122" at bounding box center [49, 82] width 17 height 4
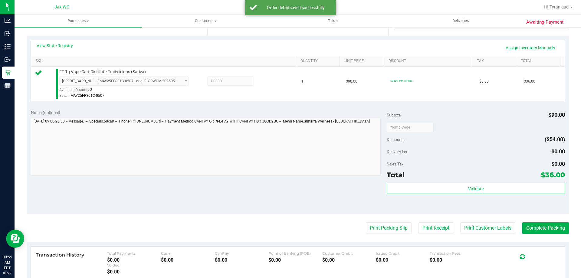
scroll to position [121, 0]
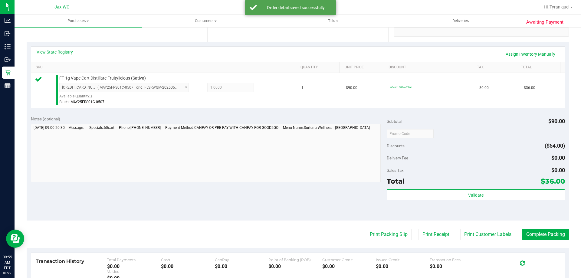
click at [433, 184] on div "Total $36.00" at bounding box center [475, 181] width 178 height 11
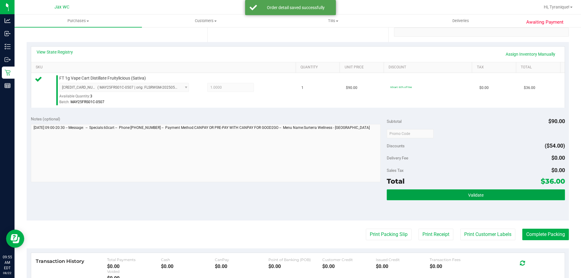
click at [436, 191] on button "Validate" at bounding box center [475, 194] width 178 height 11
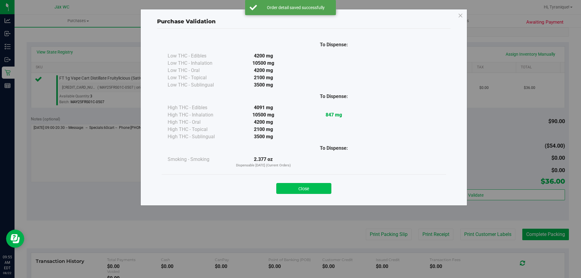
click at [306, 188] on button "Close" at bounding box center [303, 188] width 55 height 11
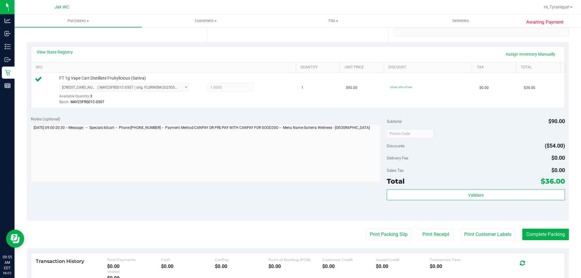
click at [374, 242] on purchase-details "Back Edit Purchase Cancel Purchase View Profile # 11827122 BioTrack ID: - Submi…" at bounding box center [298, 137] width 542 height 450
click at [376, 239] on button "Print Packing Slip" at bounding box center [389, 234] width 46 height 11
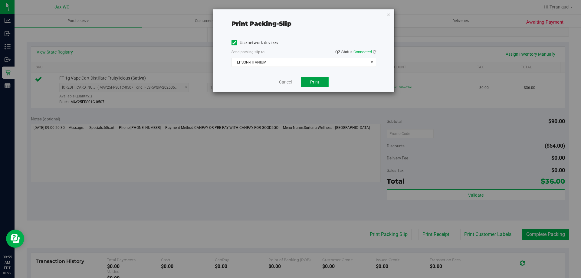
click at [318, 83] on span "Print" at bounding box center [314, 82] width 9 height 5
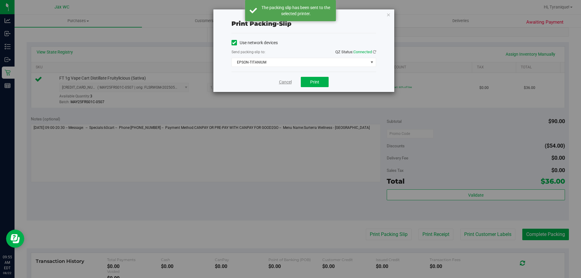
click at [285, 80] on link "Cancel" at bounding box center [285, 82] width 13 height 6
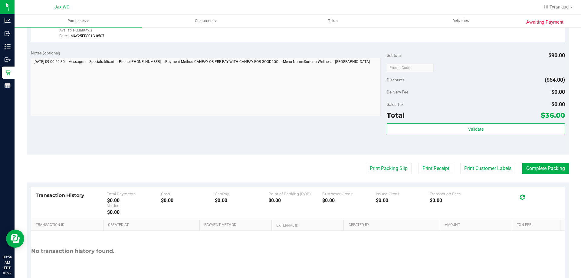
scroll to position [186, 0]
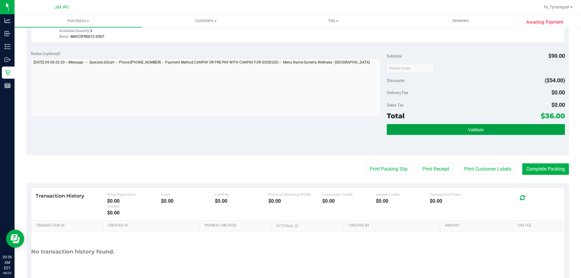
click at [487, 129] on button "Validate" at bounding box center [475, 129] width 178 height 11
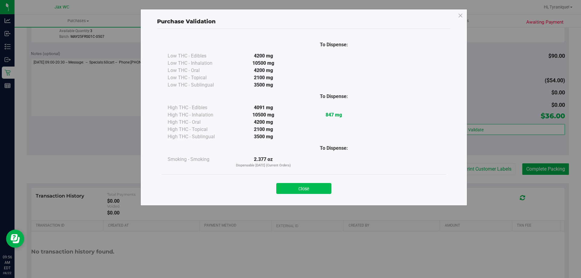
click at [325, 185] on button "Close" at bounding box center [303, 188] width 55 height 11
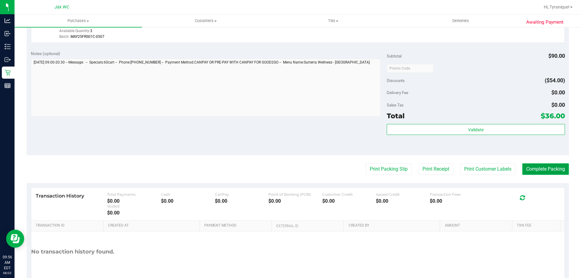
click at [529, 170] on button "Complete Packing" at bounding box center [545, 168] width 47 height 11
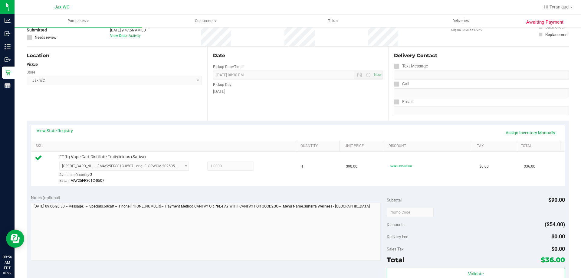
scroll to position [0, 0]
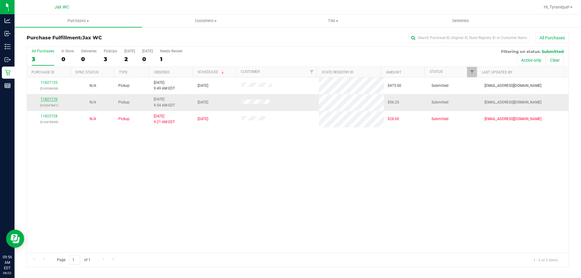
click at [55, 98] on link "11827170" at bounding box center [49, 99] width 17 height 4
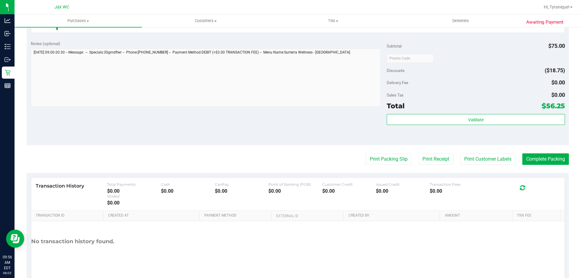
scroll to position [242, 0]
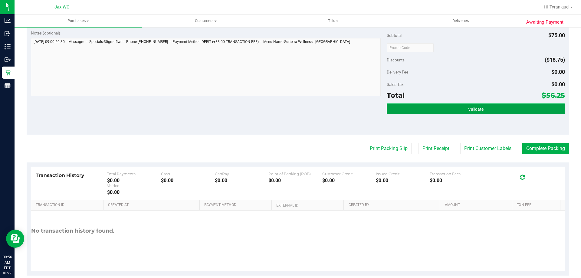
click at [449, 113] on button "Validate" at bounding box center [475, 108] width 178 height 11
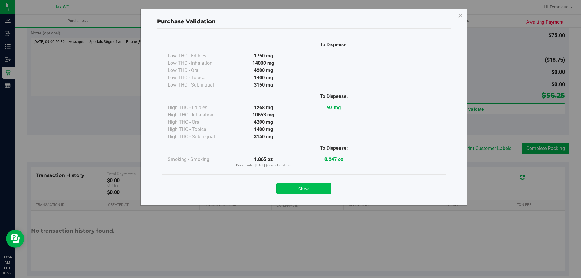
click at [323, 185] on button "Close" at bounding box center [303, 188] width 55 height 11
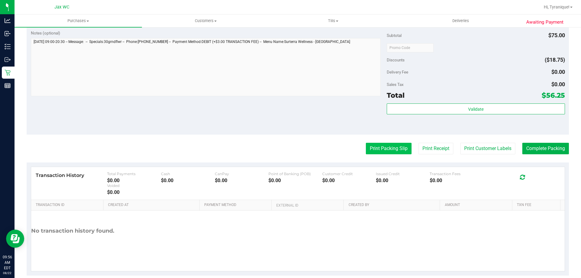
click at [388, 147] on button "Print Packing Slip" at bounding box center [389, 148] width 46 height 11
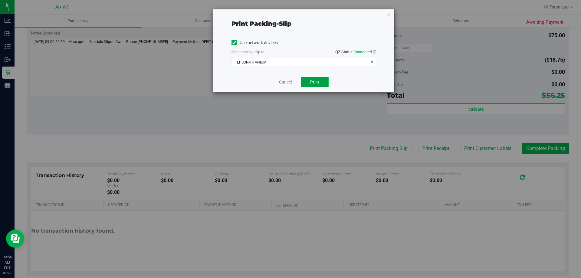
click at [314, 83] on span "Print" at bounding box center [314, 82] width 9 height 5
click at [278, 82] on div "Cancel Print" at bounding box center [303, 82] width 145 height 20
click at [284, 82] on link "Cancel" at bounding box center [285, 82] width 13 height 6
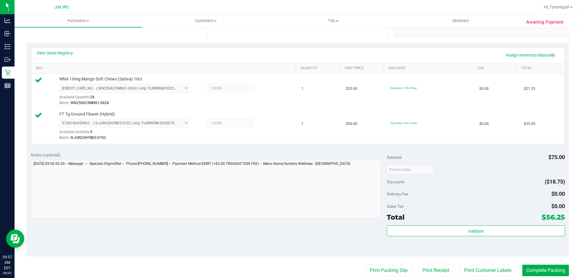
scroll to position [181, 0]
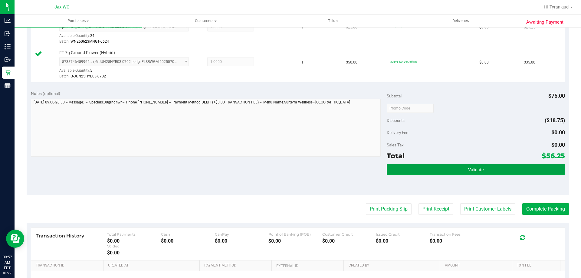
click at [435, 171] on button "Validate" at bounding box center [475, 169] width 178 height 11
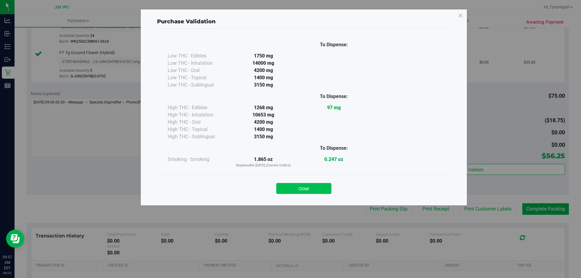
click at [320, 192] on button "Close" at bounding box center [303, 188] width 55 height 11
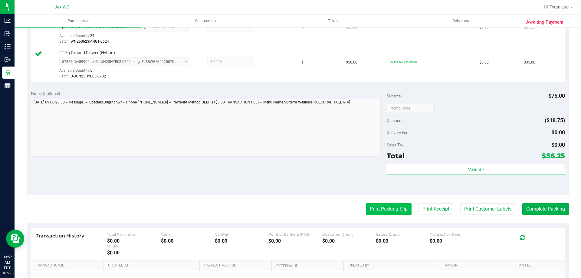
click at [373, 206] on button "Print Packing Slip" at bounding box center [389, 208] width 46 height 11
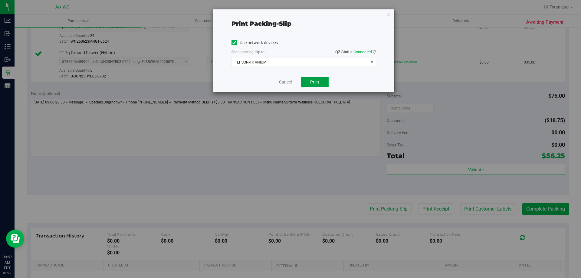
drag, startPoint x: 312, startPoint y: 83, endPoint x: 276, endPoint y: 74, distance: 37.3
click at [276, 74] on div "Cancel Print" at bounding box center [303, 82] width 145 height 20
click at [280, 80] on link "Cancel" at bounding box center [285, 82] width 13 height 6
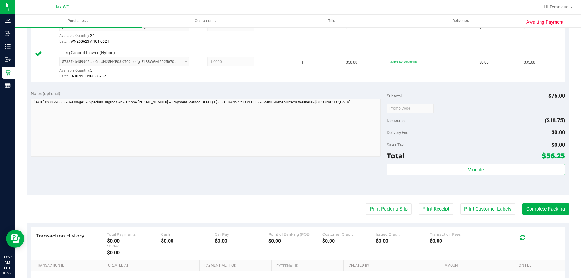
click at [489, 155] on div "Total $56.25" at bounding box center [475, 155] width 178 height 11
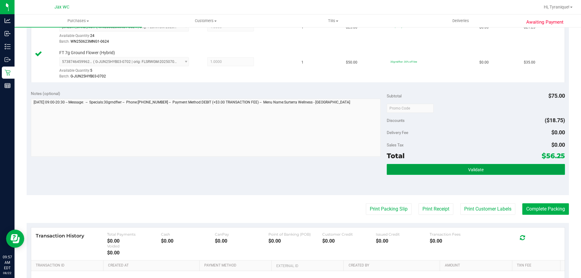
click at [495, 168] on button "Validate" at bounding box center [475, 169] width 178 height 11
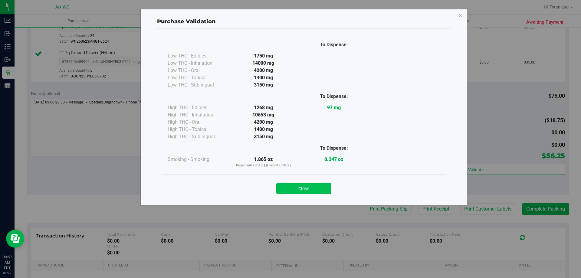
click at [315, 191] on button "Close" at bounding box center [303, 188] width 55 height 11
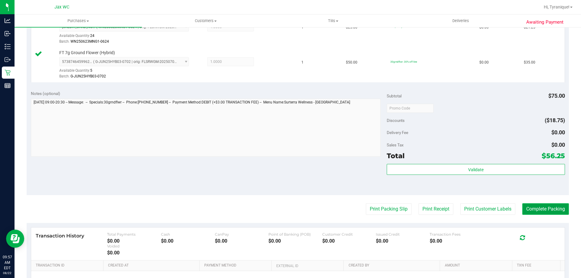
click at [542, 209] on button "Complete Packing" at bounding box center [545, 208] width 47 height 11
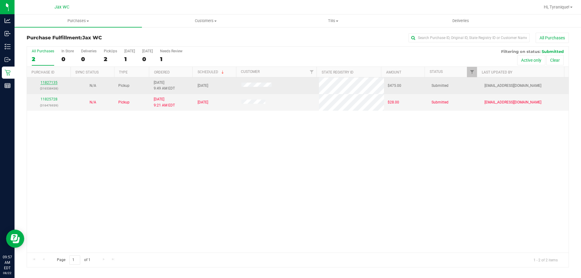
click at [53, 81] on link "11827135" at bounding box center [49, 82] width 17 height 4
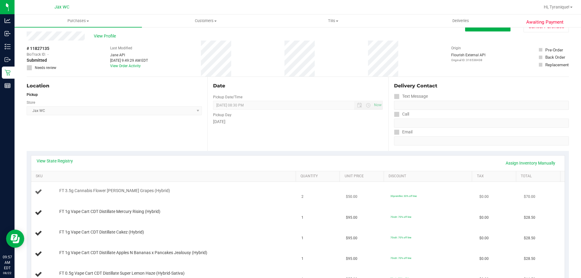
scroll to position [30, 0]
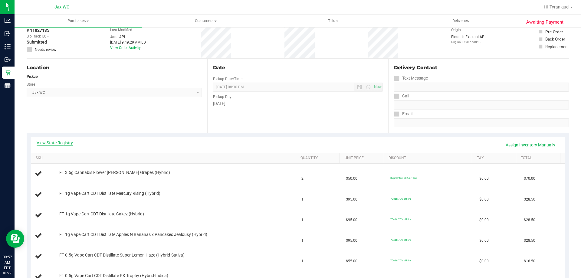
click at [63, 142] on link "View State Registry" at bounding box center [55, 143] width 36 height 6
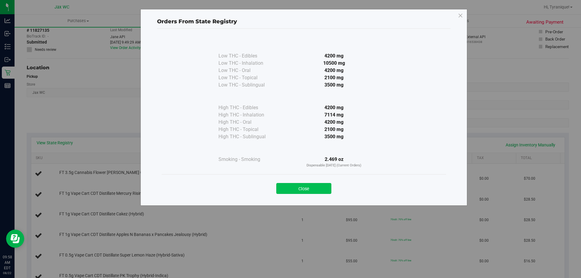
click at [304, 191] on button "Close" at bounding box center [303, 188] width 55 height 11
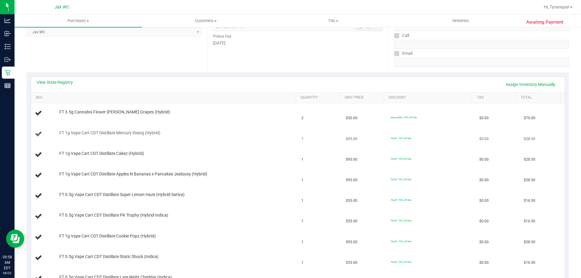
scroll to position [121, 0]
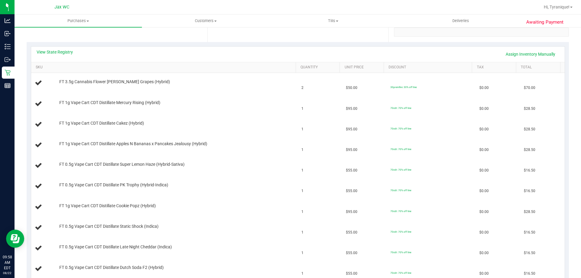
click at [46, 46] on div "View State Registry Assign Inventory Manually SKU Quantity Unit Price Discount …" at bounding box center [298, 255] width 534 height 419
click at [49, 50] on link "View State Registry" at bounding box center [55, 52] width 36 height 6
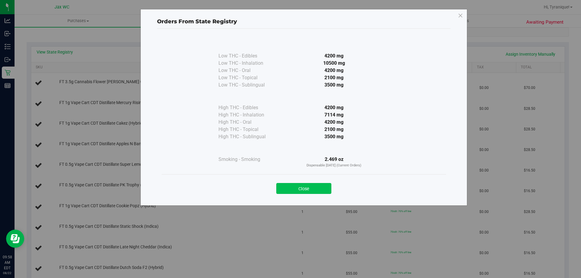
click at [314, 187] on button "Close" at bounding box center [303, 188] width 55 height 11
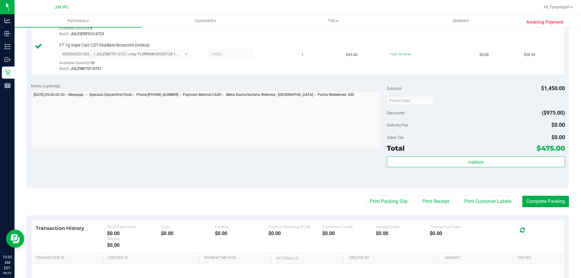
scroll to position [802, 0]
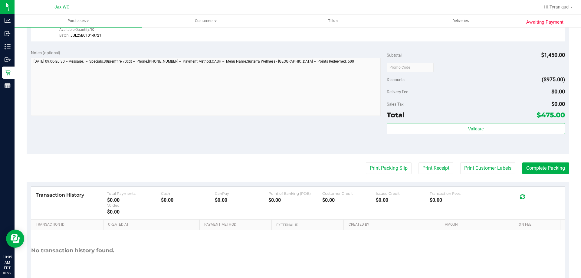
click at [470, 122] on div "Subtotal $1,450.00 Discounts ($975.00) Delivery Fee $0.00 Sales Tax $0.00 Total…" at bounding box center [475, 100] width 178 height 101
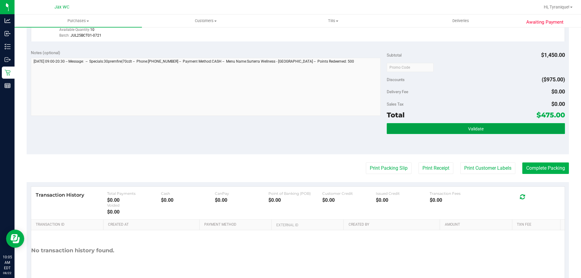
click at [471, 125] on button "Validate" at bounding box center [475, 128] width 178 height 11
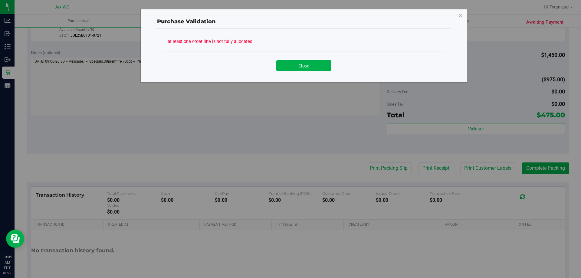
click at [303, 65] on button "Close" at bounding box center [303, 65] width 55 height 11
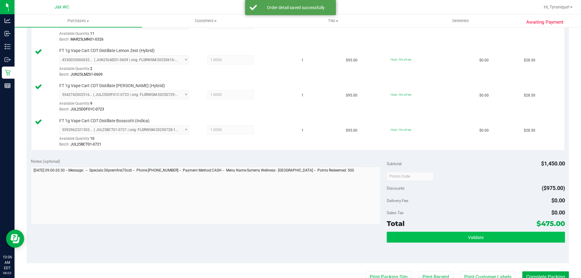
scroll to position [724, 0]
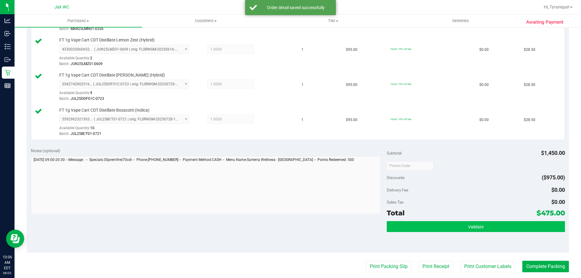
drag, startPoint x: 501, startPoint y: 217, endPoint x: 500, endPoint y: 229, distance: 11.8
click at [501, 218] on div "Total $475.00" at bounding box center [475, 212] width 178 height 11
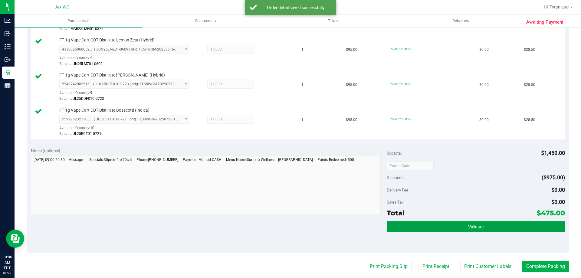
click at [500, 229] on button "Validate" at bounding box center [475, 226] width 178 height 11
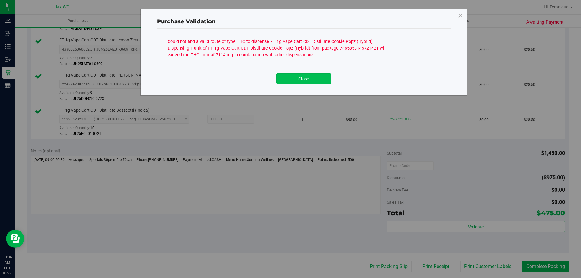
click at [311, 78] on button "Close" at bounding box center [303, 78] width 55 height 11
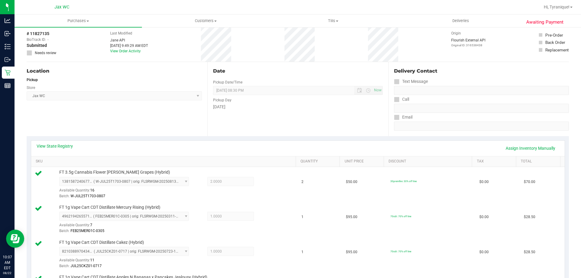
scroll to position [0, 0]
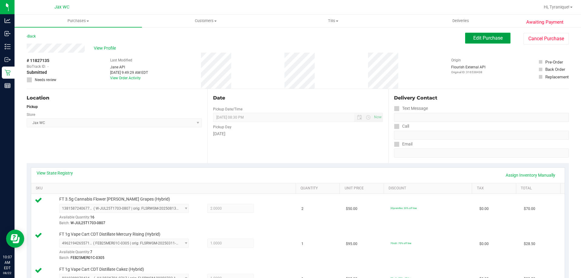
click at [486, 37] on span "Edit Purchase" at bounding box center [487, 38] width 29 height 6
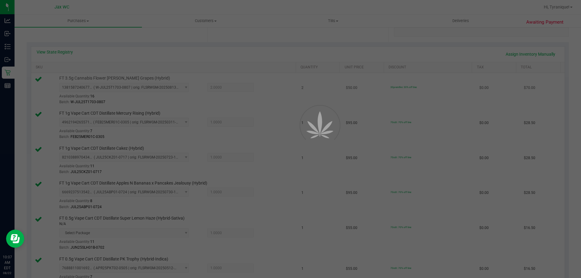
scroll to position [151, 0]
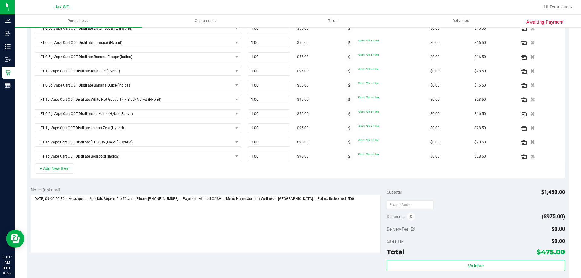
scroll to position [302, 0]
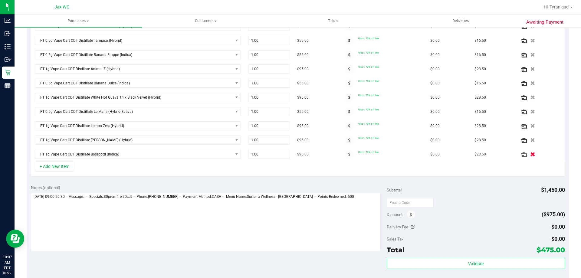
click at [527, 156] on button "button" at bounding box center [532, 154] width 10 height 6
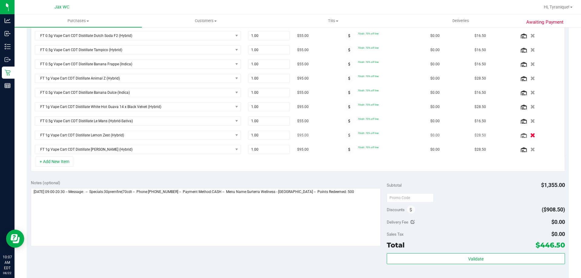
click at [527, 135] on button "button" at bounding box center [532, 135] width 10 height 6
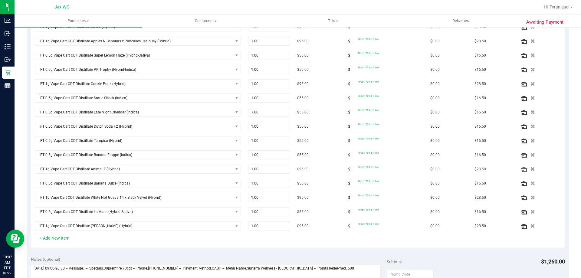
scroll to position [193, 0]
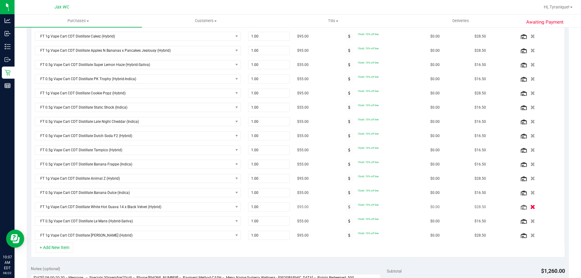
click at [527, 206] on button "button" at bounding box center [532, 207] width 10 height 6
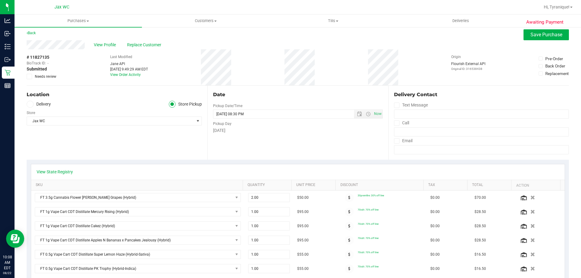
scroll to position [0, 0]
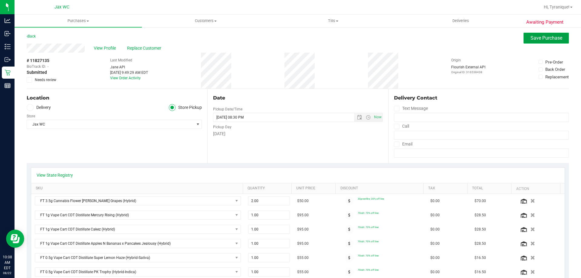
click at [535, 41] on button "Save Purchase" at bounding box center [545, 38] width 45 height 11
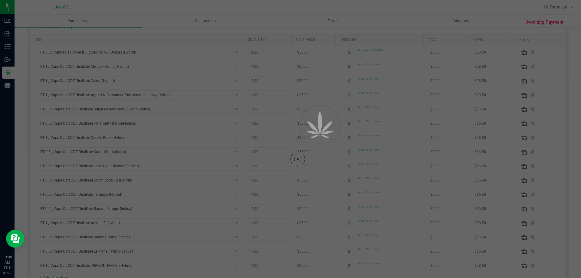
scroll to position [151, 0]
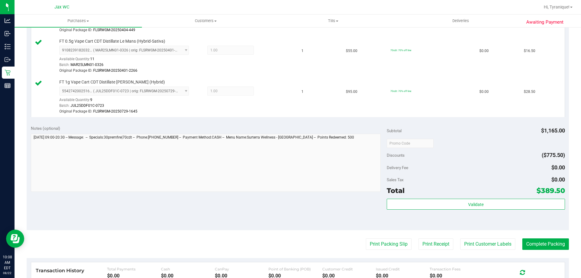
scroll to position [756, 0]
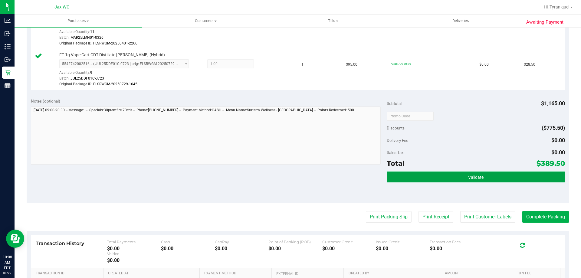
click at [474, 174] on button "Validate" at bounding box center [475, 176] width 178 height 11
